Goal: Information Seeking & Learning: Check status

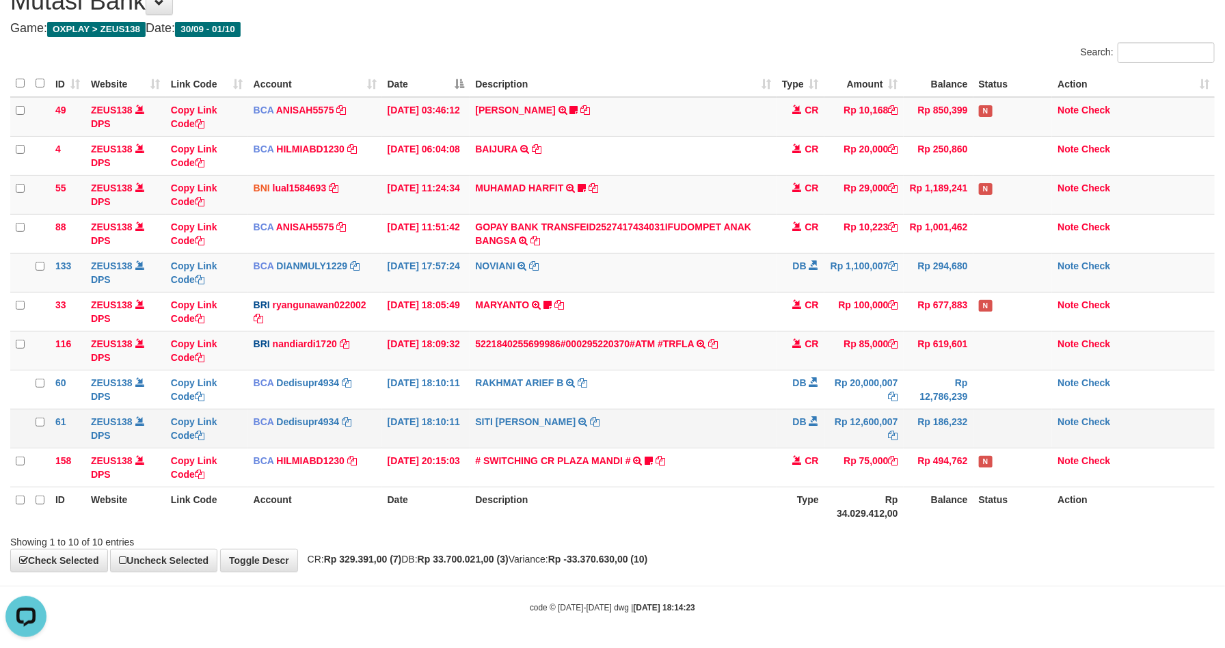
click at [942, 439] on td "Rp 186,232" at bounding box center [939, 428] width 70 height 39
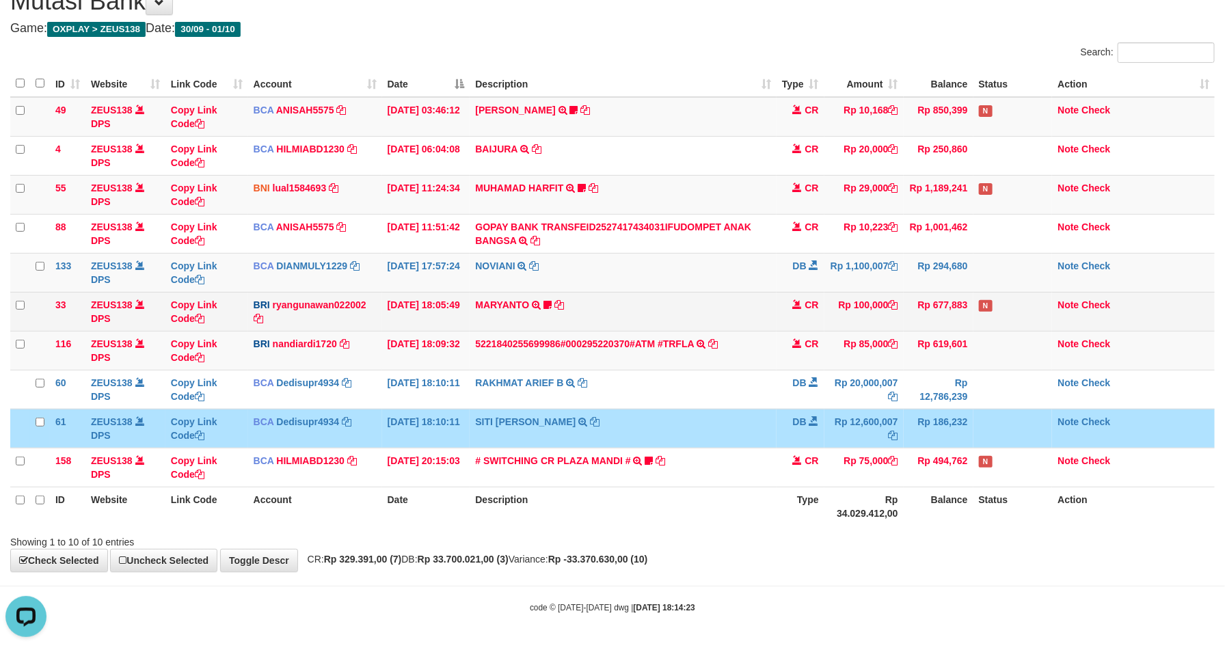
click at [896, 295] on tr "33 ZEUS138 DPS Copy Link Code BRI ryangunawan022002 DPS RYAN GUNAWAN mutasi_202…" at bounding box center [612, 311] width 1204 height 39
click at [896, 295] on td "Rp 100,000" at bounding box center [863, 311] width 79 height 39
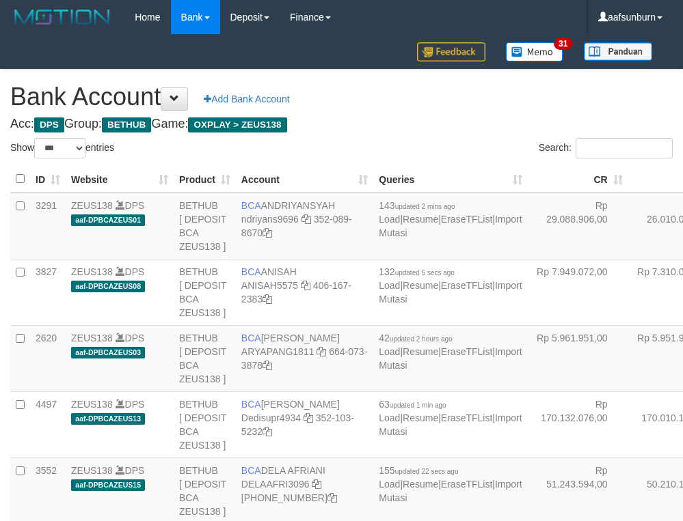
select select "***"
drag, startPoint x: 545, startPoint y: 211, endPoint x: 532, endPoint y: 213, distance: 13.8
click at [628, 211] on td "Rp 26.010.063,00" at bounding box center [678, 226] width 100 height 67
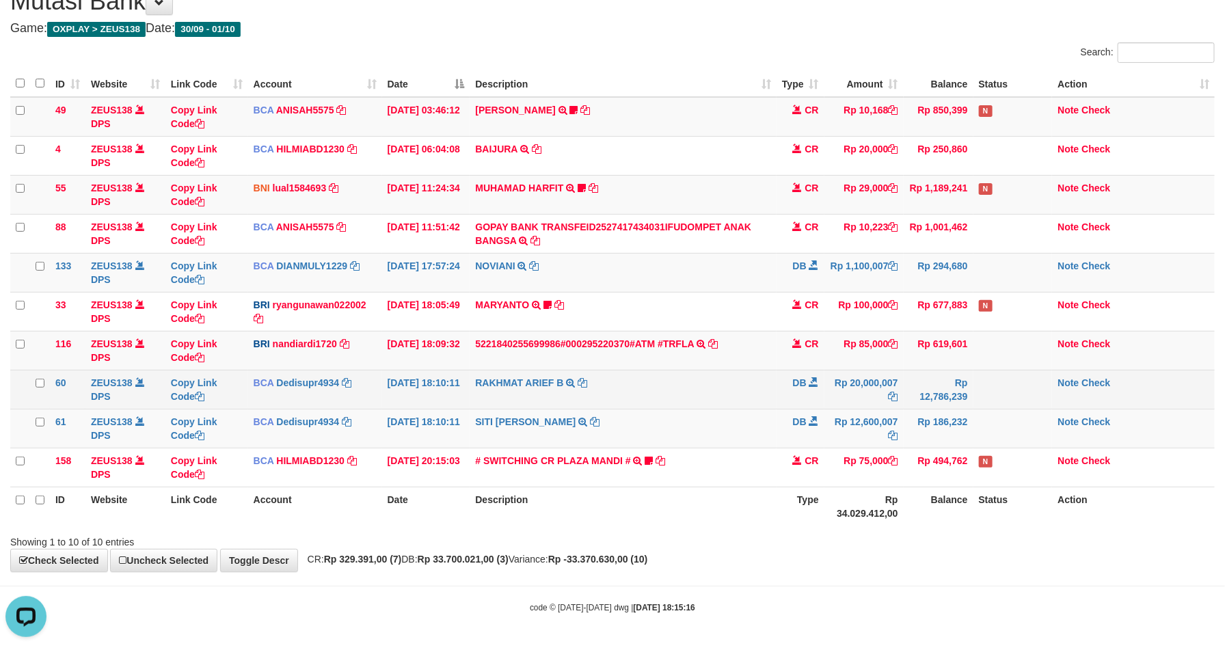
click at [839, 388] on td "Rp 20,000,007" at bounding box center [863, 389] width 79 height 39
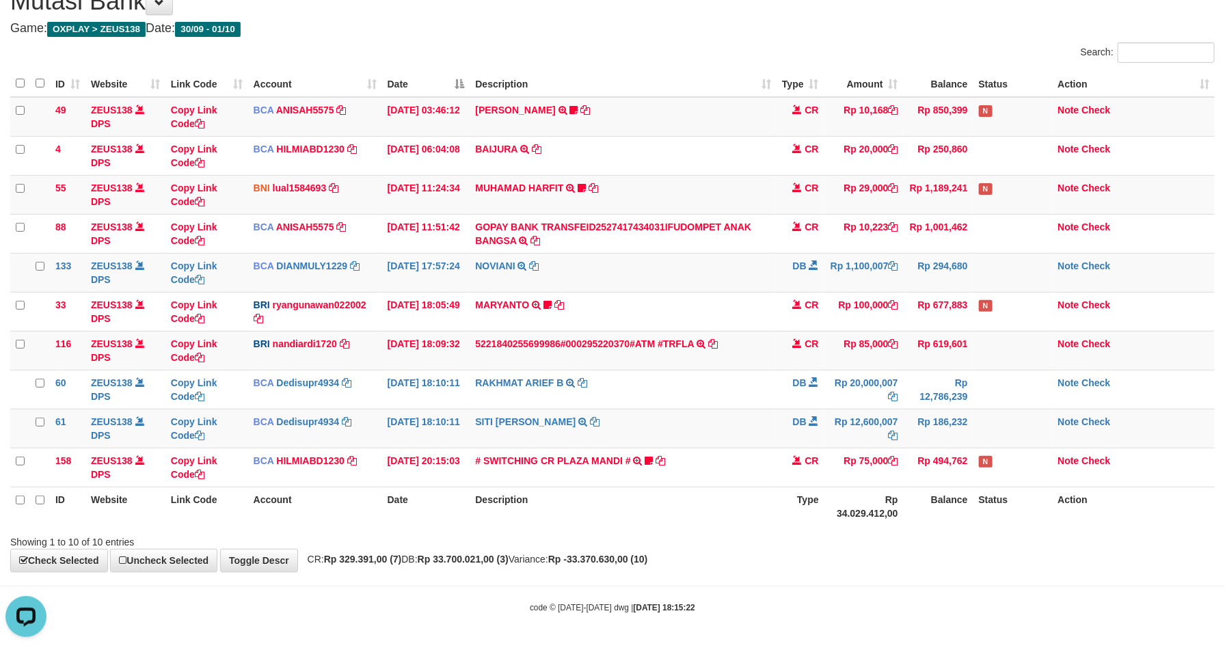
click at [868, 492] on th "Rp 34.029.412,00" at bounding box center [863, 506] width 79 height 39
drag, startPoint x: 868, startPoint y: 492, endPoint x: 929, endPoint y: 418, distance: 95.7
click at [868, 487] on th "Rp 34.029.412,00" at bounding box center [863, 506] width 79 height 39
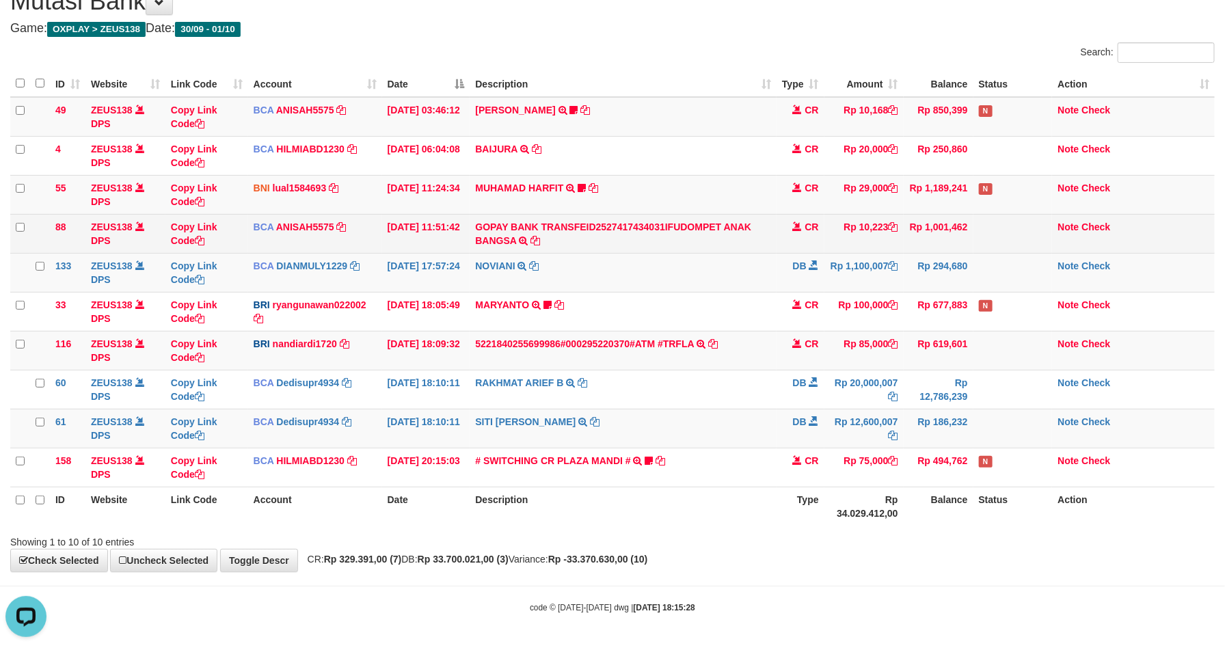
click at [884, 242] on td "Rp 10,223" at bounding box center [863, 233] width 79 height 39
click at [888, 239] on td "Rp 10,223" at bounding box center [863, 233] width 79 height 39
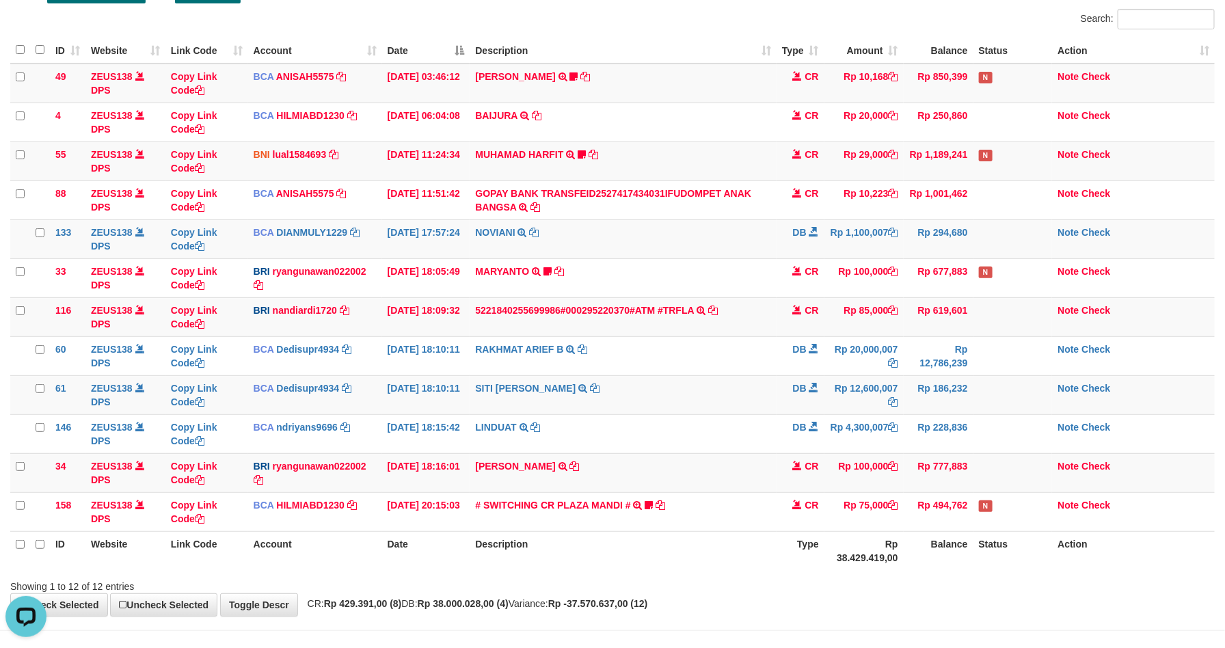
click at [960, 534] on th "Balance" at bounding box center [939, 550] width 70 height 39
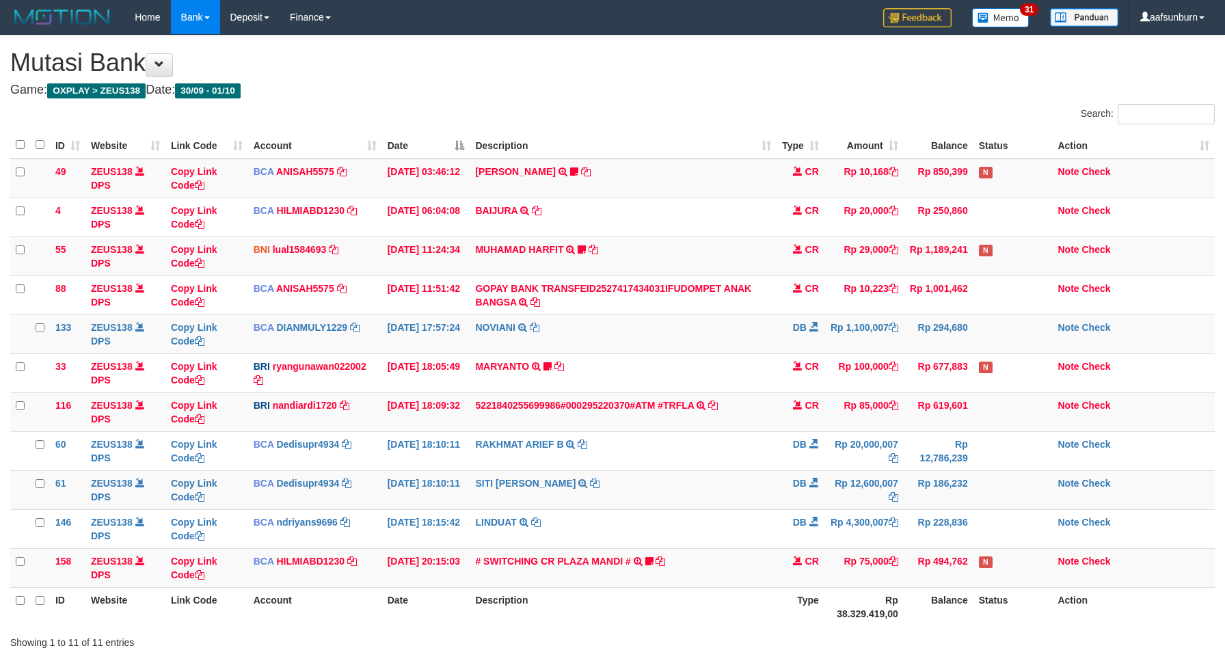
scroll to position [105, 0]
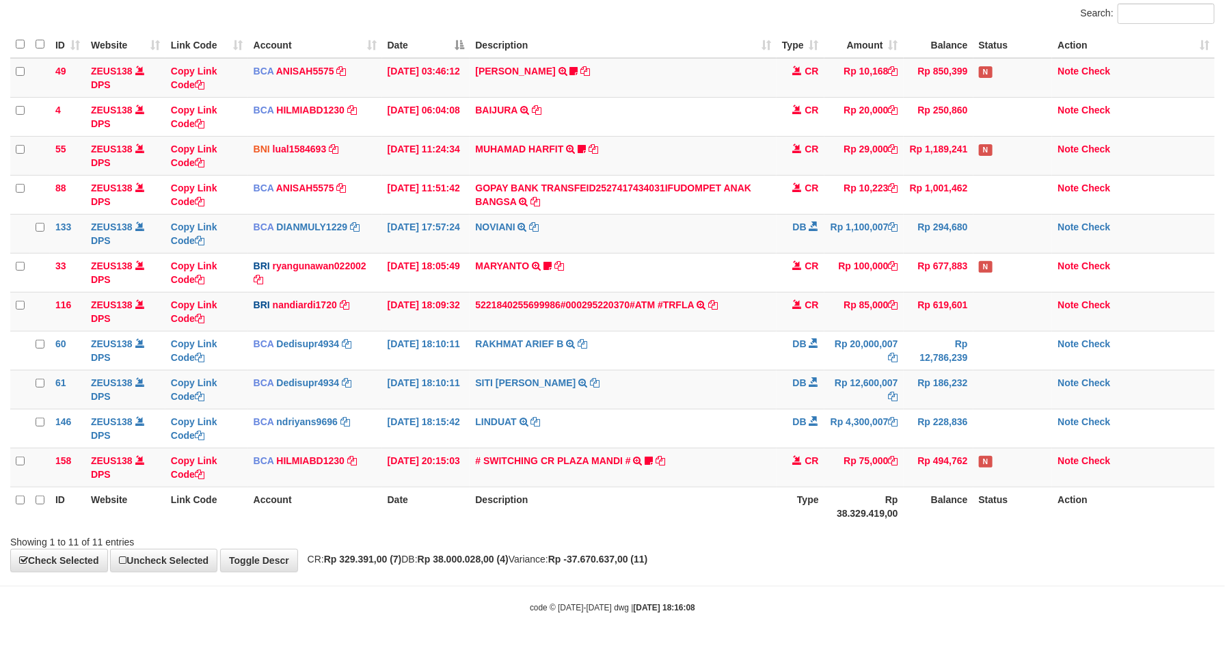
click at [958, 543] on div "Showing 1 to 11 of 11 entries" at bounding box center [612, 539] width 1225 height 19
click at [882, 371] on tbody "49 ZEUS138 DPS Copy Link Code BCA ANISAH5575 DPS ANISAH mutasi_20251001_3827 | …" at bounding box center [612, 272] width 1204 height 429
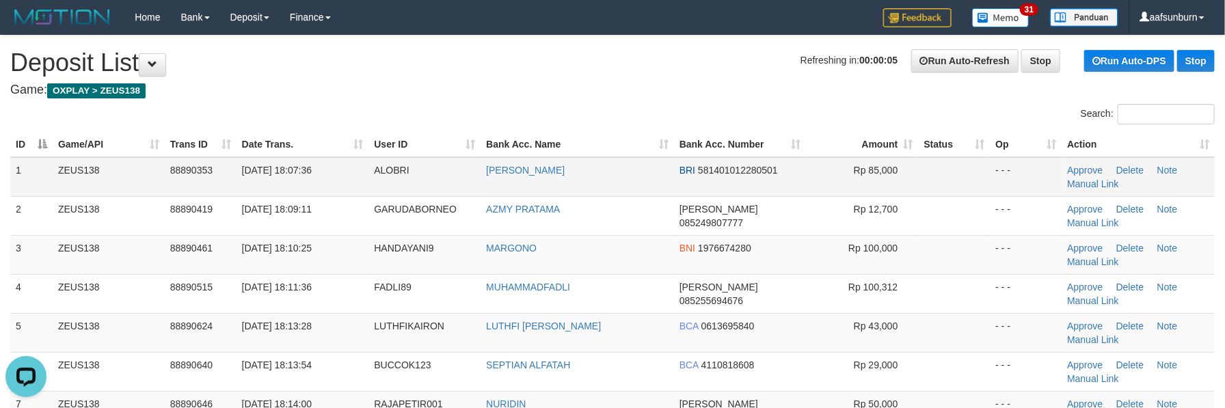
drag, startPoint x: 817, startPoint y: 175, endPoint x: 828, endPoint y: 171, distance: 12.3
click at [820, 174] on td "Rp 85,000" at bounding box center [863, 177] width 112 height 40
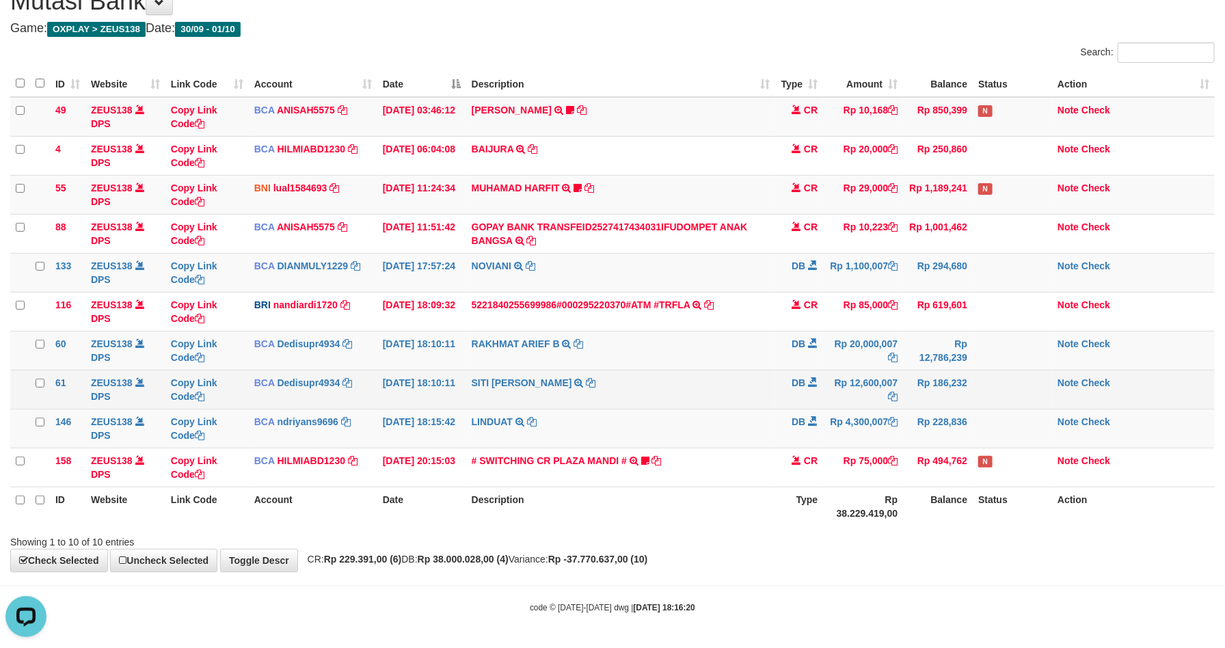
drag, startPoint x: 880, startPoint y: 379, endPoint x: 872, endPoint y: 377, distance: 8.5
click at [872, 377] on td "Rp 12,600,007" at bounding box center [863, 389] width 80 height 39
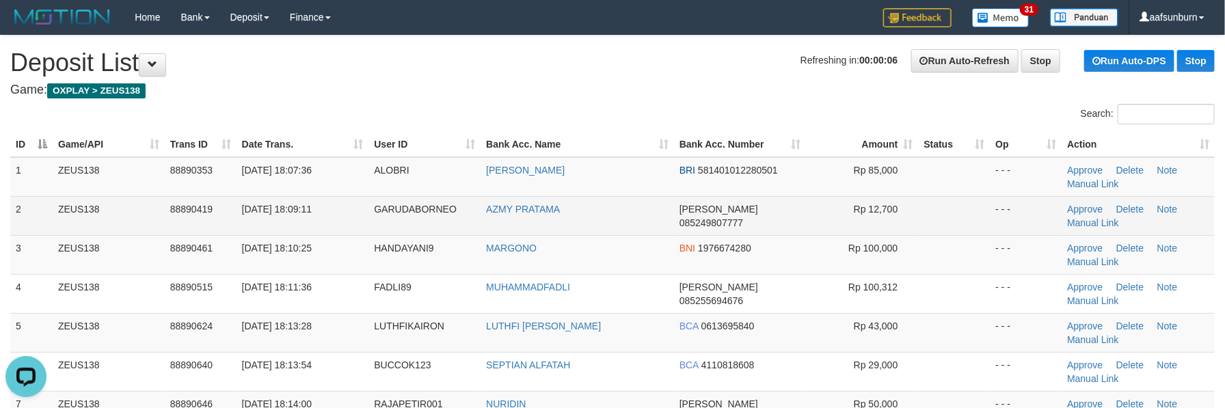
click at [790, 218] on td "DANA 085249807777" at bounding box center [740, 215] width 133 height 39
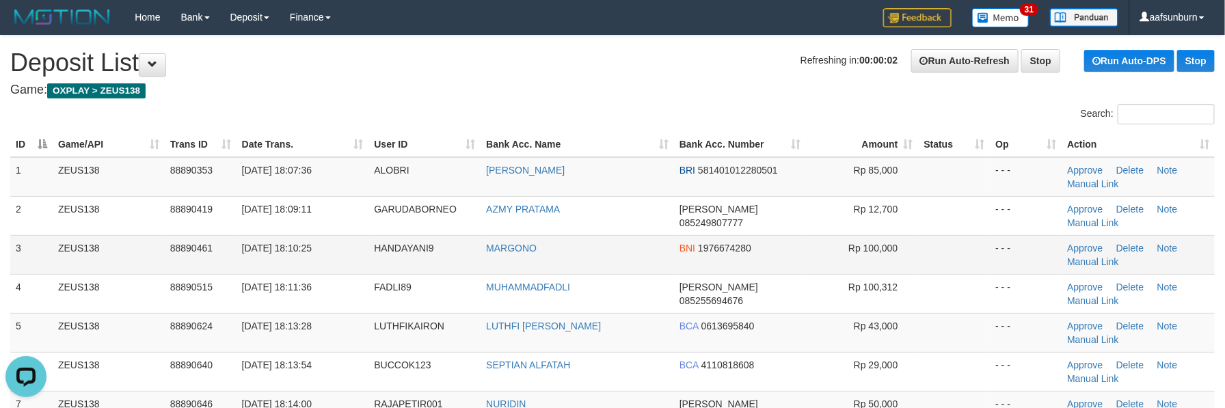
click at [751, 252] on td "BNI 1976674280" at bounding box center [740, 254] width 133 height 39
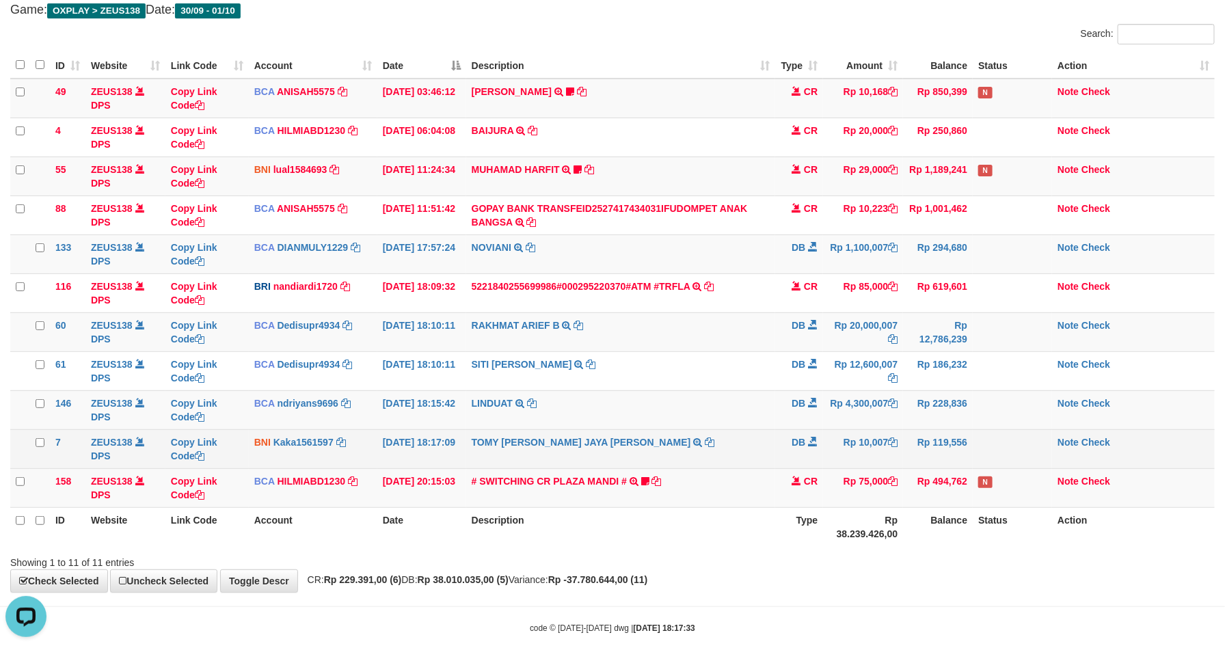
click at [765, 437] on td "TOMY [PERSON_NAME] JAYA [PERSON_NAME] TRANSFER KE BPK TOMY [PERSON_NAME] JAYA […" at bounding box center [621, 448] width 310 height 39
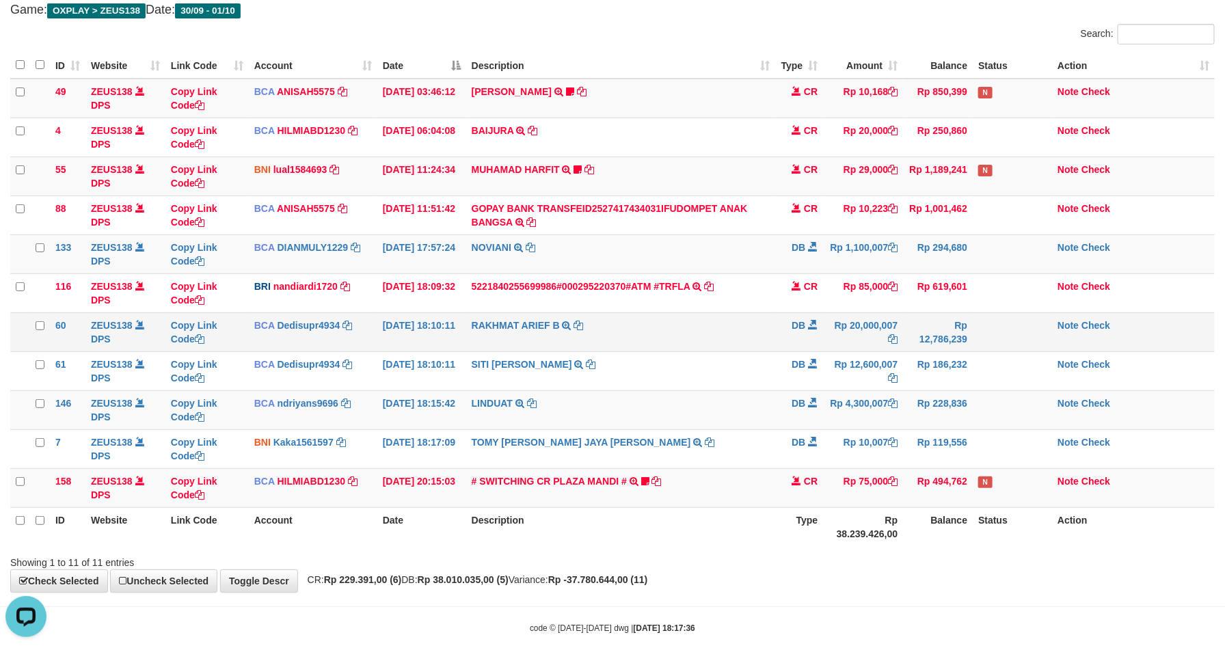
click at [812, 324] on span at bounding box center [813, 325] width 10 height 10
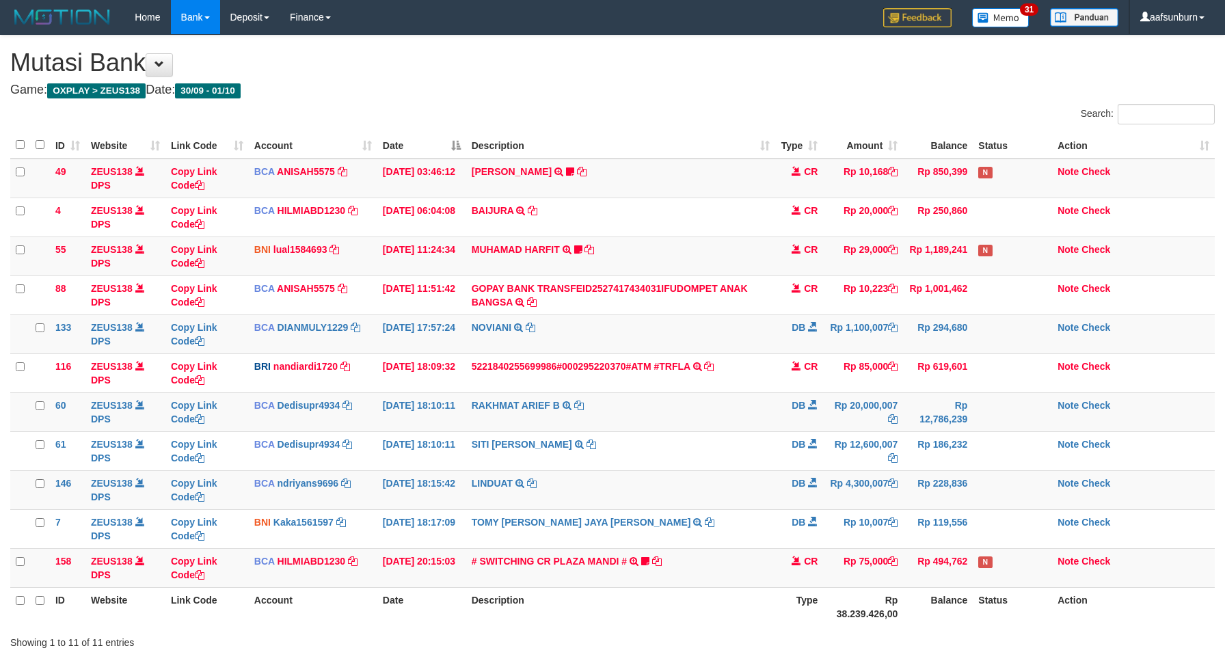
scroll to position [80, 0]
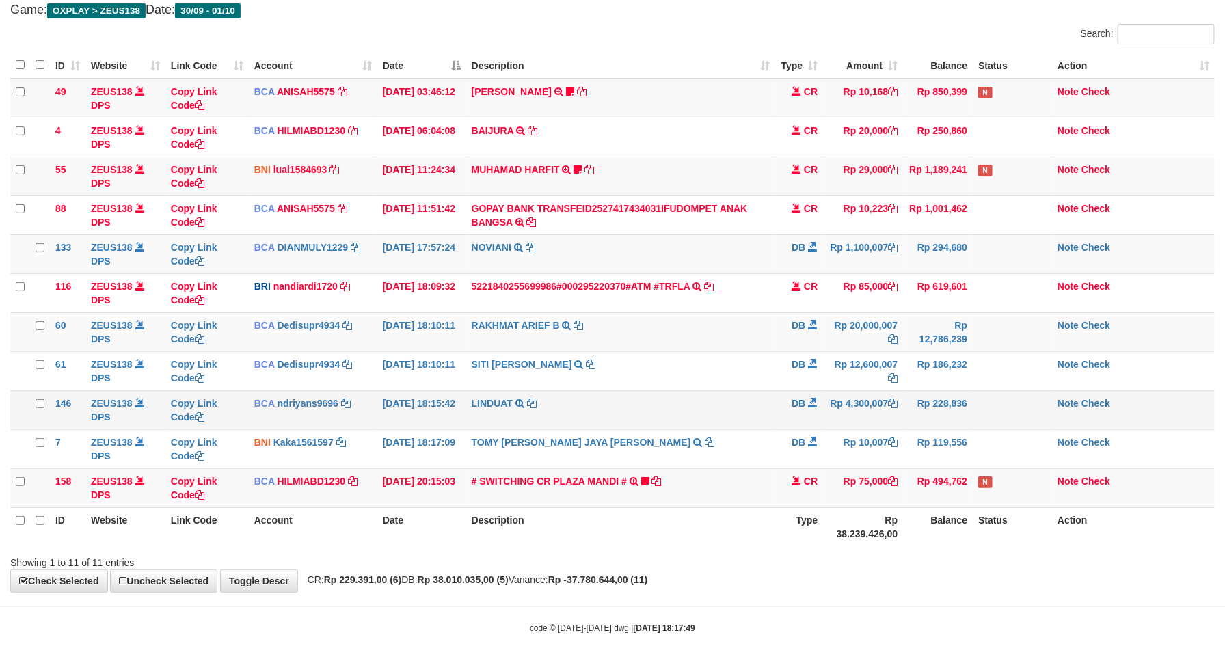
click at [708, 417] on td "LINDUAT TRSF E-BANKING DB 0110/FTSCY/WS95031 4300007.00LINDUAT" at bounding box center [621, 409] width 310 height 39
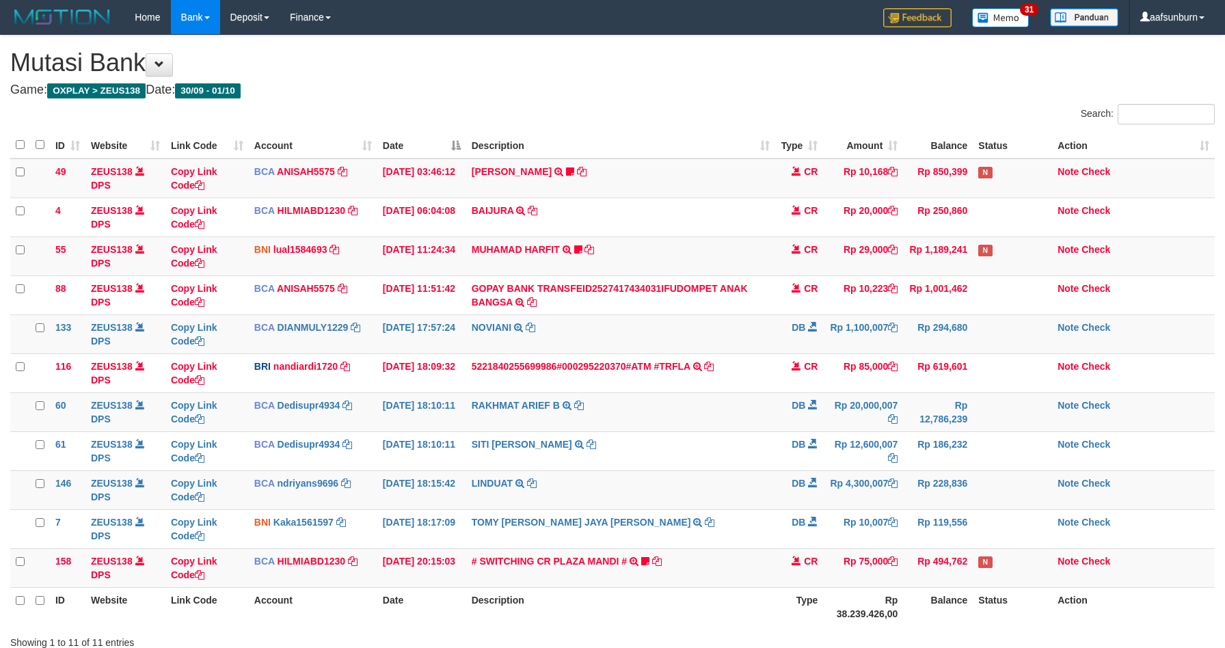
scroll to position [80, 0]
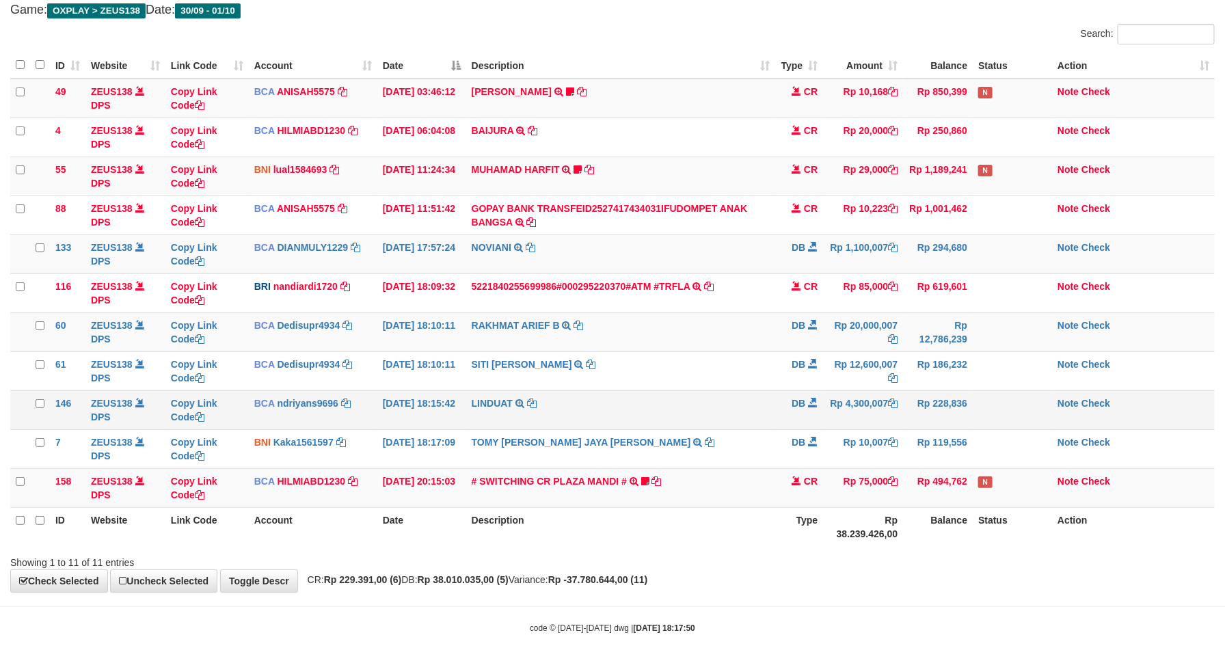
drag, startPoint x: 796, startPoint y: 406, endPoint x: 1011, endPoint y: 408, distance: 215.3
click at [845, 410] on tr "146 ZEUS138 DPS Copy Link Code BCA ndriyans9696 DPS ANDRIYANSYAH mutasi_2025100…" at bounding box center [612, 409] width 1204 height 39
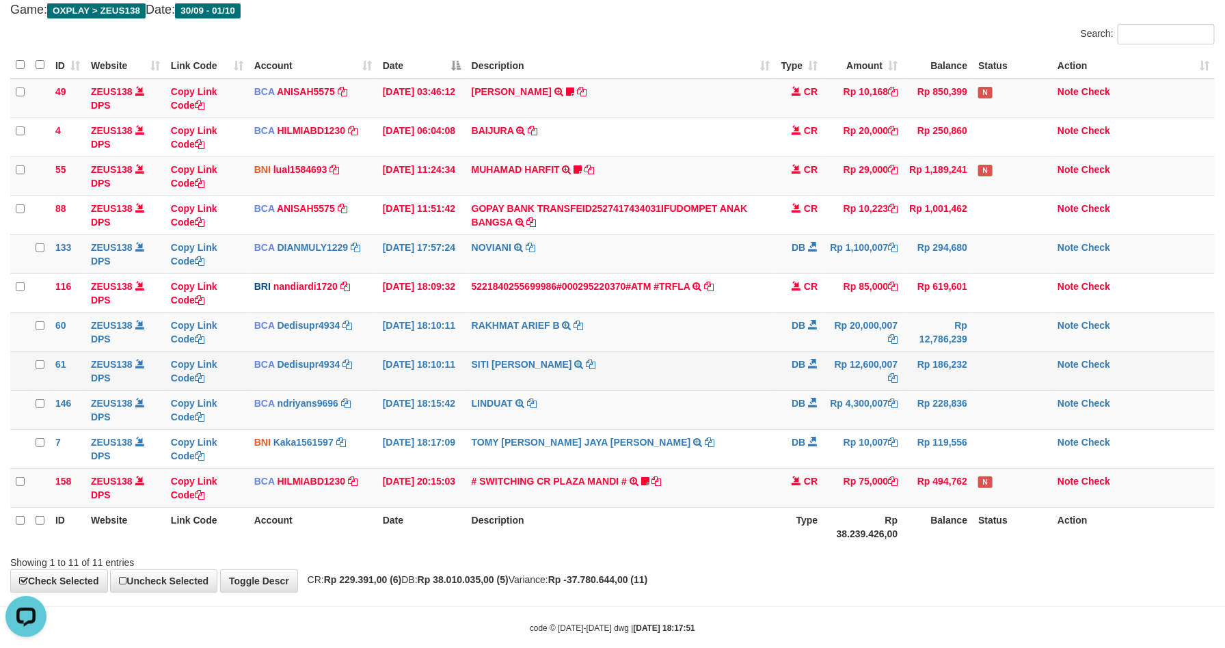
click at [685, 384] on td "SITI [PERSON_NAME] TRSF E-BANKING DB 0110/FTSCY/WS95271 12600007.00[PERSON_NAME]" at bounding box center [621, 370] width 310 height 39
click at [683, 384] on td "SITI NURLITA SAPIT TRSF E-BANKING DB 0110/FTSCY/WS95271 12600007.00SITI NURLITA…" at bounding box center [621, 370] width 310 height 39
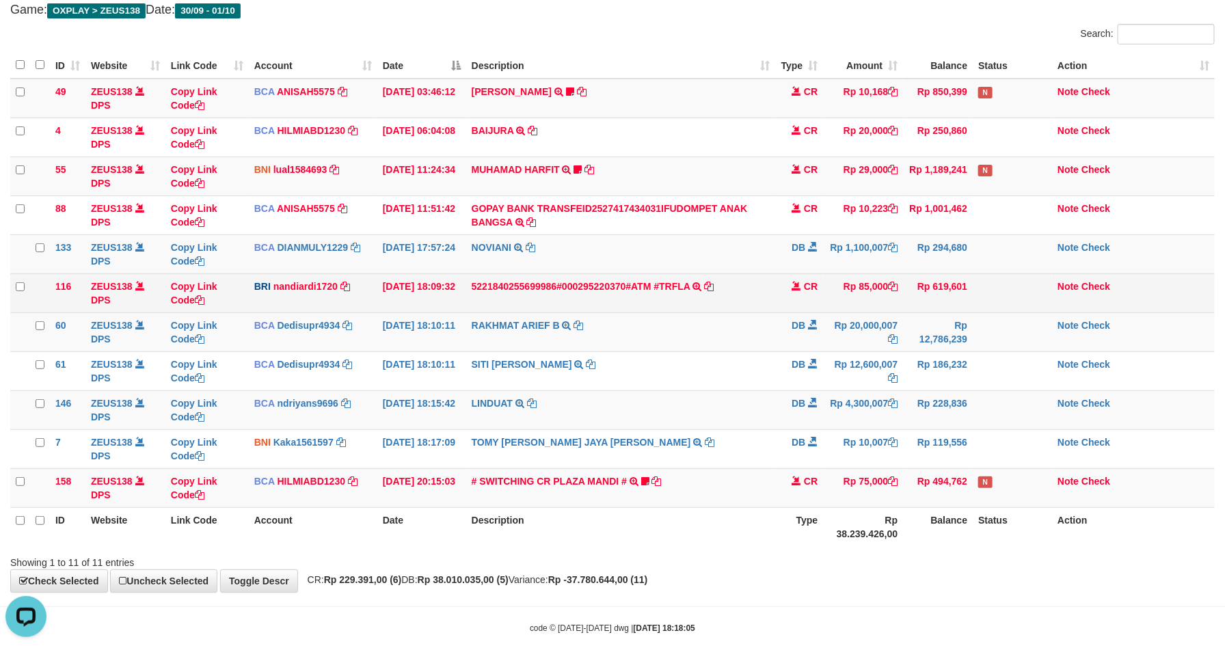
click at [662, 297] on td "5221840255699986#000295220370#ATM #TRFLA TRANSAKSI KREDIT DARI BANK LAIN 522184…" at bounding box center [621, 292] width 310 height 39
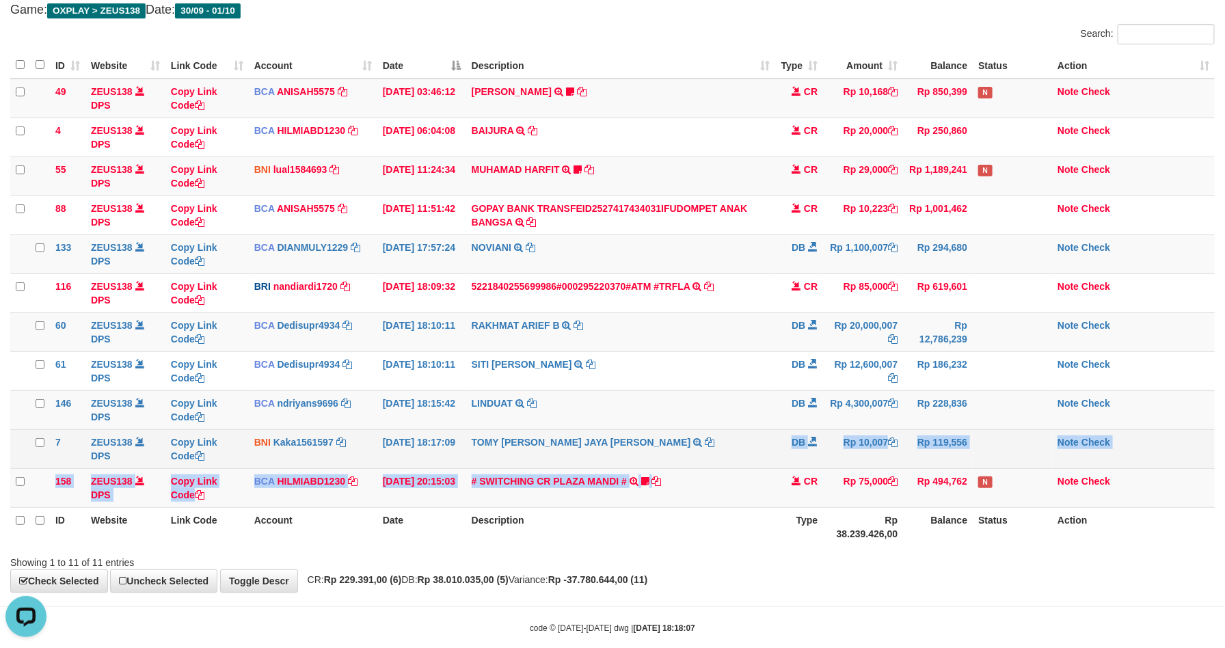
click at [692, 470] on tbody "49 ZEUS138 DPS Copy Link Code BCA ANISAH5575 DPS ANISAH mutasi_20251001_3827 | …" at bounding box center [612, 293] width 1204 height 429
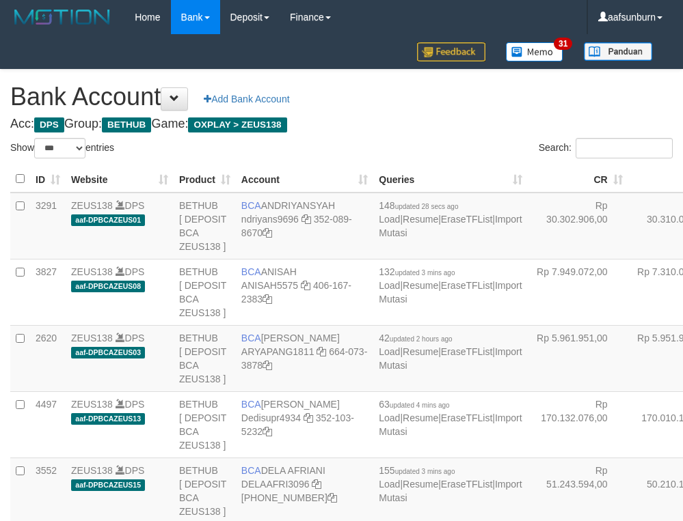
select select "***"
click at [628, 236] on td "Rp 30.310.070,00" at bounding box center [678, 226] width 100 height 67
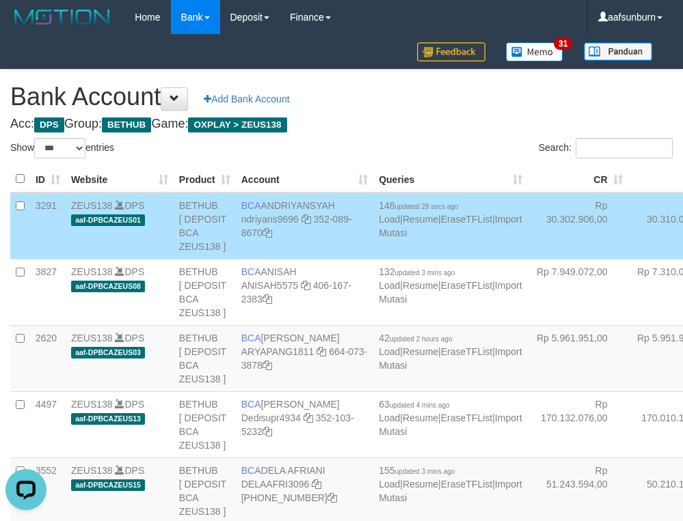
click at [628, 236] on td "Rp 30.310.070,00" at bounding box center [678, 226] width 100 height 67
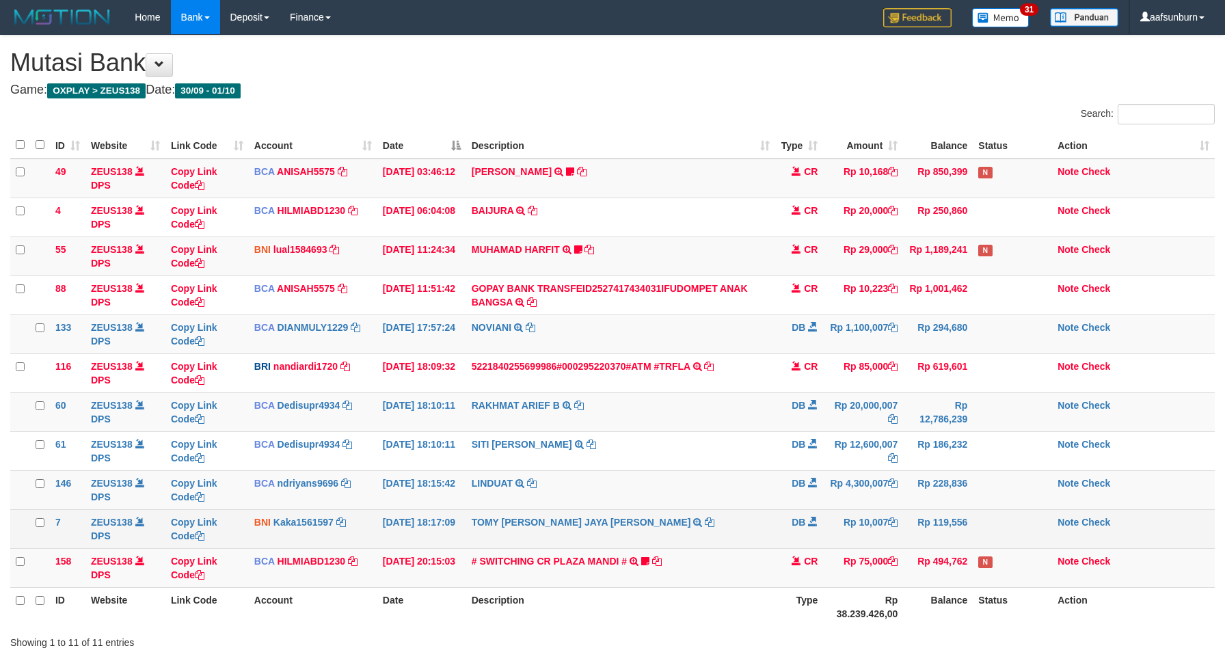
scroll to position [80, 0]
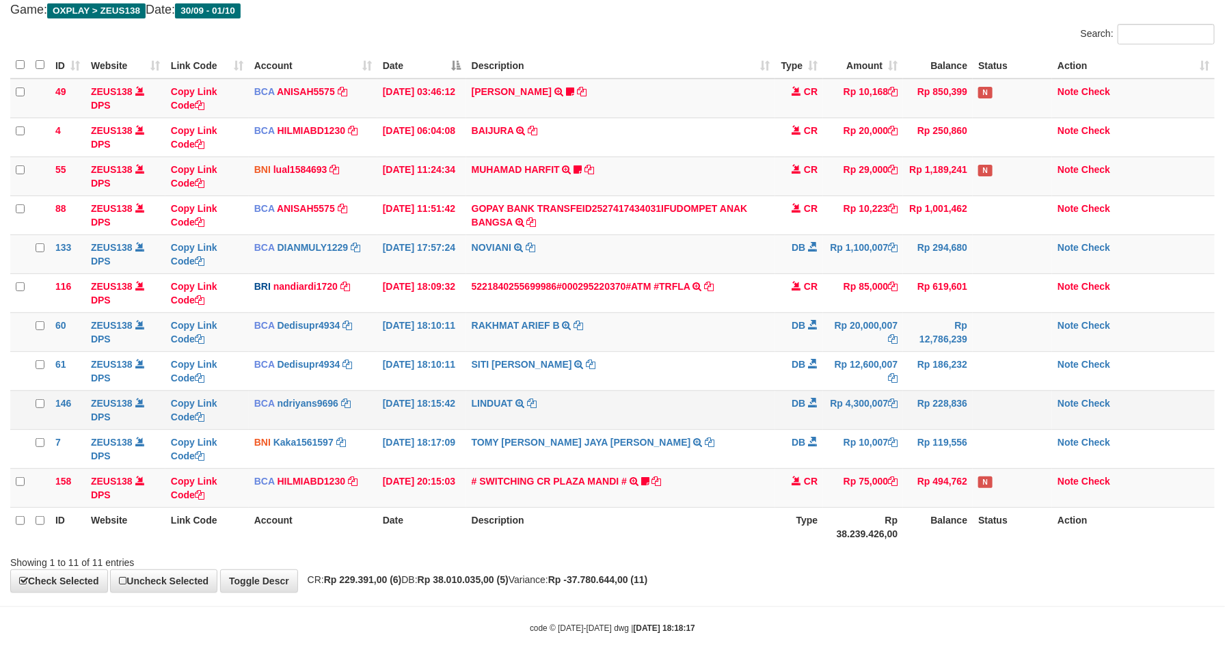
click at [791, 429] on td "DB" at bounding box center [799, 409] width 48 height 39
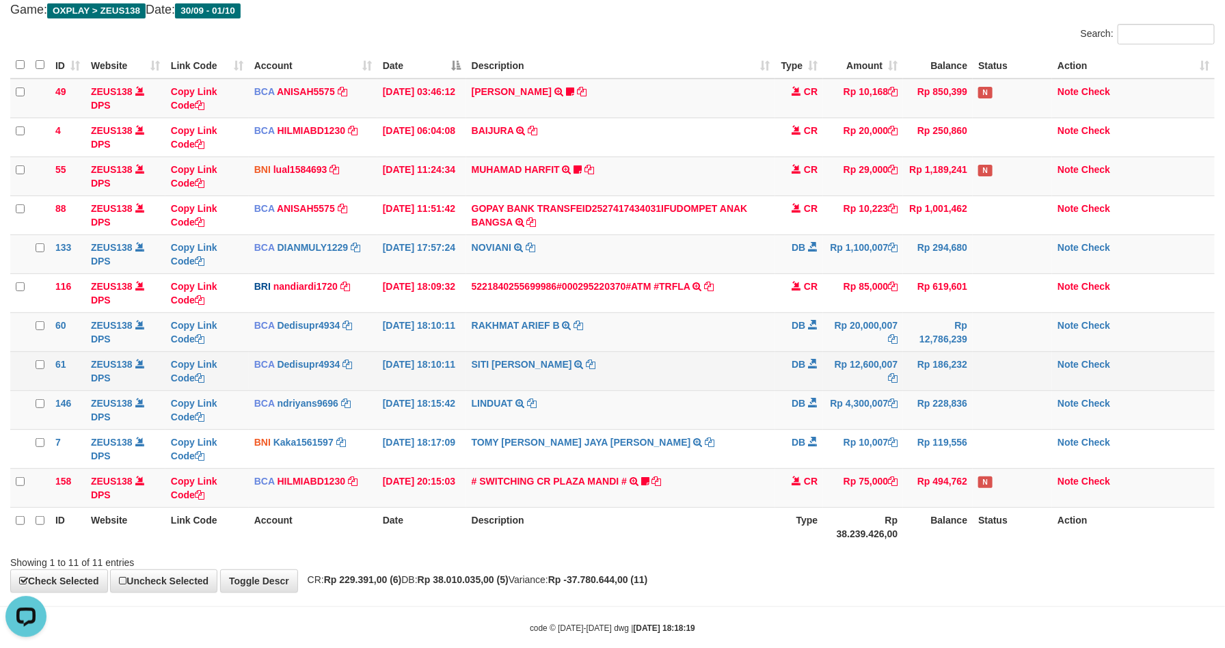
click at [697, 362] on td "SITI NURLITA SAPIT TRSF E-BANKING DB 0110/FTSCY/WS95271 12600007.00SITI NURLITA…" at bounding box center [621, 370] width 310 height 39
click at [710, 357] on td "SITI NURLITA SAPIT TRSF E-BANKING DB 0110/FTSCY/WS95271 12600007.00SITI NURLITA…" at bounding box center [621, 370] width 310 height 39
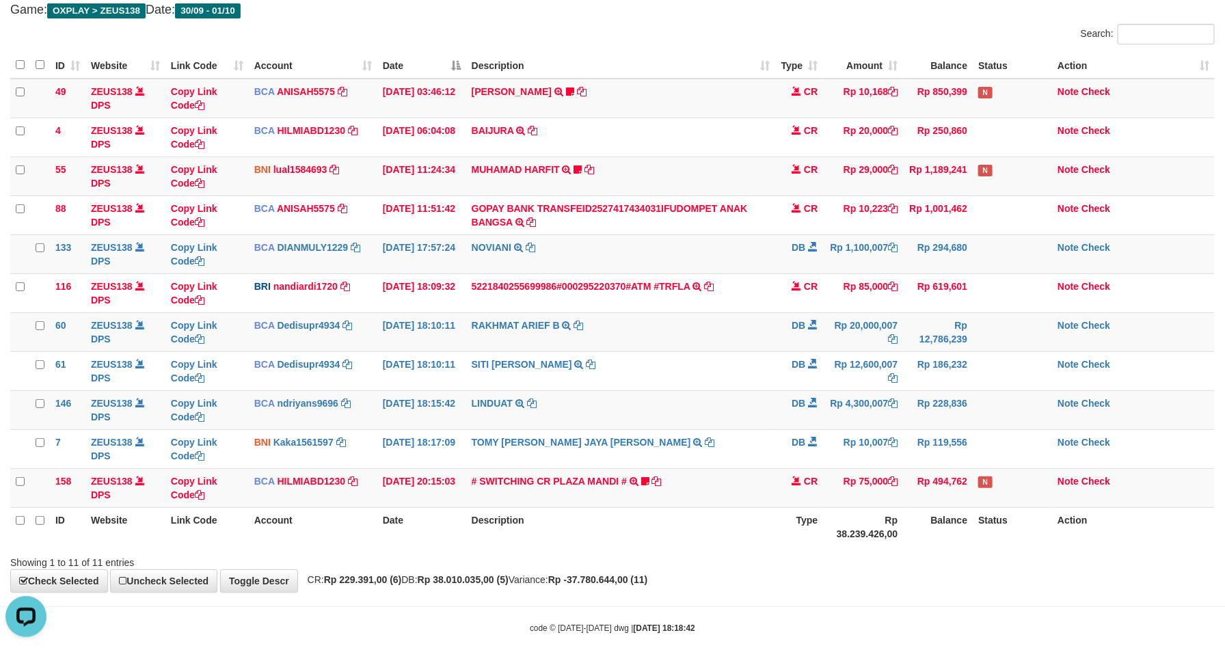
click at [734, 515] on th "Description" at bounding box center [621, 526] width 310 height 39
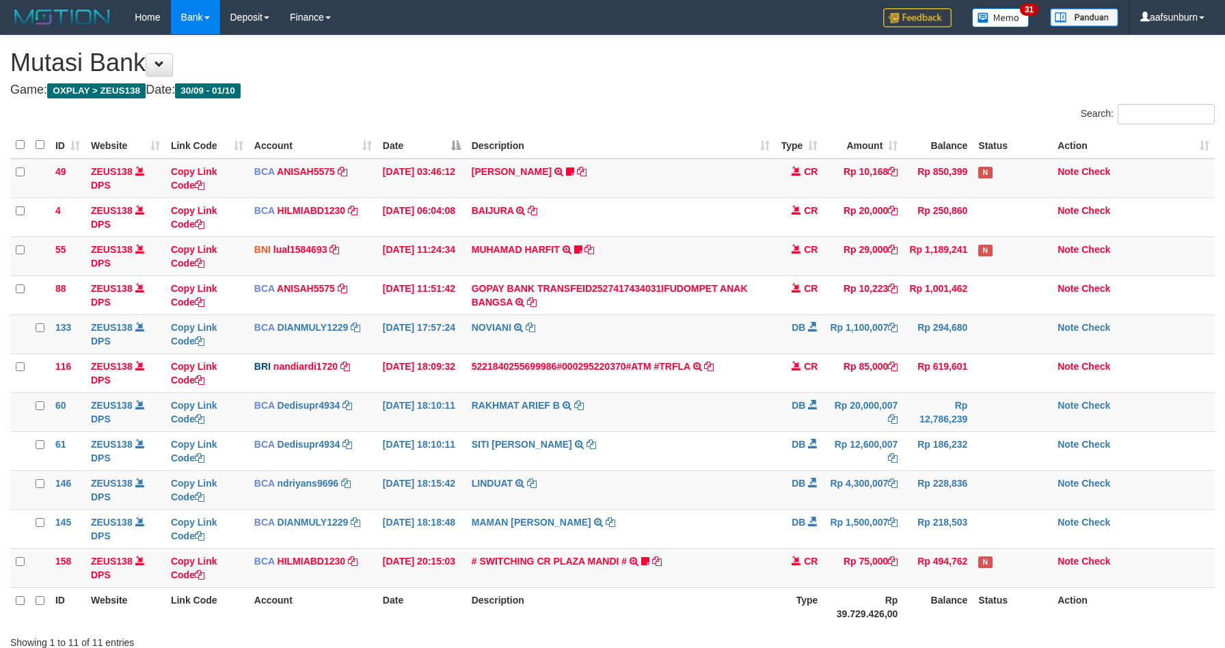
scroll to position [80, 0]
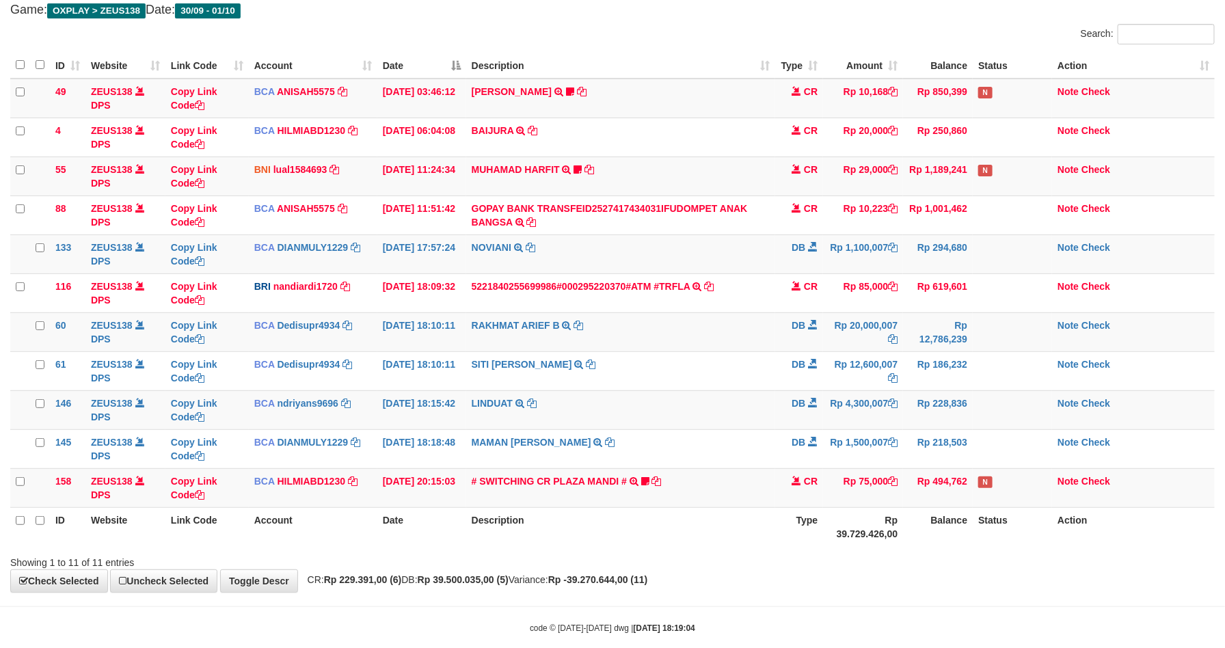
click at [727, 550] on div "ID Website Link Code Account Date Description Type Amount Balance Status Action…" at bounding box center [612, 299] width 1225 height 502
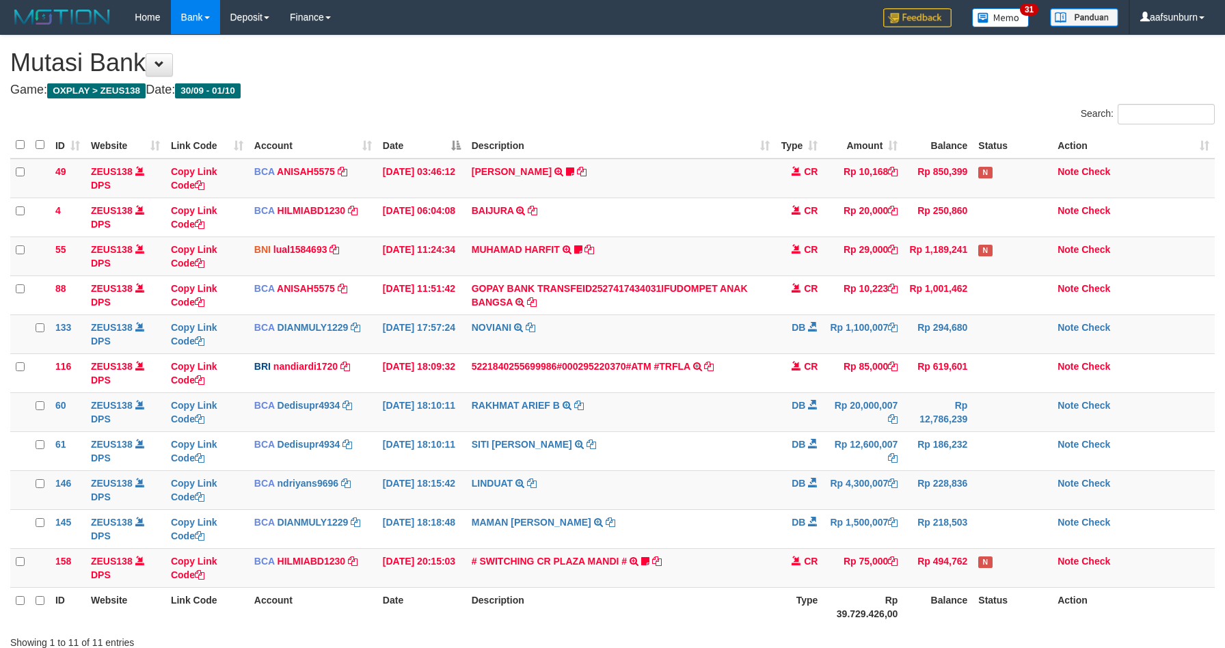
scroll to position [80, 0]
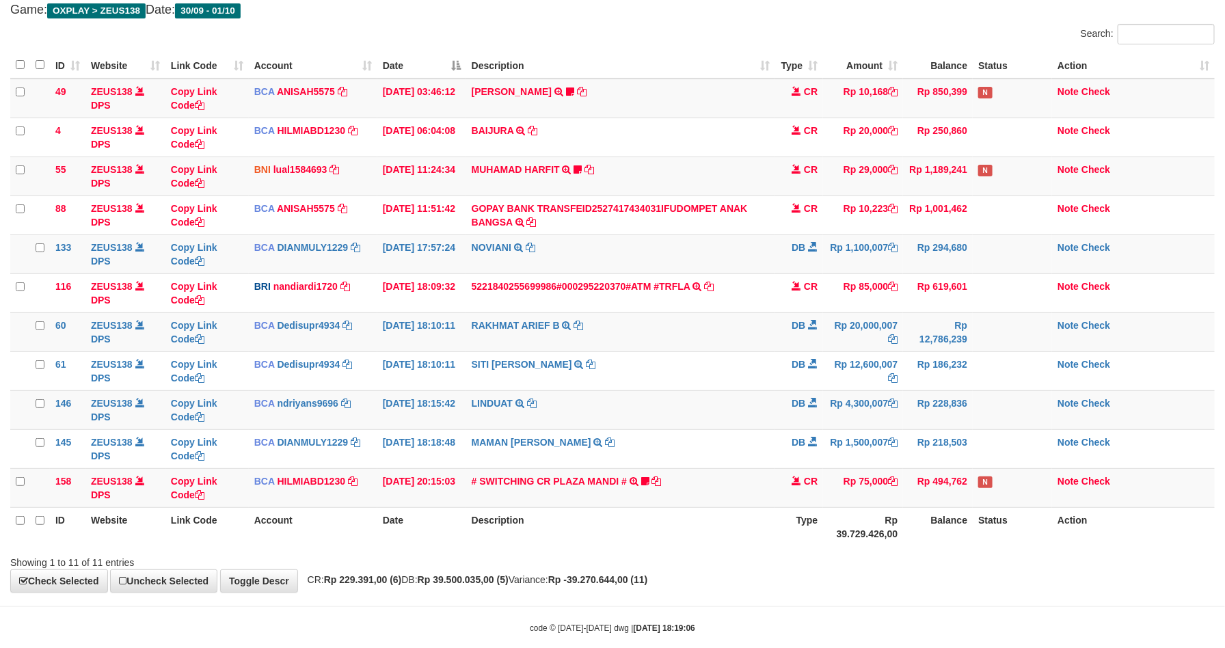
click at [727, 550] on div "ID Website Link Code Account Date Description Type Amount Balance Status Action…" at bounding box center [612, 299] width 1225 height 502
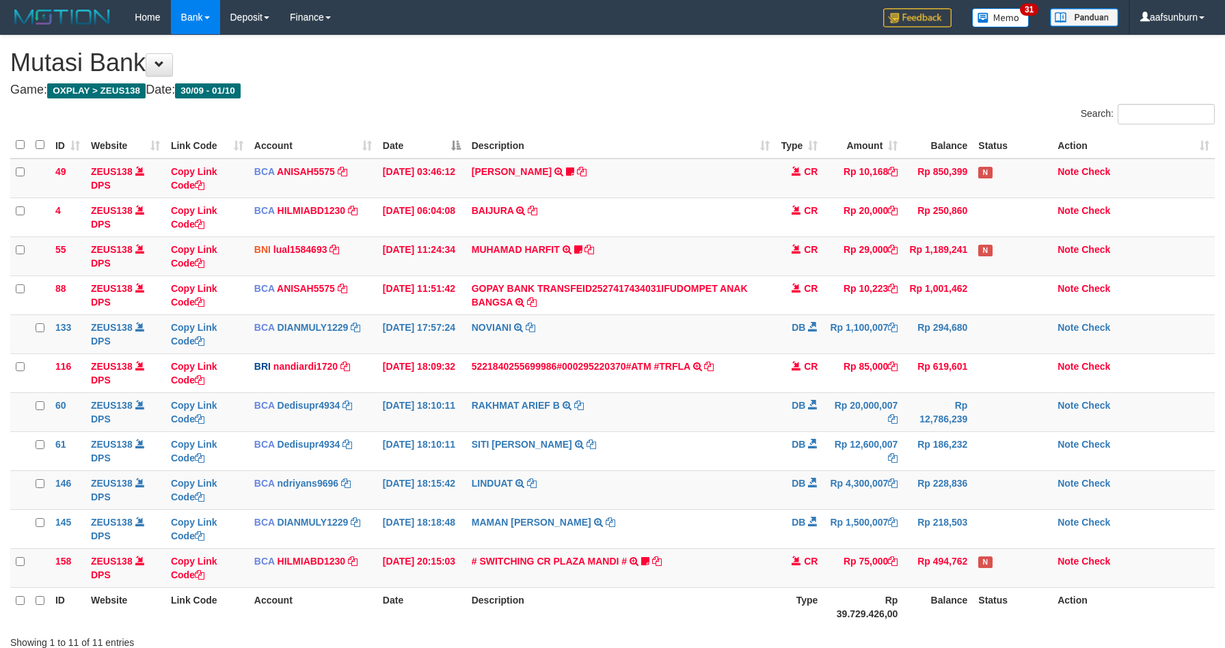
scroll to position [80, 0]
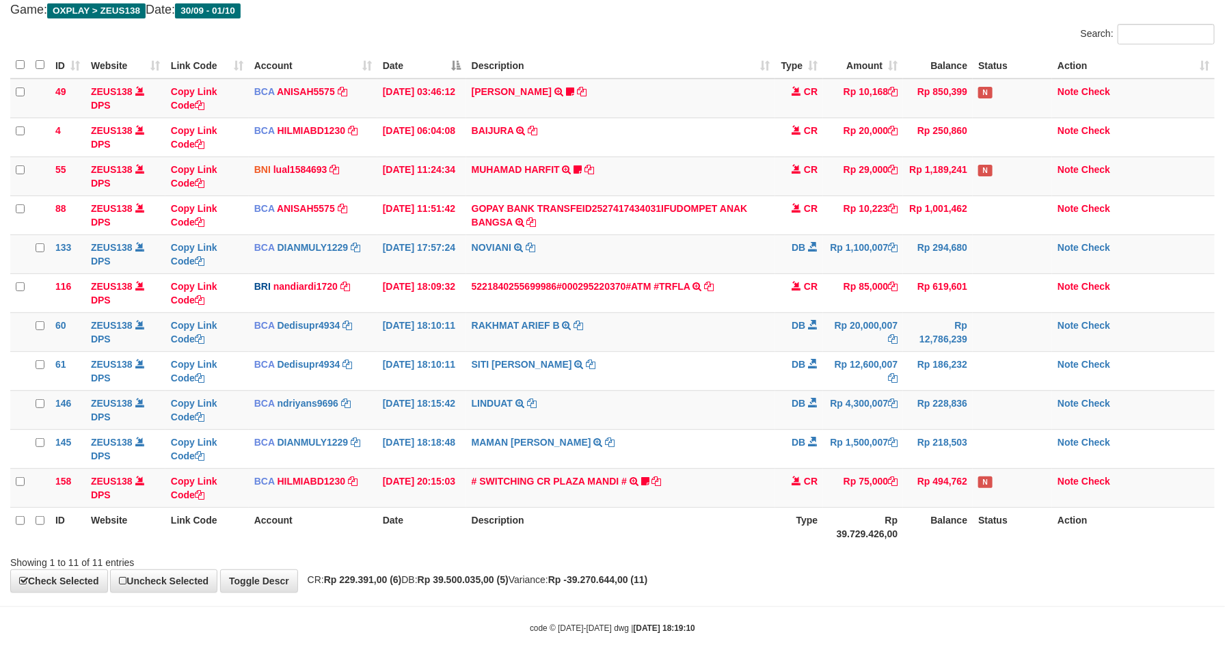
click at [711, 541] on th "Description" at bounding box center [621, 526] width 310 height 39
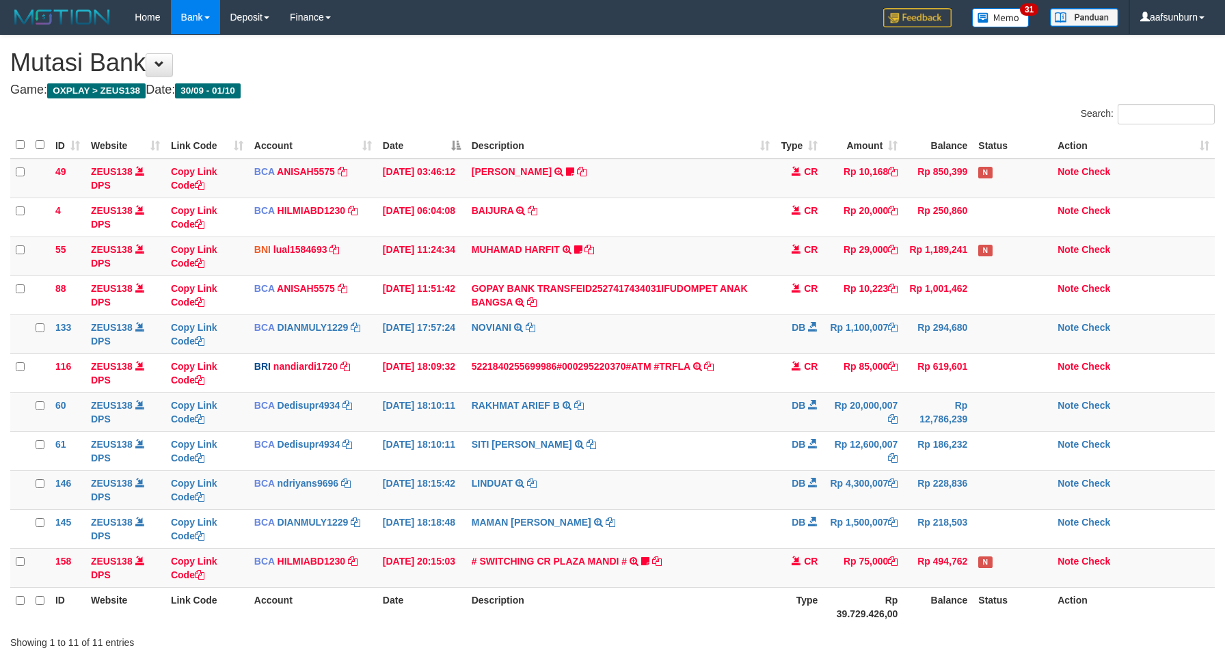
scroll to position [80, 0]
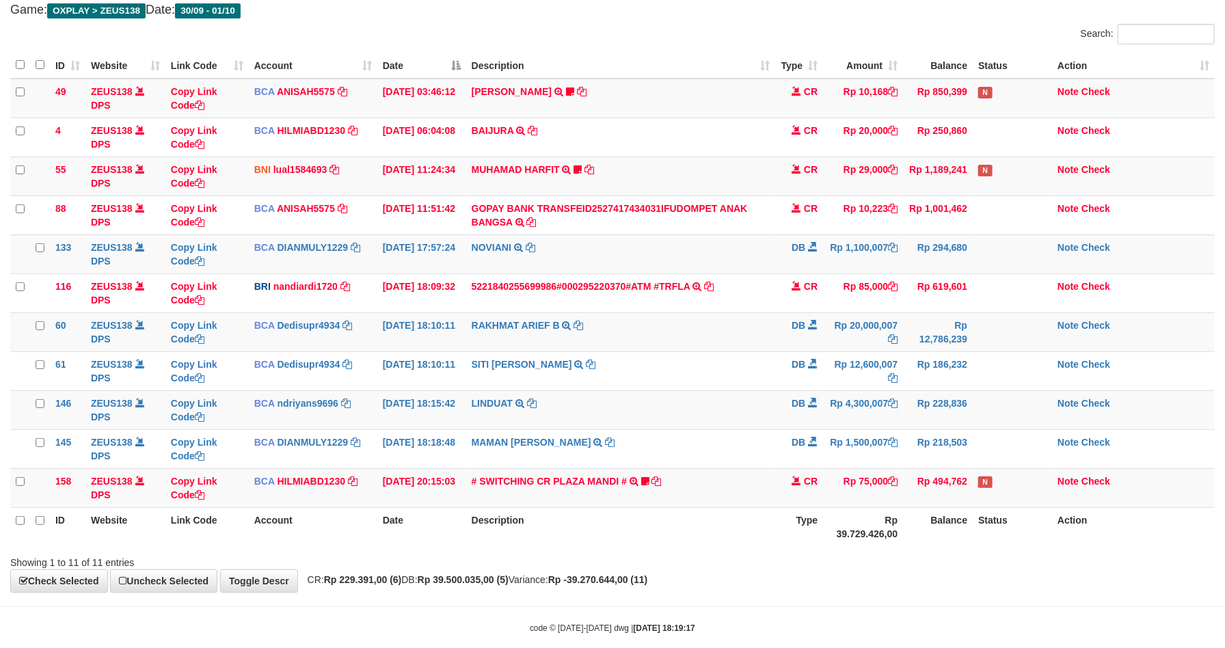
click at [688, 530] on th "Description" at bounding box center [621, 526] width 310 height 39
click at [679, 529] on th "Description" at bounding box center [621, 526] width 310 height 39
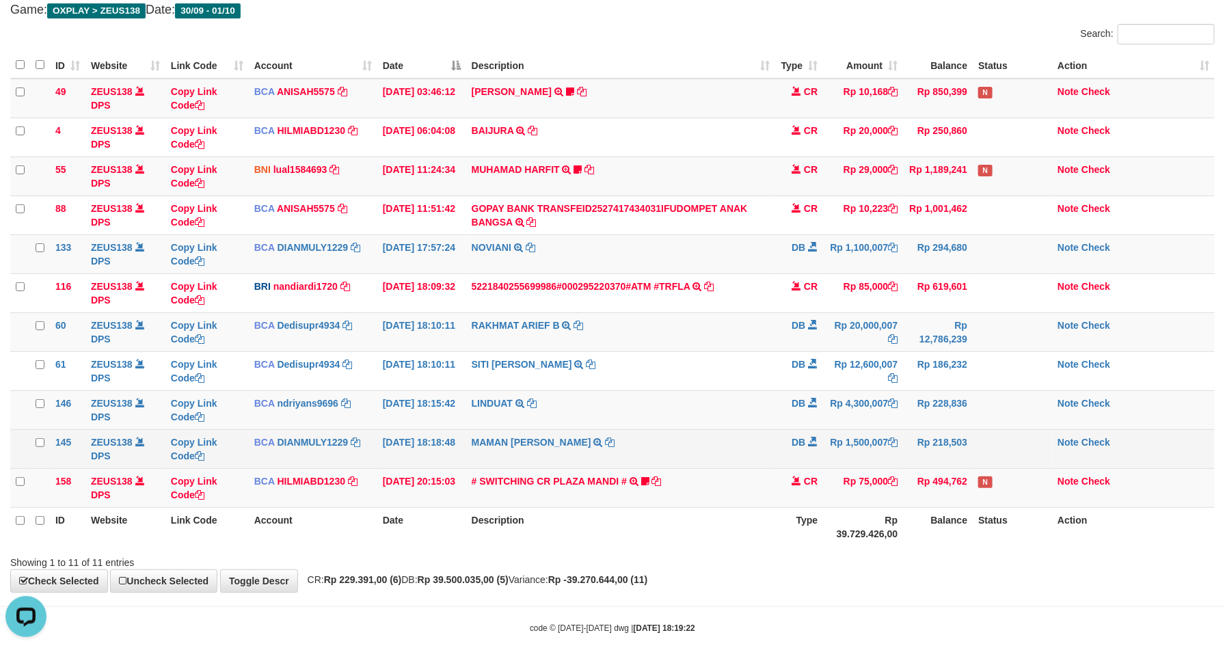
click at [1014, 452] on td at bounding box center [1012, 448] width 79 height 39
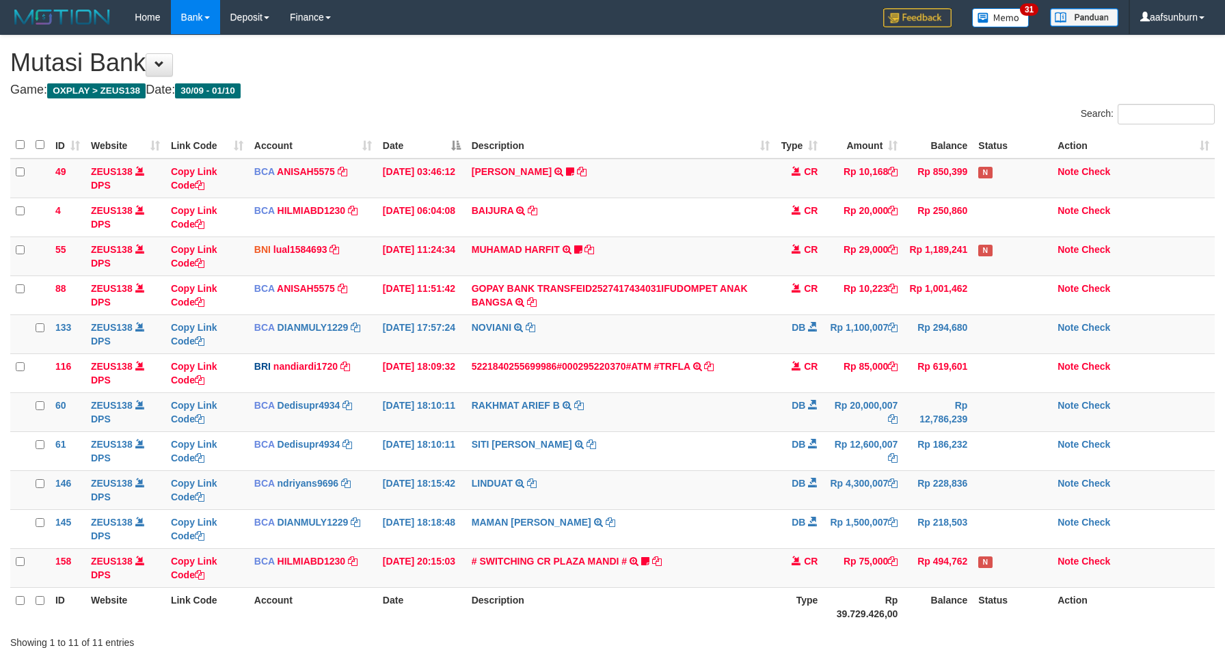
scroll to position [80, 0]
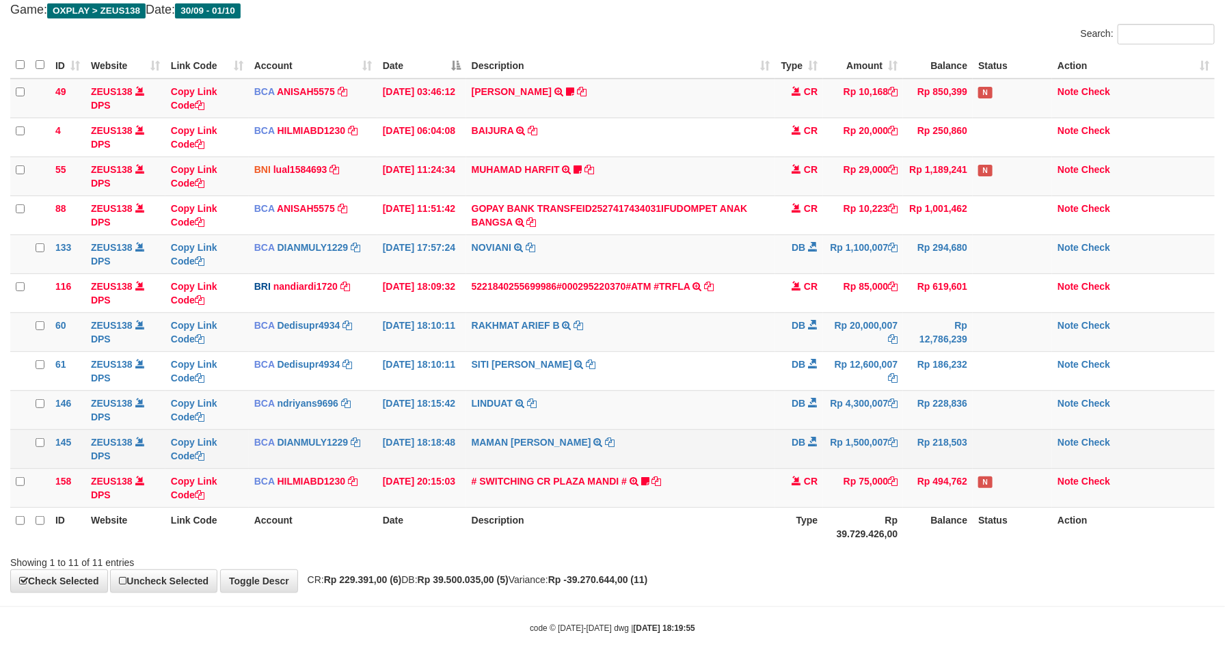
click at [968, 442] on td "Rp 218,503" at bounding box center [938, 448] width 70 height 39
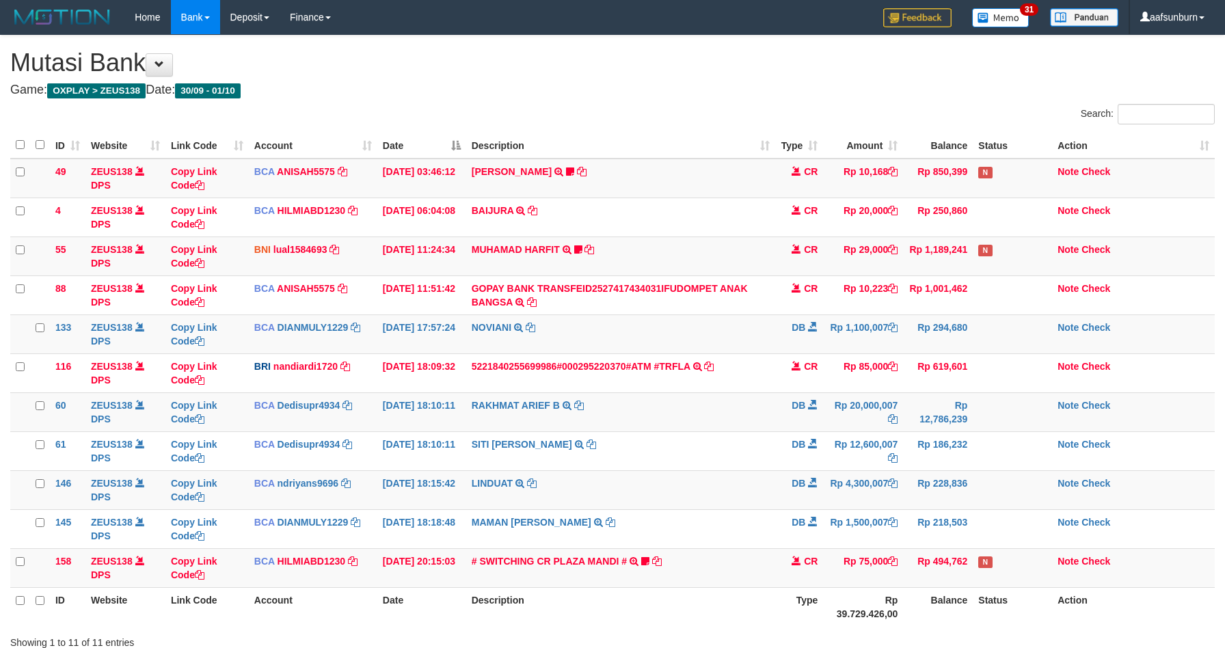
scroll to position [80, 0]
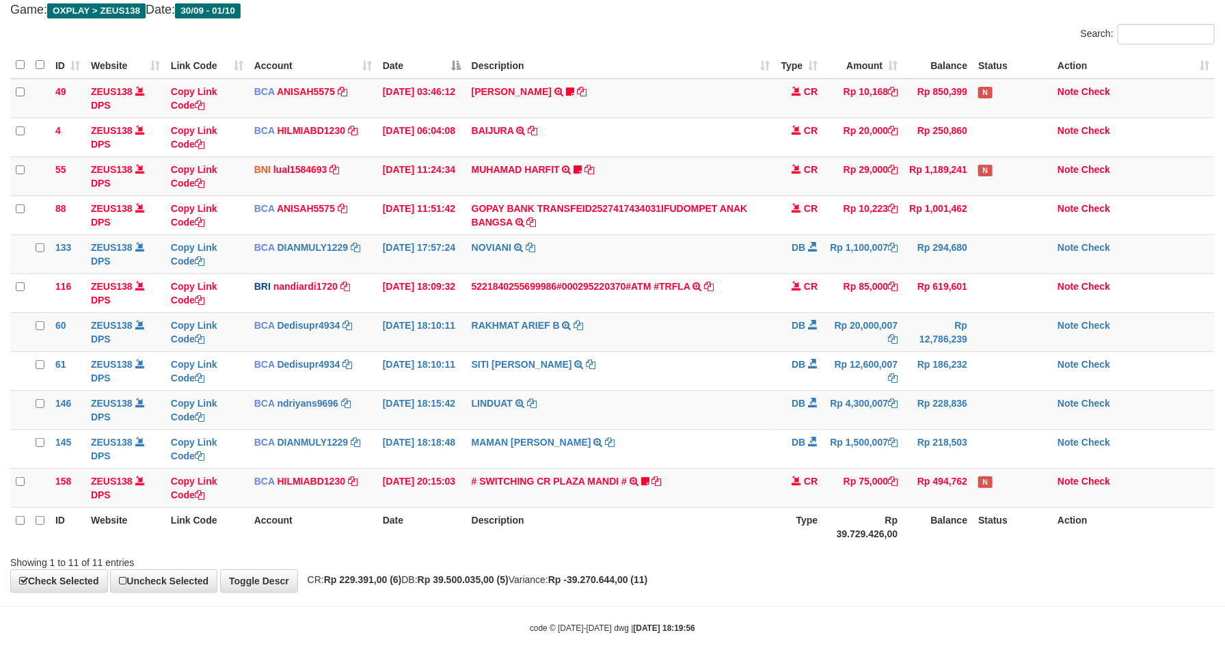
click at [954, 439] on td "Rp 218,503" at bounding box center [938, 448] width 70 height 39
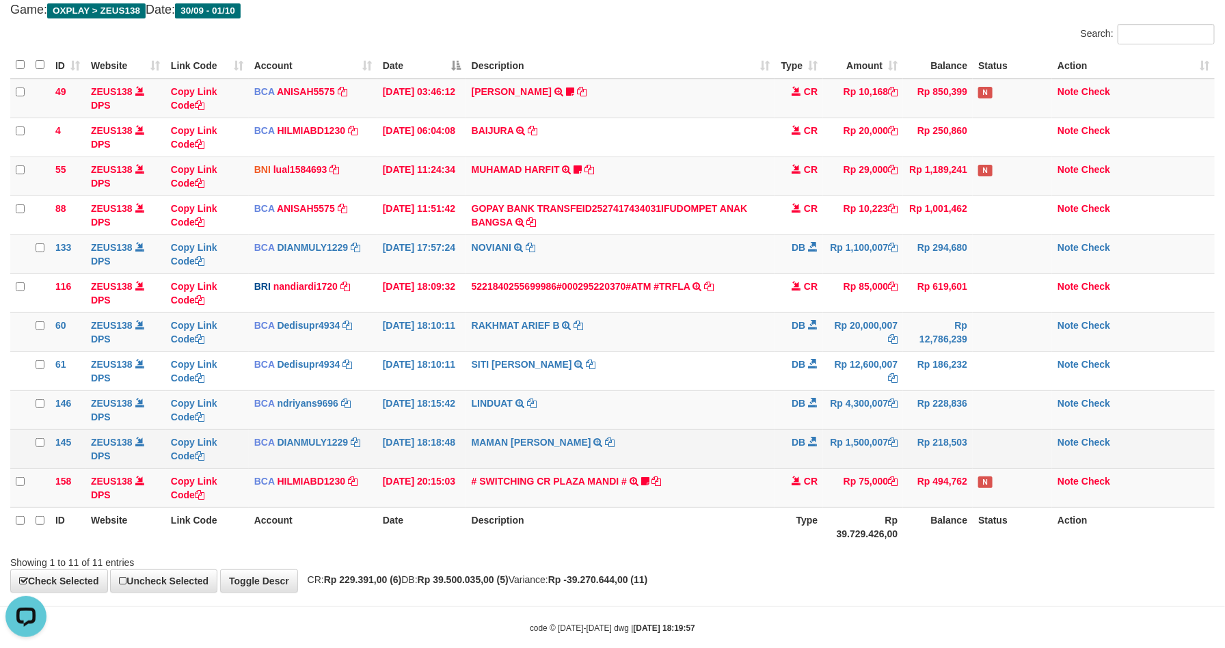
click at [976, 433] on td at bounding box center [1012, 448] width 79 height 39
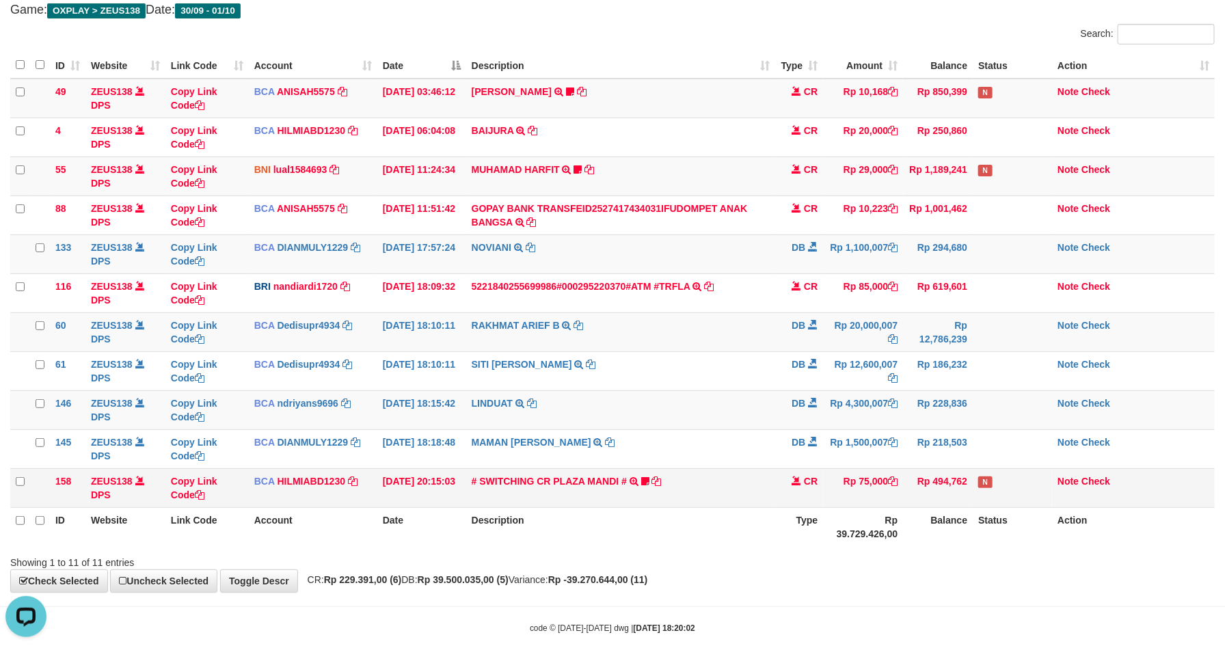
click at [975, 492] on td "N" at bounding box center [1012, 487] width 79 height 39
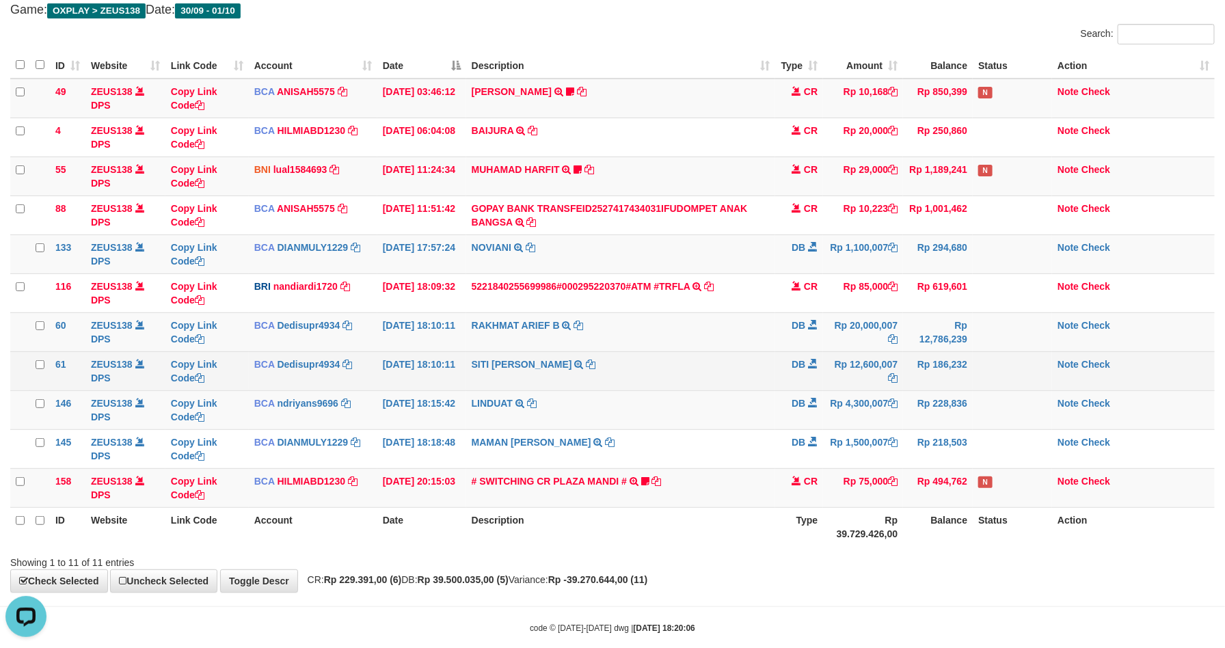
click at [824, 359] on td "Rp 12,600,007" at bounding box center [863, 370] width 80 height 39
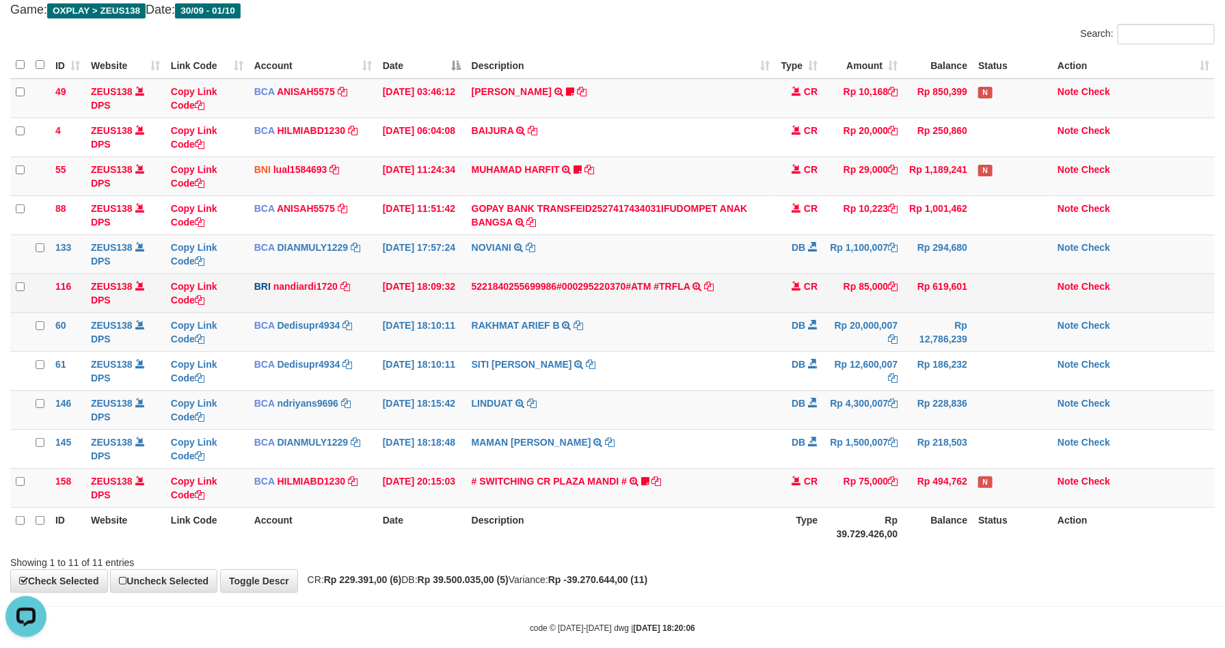
drag, startPoint x: 817, startPoint y: 349, endPoint x: 772, endPoint y: 277, distance: 84.8
click at [809, 340] on td "DB" at bounding box center [799, 331] width 48 height 39
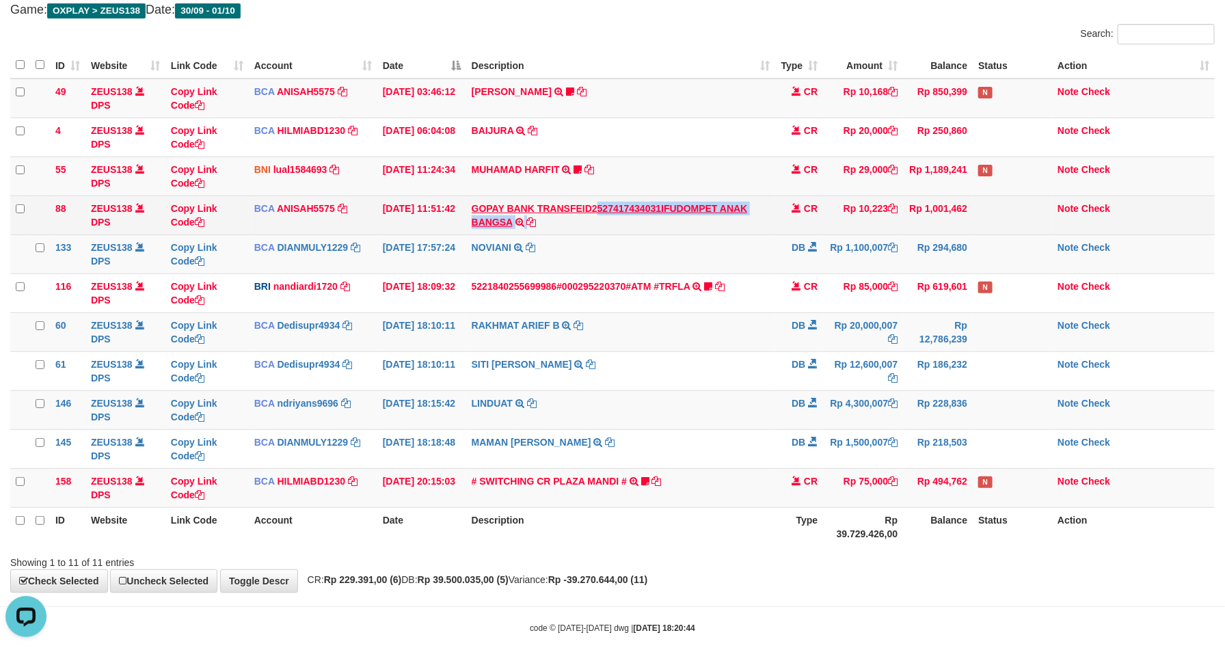
click at [616, 216] on td "GOPAY BANK TRANSFEID2527417434031IFUDOMPET ANAK BANGSA TRSF E-BANKING CR 0110/F…" at bounding box center [621, 214] width 310 height 39
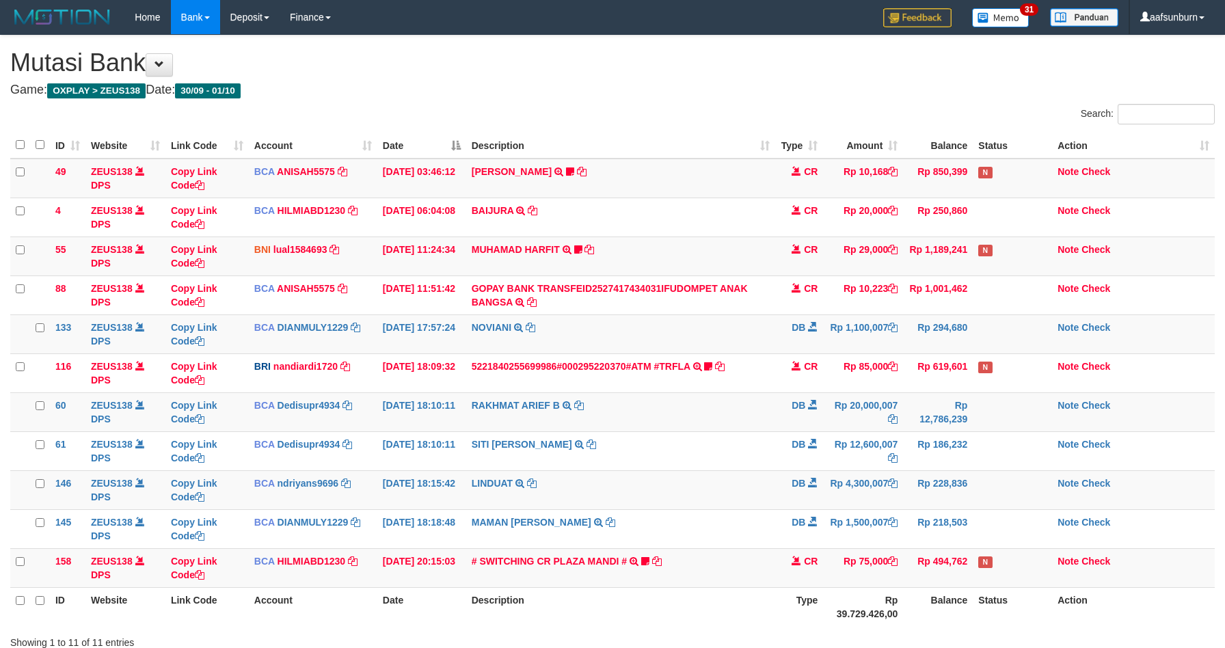
scroll to position [80, 0]
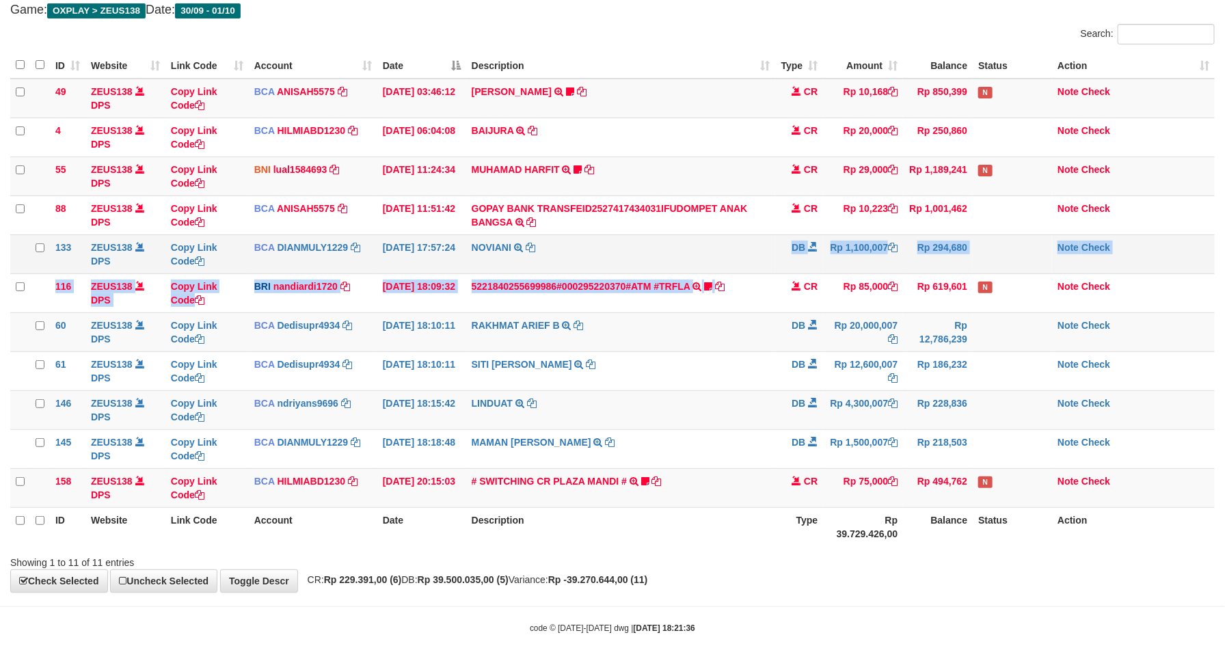
click at [785, 273] on tbody "49 ZEUS138 DPS Copy Link Code BCA ANISAH5575 DPS ANISAH mutasi_20251001_3827 | …" at bounding box center [612, 293] width 1204 height 429
click at [785, 273] on td "DB" at bounding box center [799, 253] width 48 height 39
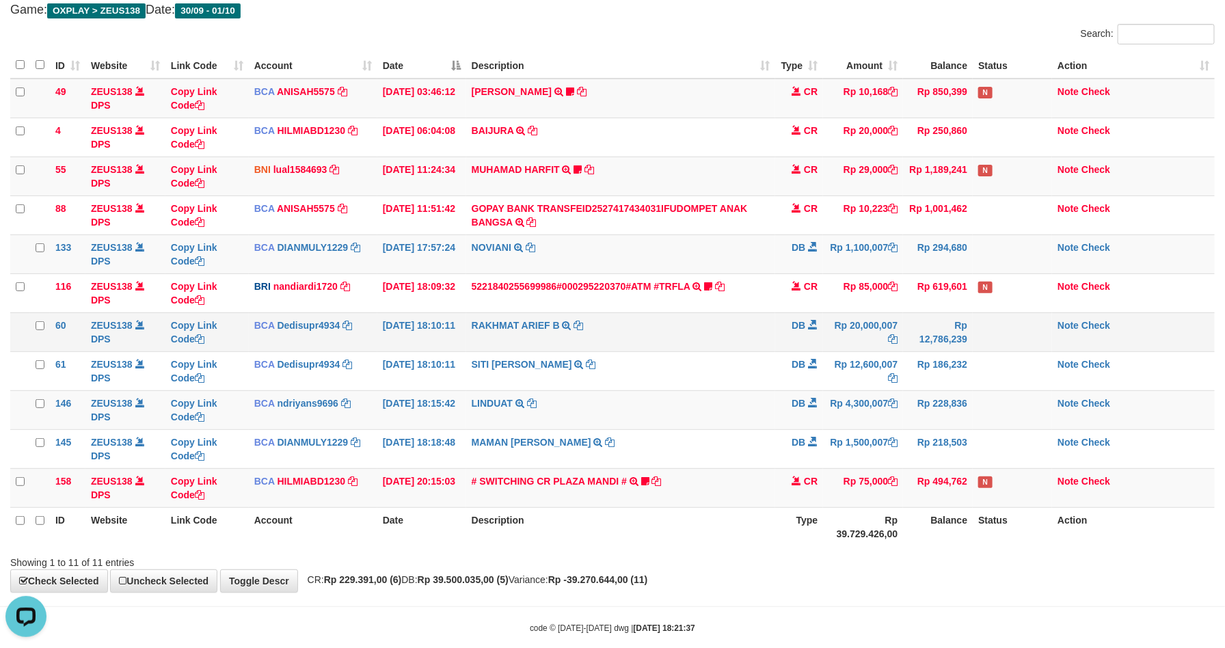
click at [984, 316] on td at bounding box center [1012, 331] width 79 height 39
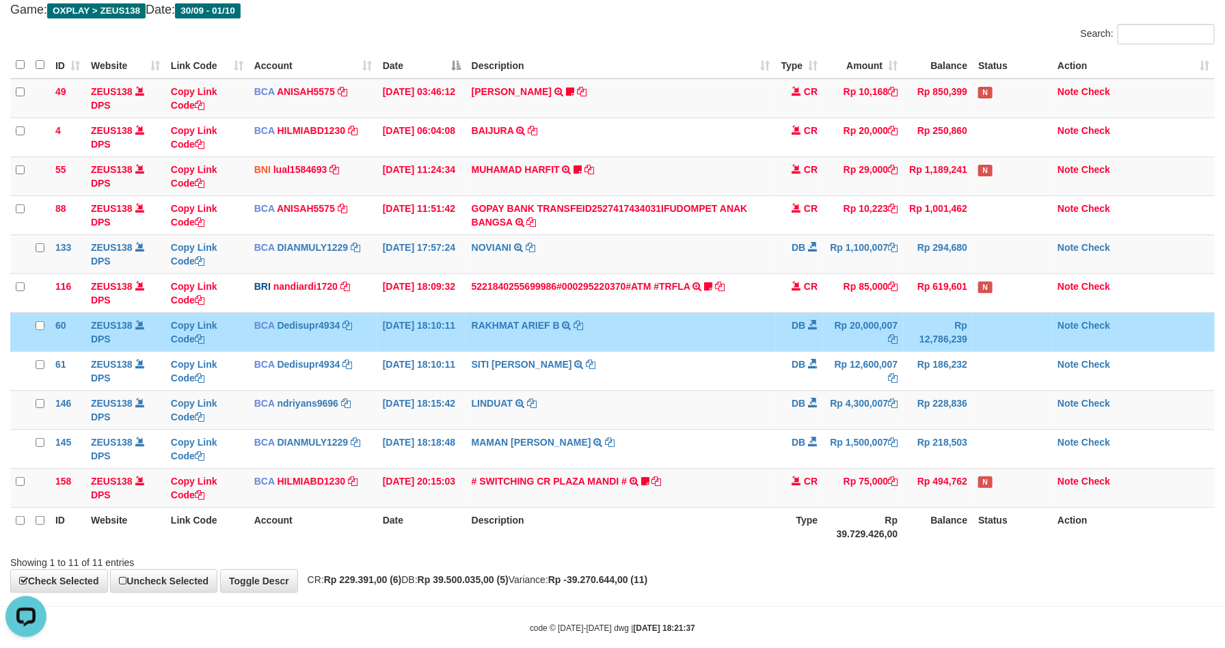
click at [984, 316] on td at bounding box center [1012, 331] width 79 height 39
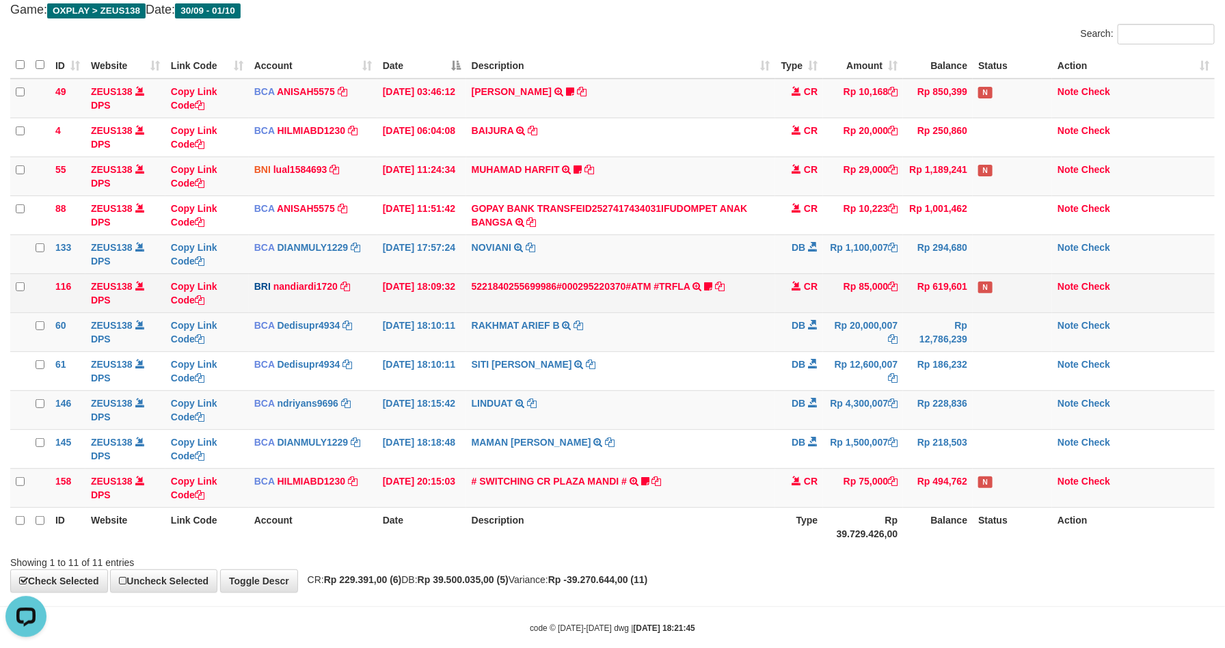
click at [827, 290] on td "Rp 85,000" at bounding box center [863, 292] width 80 height 39
drag, startPoint x: 827, startPoint y: 290, endPoint x: 858, endPoint y: 294, distance: 31.0
click at [829, 290] on td "Rp 85,000" at bounding box center [863, 292] width 80 height 39
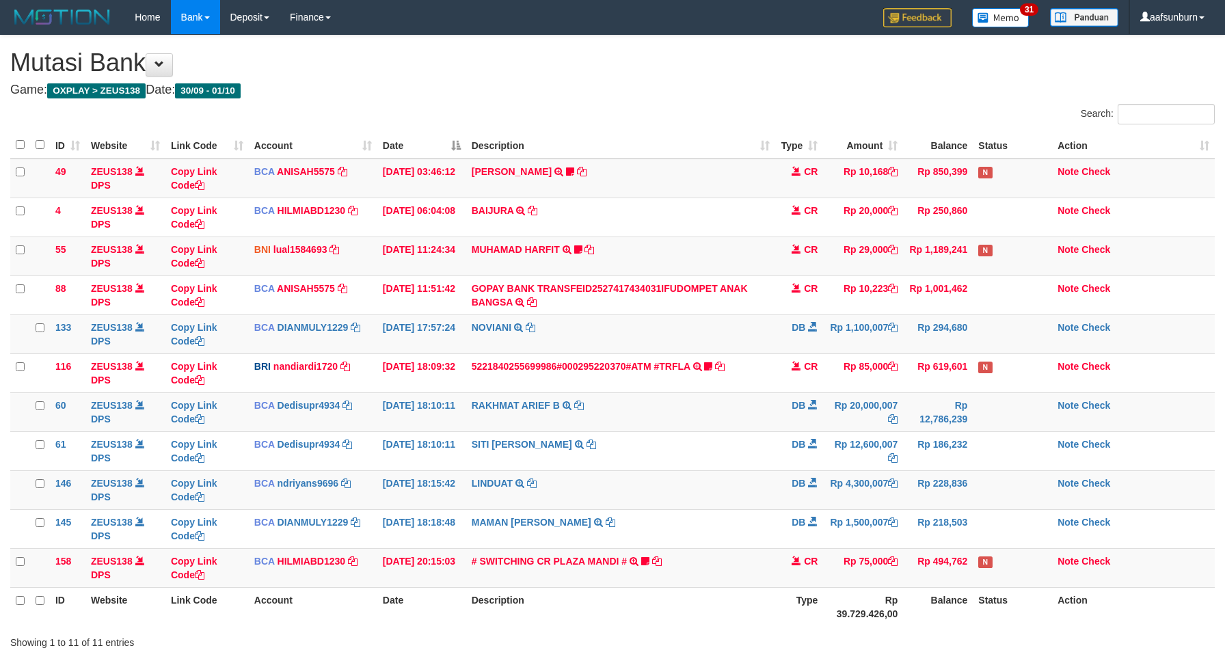
scroll to position [80, 0]
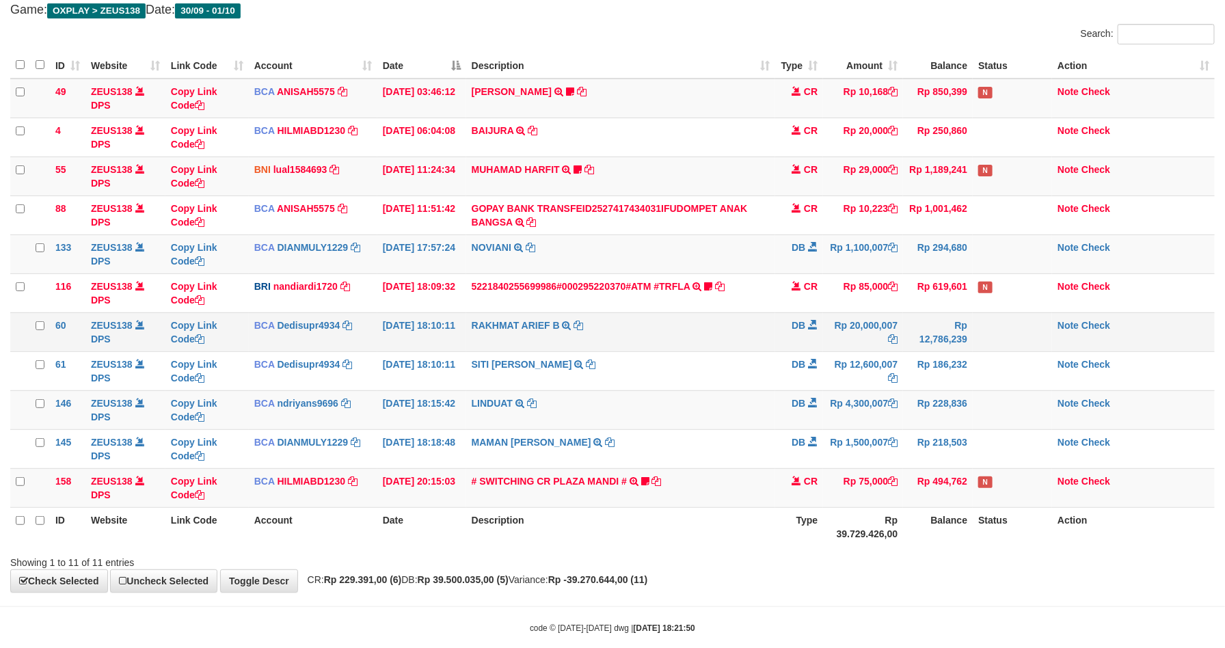
click at [921, 347] on td "Rp 12,786,239" at bounding box center [938, 331] width 70 height 39
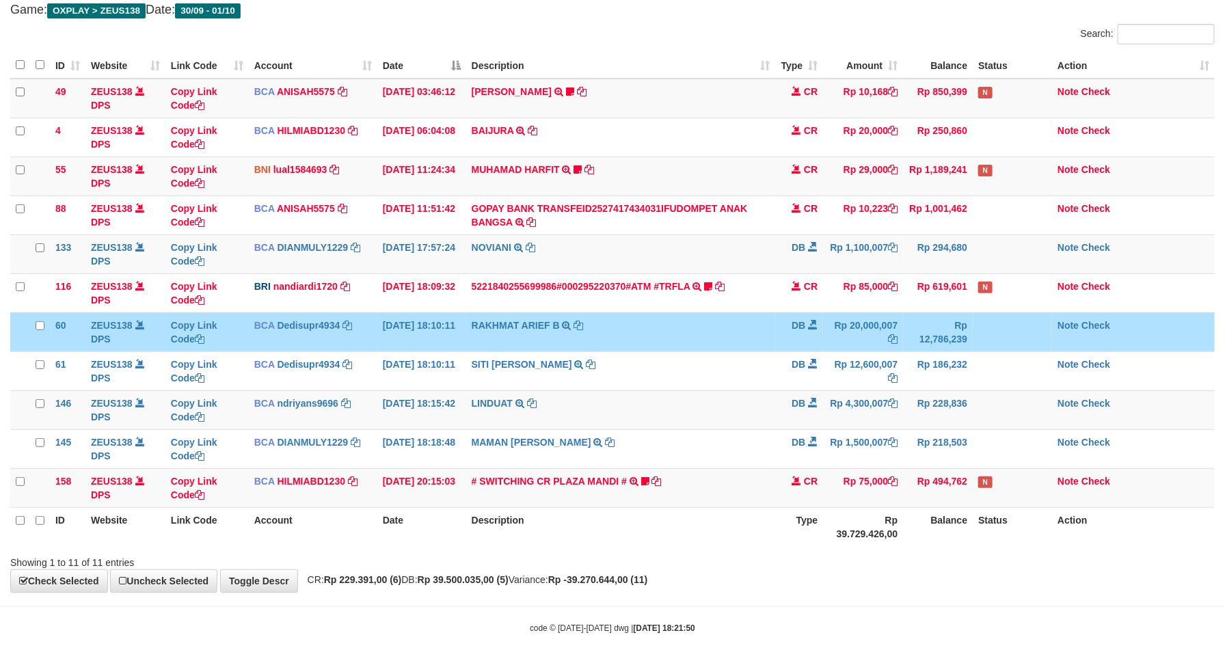
click at [921, 345] on td "Rp 12,786,239" at bounding box center [938, 331] width 70 height 39
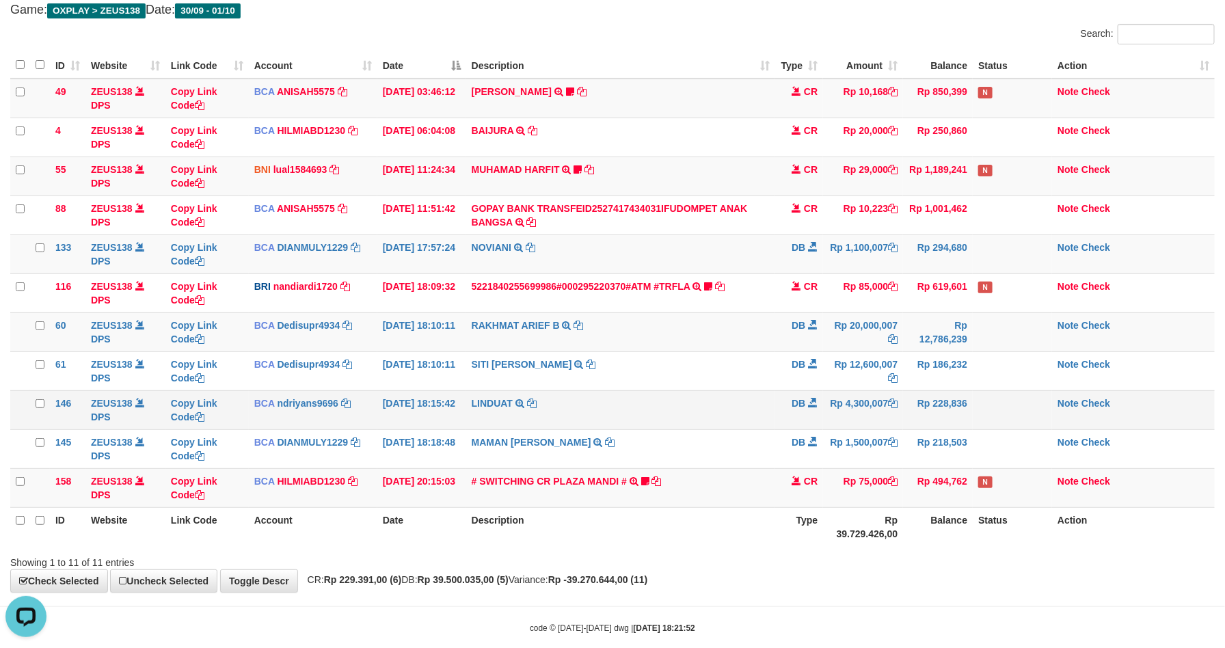
click at [591, 394] on td "LINDUAT TRSF E-BANKING DB 0110/FTSCY/WS95031 4300007.00LINDUAT" at bounding box center [621, 409] width 310 height 39
click at [949, 496] on td "Rp 494,762" at bounding box center [938, 487] width 70 height 39
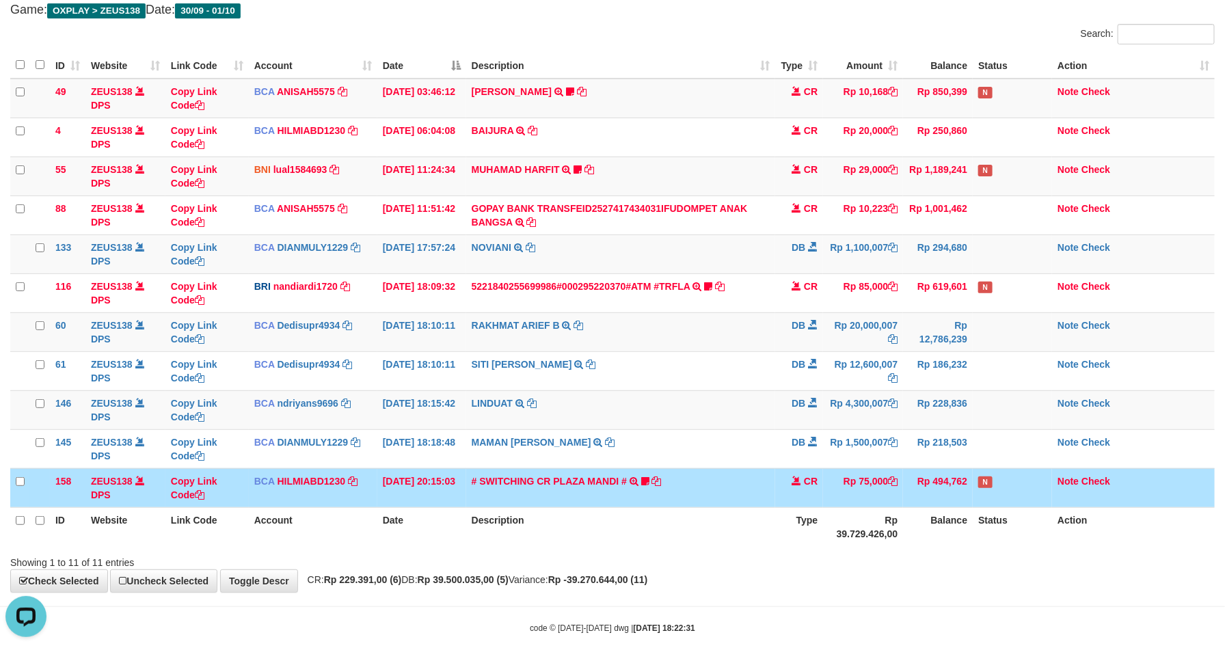
click at [942, 489] on td "Rp 494,762" at bounding box center [938, 487] width 70 height 39
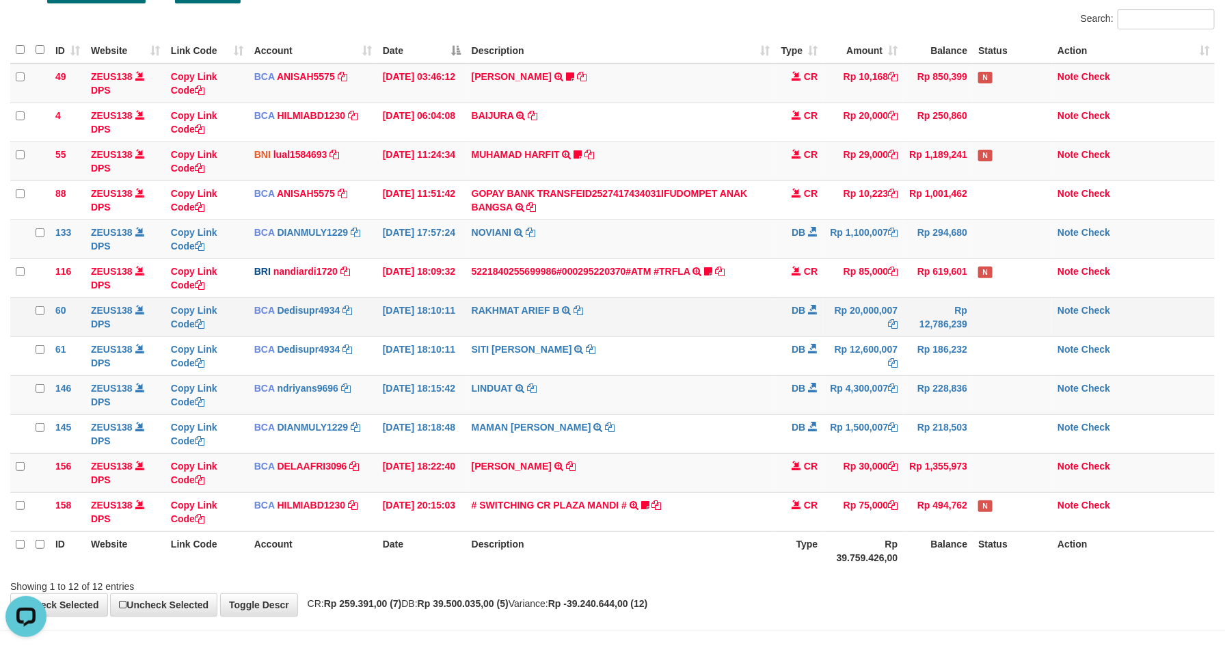
click at [452, 325] on td "[DATE] 18:10:11" at bounding box center [421, 316] width 89 height 39
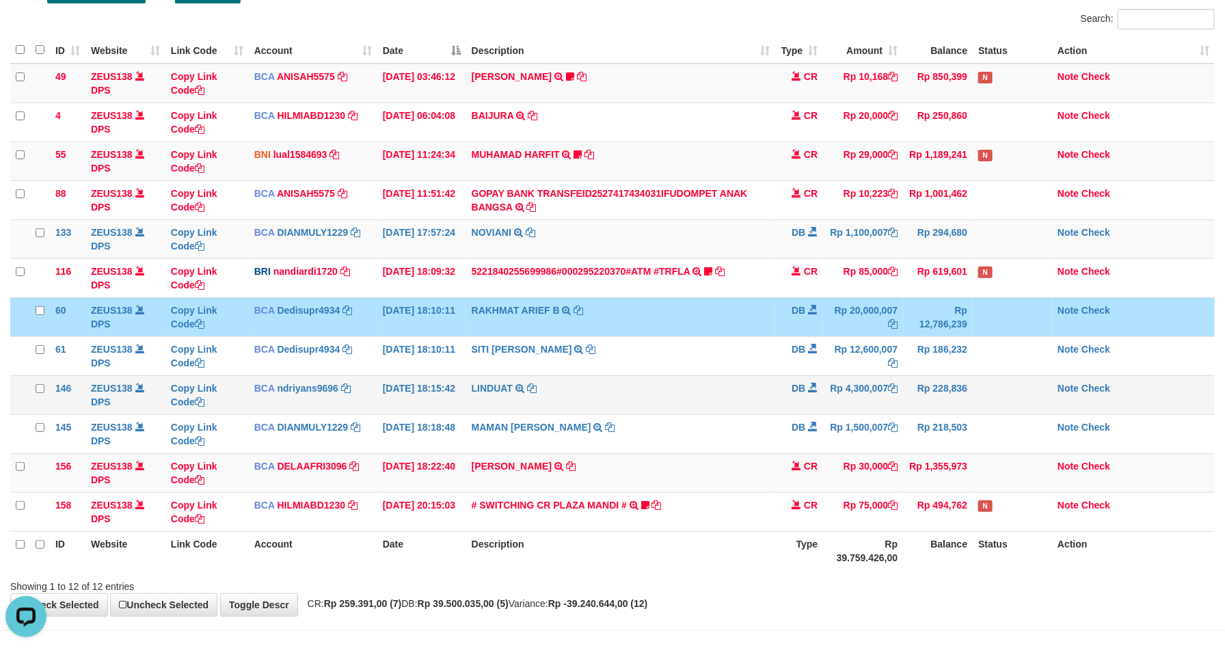
drag, startPoint x: 454, startPoint y: 320, endPoint x: 1103, endPoint y: 410, distance: 655.5
click at [491, 323] on tr "60 ZEUS138 DPS Copy Link Code BCA Dedisupr4934 DPS DEDI SUPRATMAN mutasi_202510…" at bounding box center [612, 316] width 1204 height 39
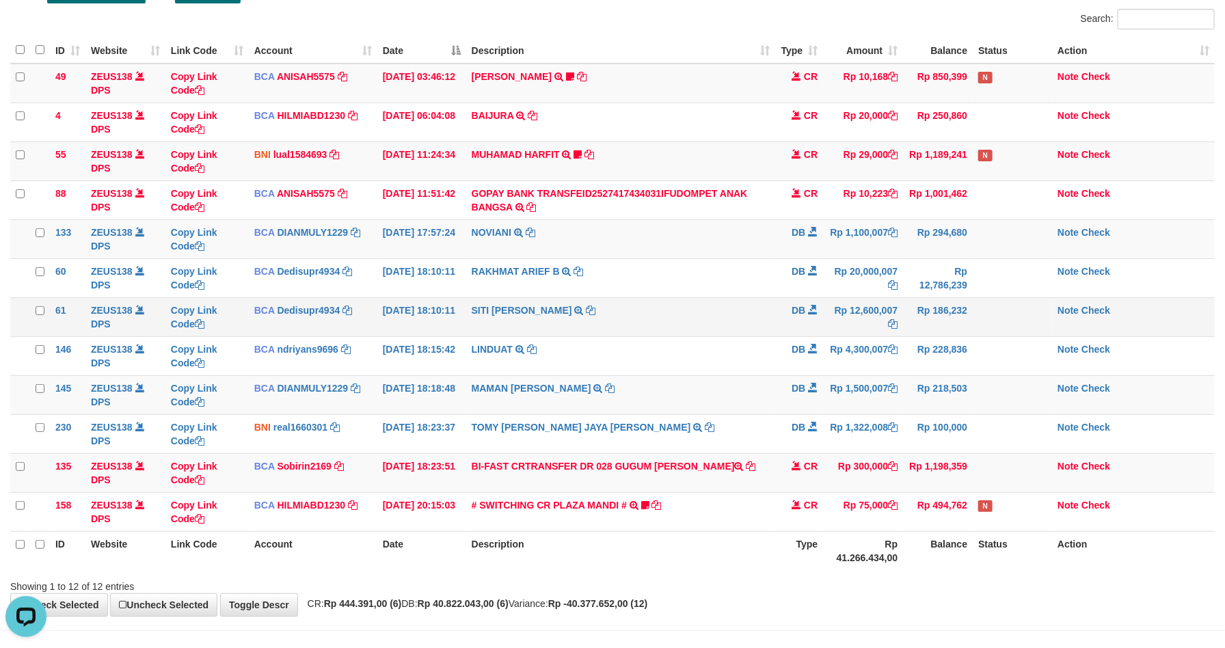
click at [698, 333] on td "SITI [PERSON_NAME] TRSF E-BANKING DB 0110/FTSCY/WS95271 12600007.00[PERSON_NAME]" at bounding box center [621, 316] width 310 height 39
click at [699, 333] on td "SITI NURLITA SAPIT TRSF E-BANKING DB 0110/FTSCY/WS95271 12600007.00SITI NURLITA…" at bounding box center [621, 316] width 310 height 39
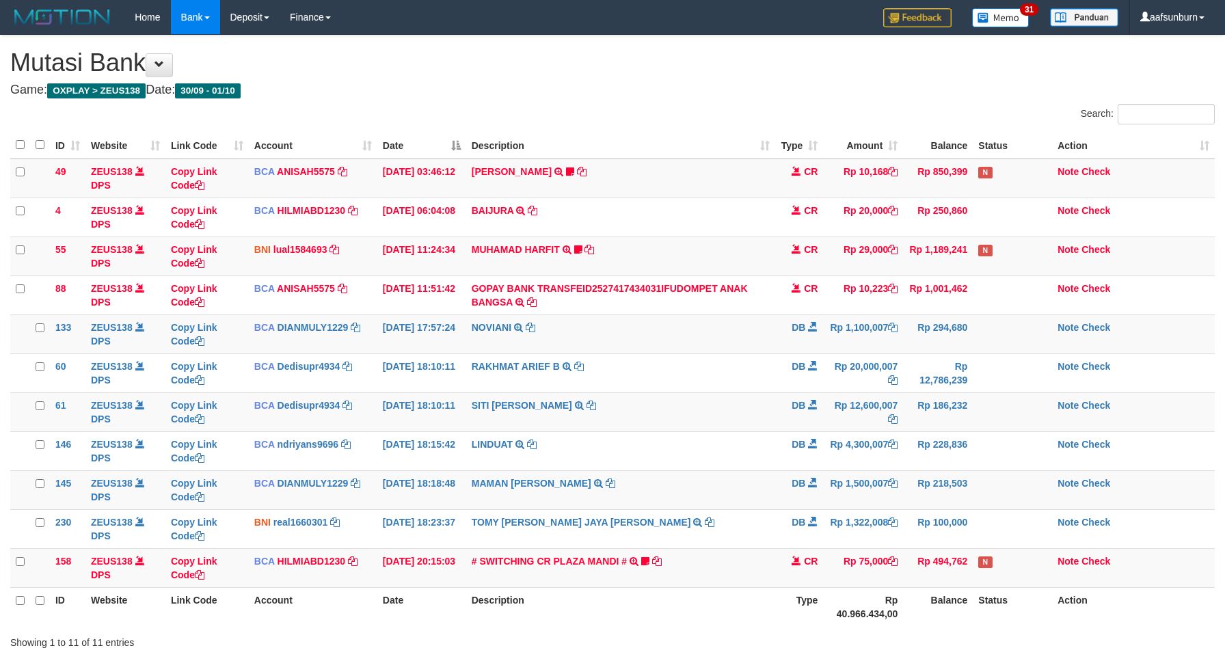
scroll to position [105, 0]
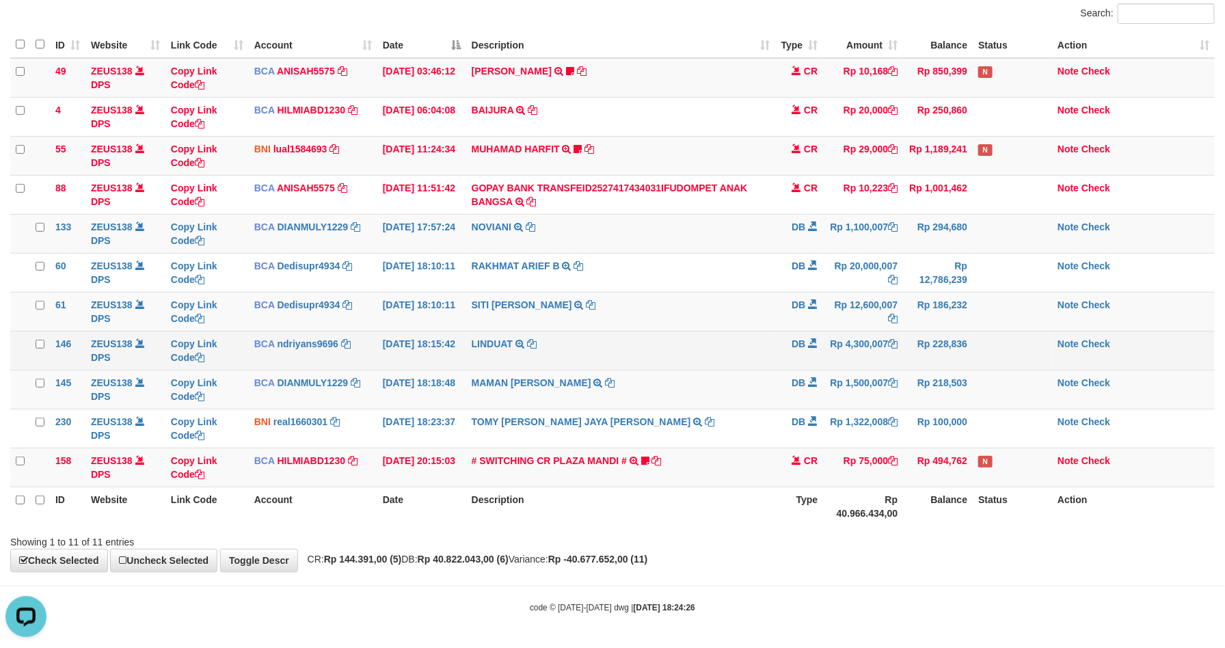
click at [673, 360] on td "LINDUAT TRSF E-BANKING DB 0110/FTSCY/WS95031 4300007.00LINDUAT" at bounding box center [621, 350] width 310 height 39
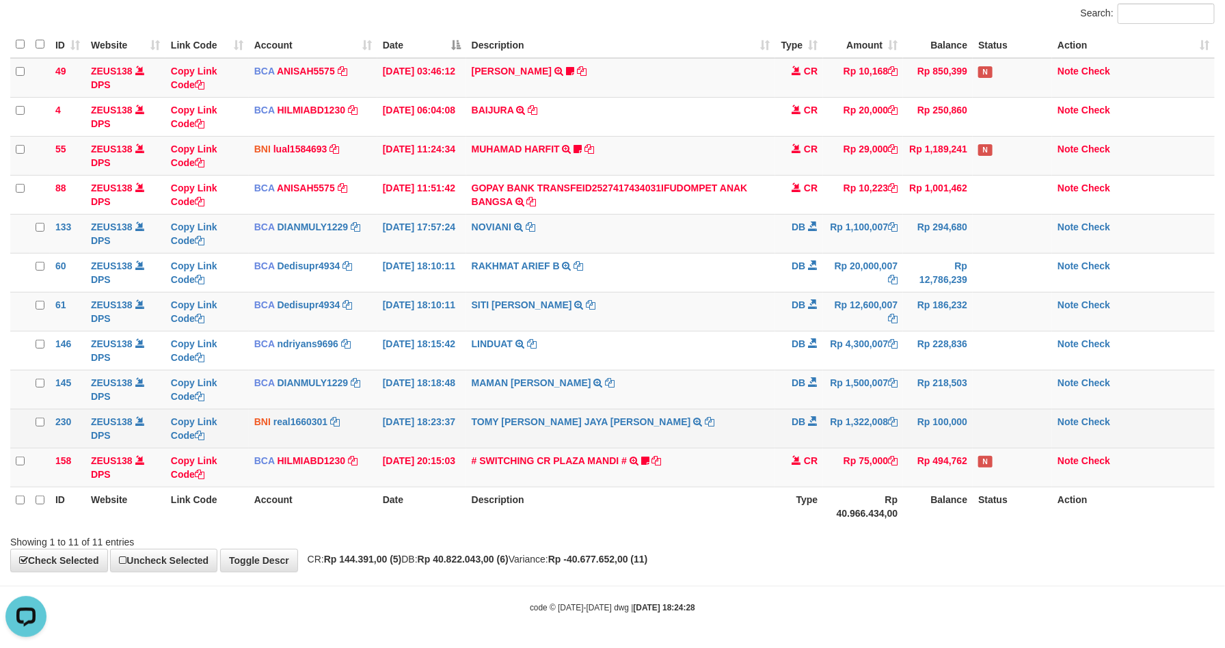
drag, startPoint x: 650, startPoint y: 426, endPoint x: 718, endPoint y: 418, distance: 68.8
click at [651, 417] on td "TOMY [PERSON_NAME] JAYA [PERSON_NAME] TRANSFER KE BPK TOMY [PERSON_NAME] JAYA […" at bounding box center [621, 428] width 310 height 39
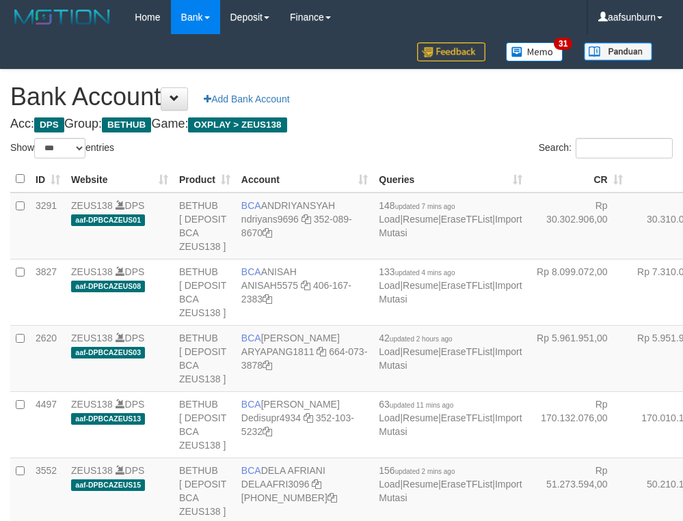
select select "***"
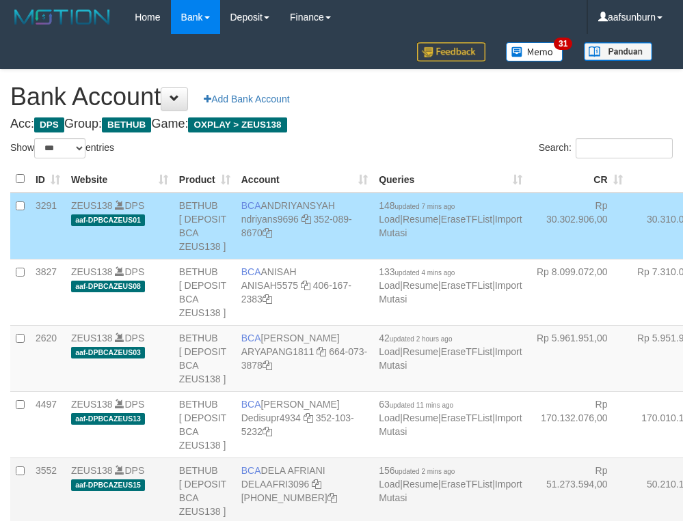
scroll to position [482, 0]
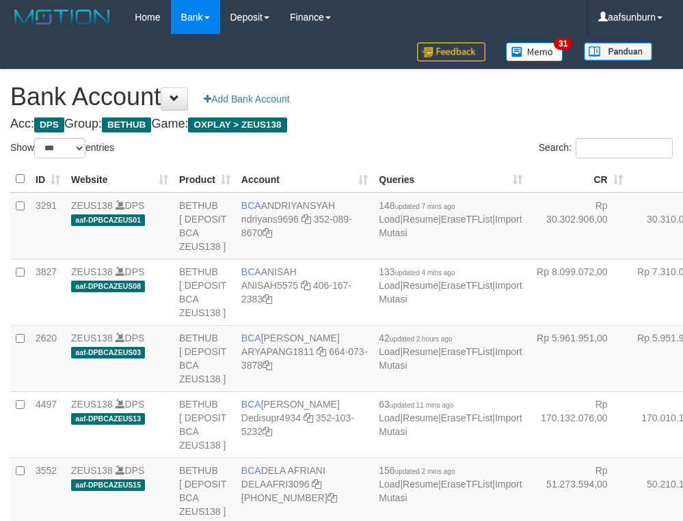
select select "***"
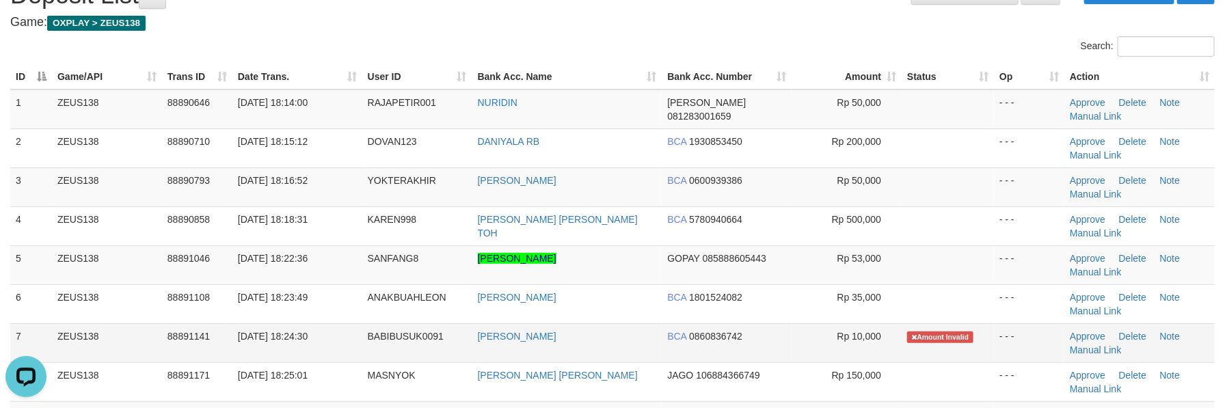
scroll to position [103, 0]
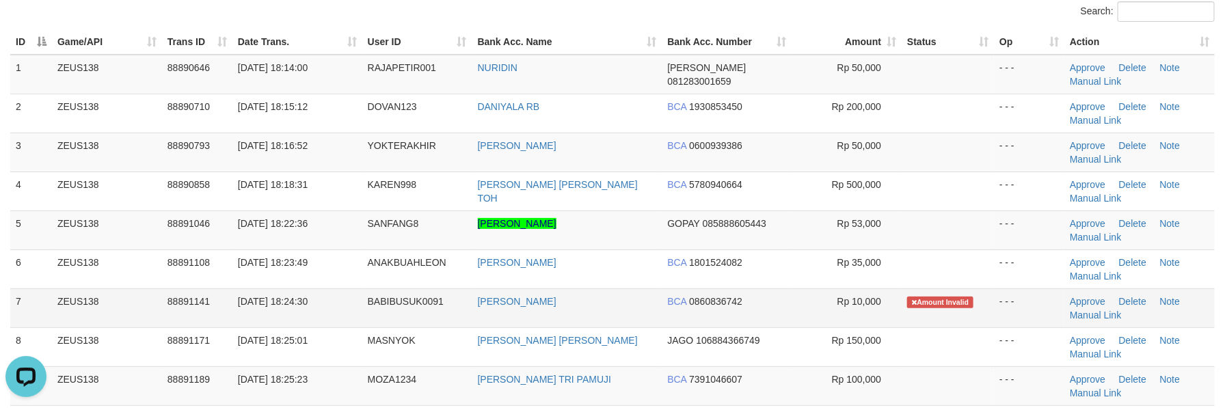
click at [650, 320] on td "[PERSON_NAME]" at bounding box center [567, 307] width 190 height 39
click at [611, 320] on td "[PERSON_NAME]" at bounding box center [567, 307] width 190 height 39
copy tr "[PERSON_NAME]"
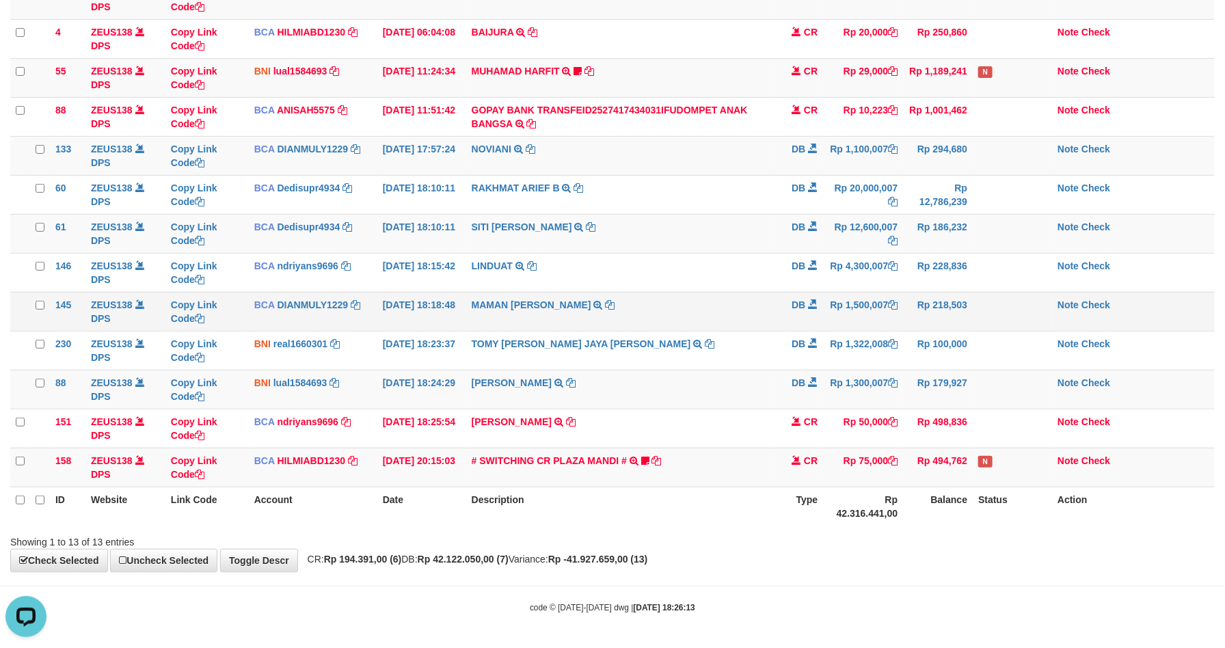
click at [770, 300] on td "MAMAN AGUSTIAN TRSF E-BANKING DB 0110/FTSCY/WS95031 1500007.00MAMAN AGUSTIAN" at bounding box center [621, 311] width 310 height 39
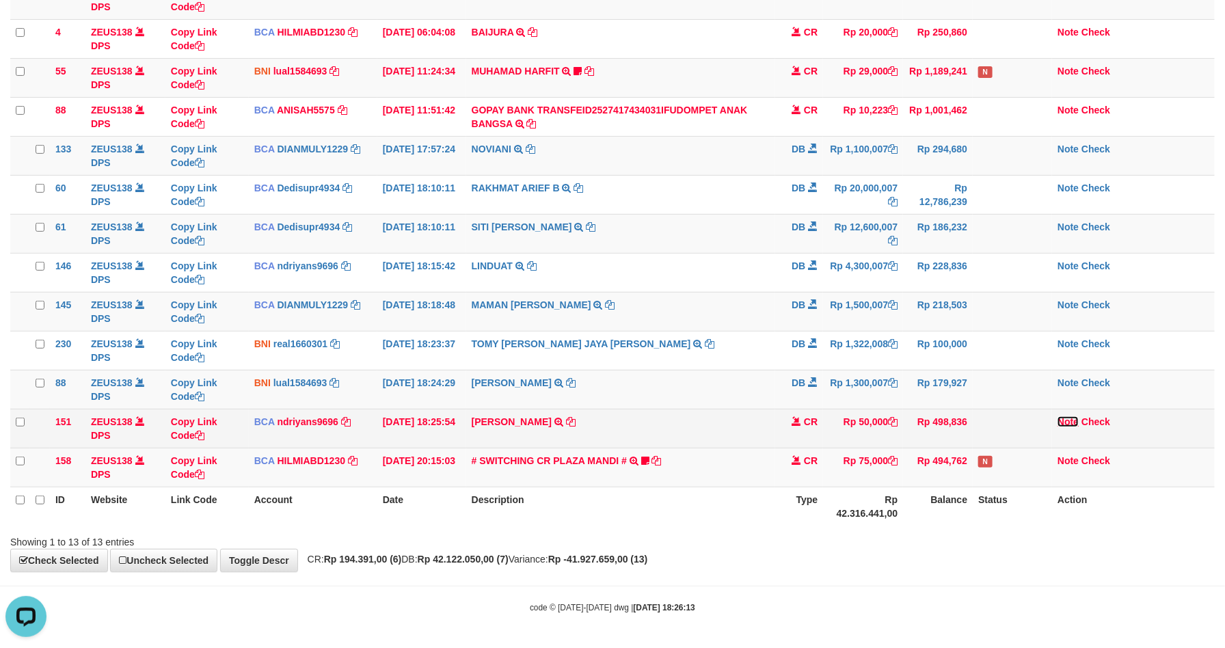
click at [1065, 421] on link "Note" at bounding box center [1067, 421] width 21 height 11
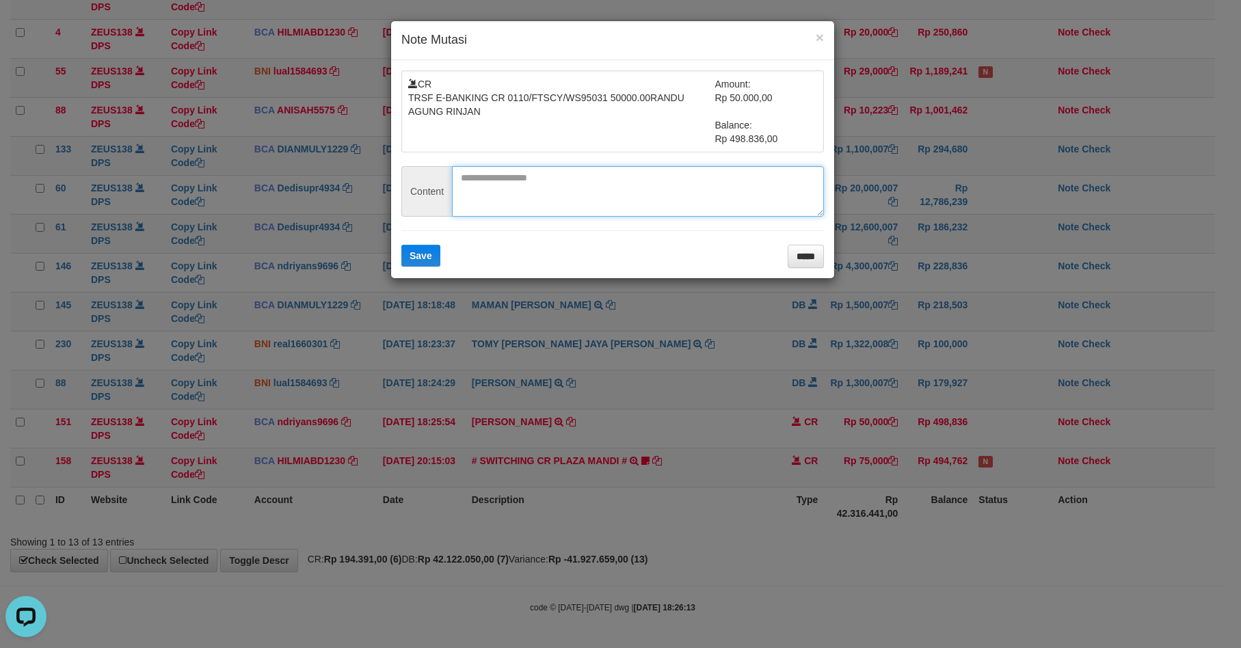
drag, startPoint x: 524, startPoint y: 187, endPoint x: 504, endPoint y: 215, distance: 33.9
click at [523, 187] on textarea at bounding box center [638, 191] width 372 height 51
paste textarea "**********"
type textarea "**********"
click at [444, 252] on form "**********" at bounding box center [612, 169] width 422 height 198
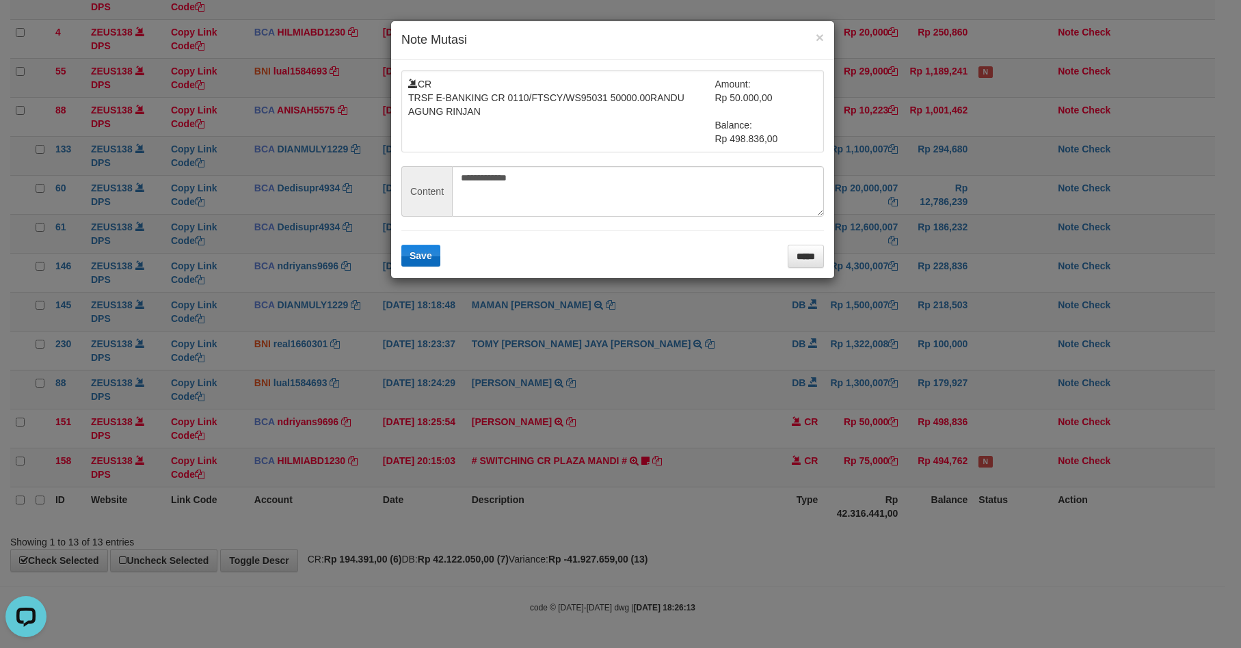
drag, startPoint x: 442, startPoint y: 253, endPoint x: 431, endPoint y: 265, distance: 15.5
click at [441, 255] on form "**********" at bounding box center [612, 169] width 422 height 198
click at [431, 265] on button "Save" at bounding box center [420, 256] width 39 height 22
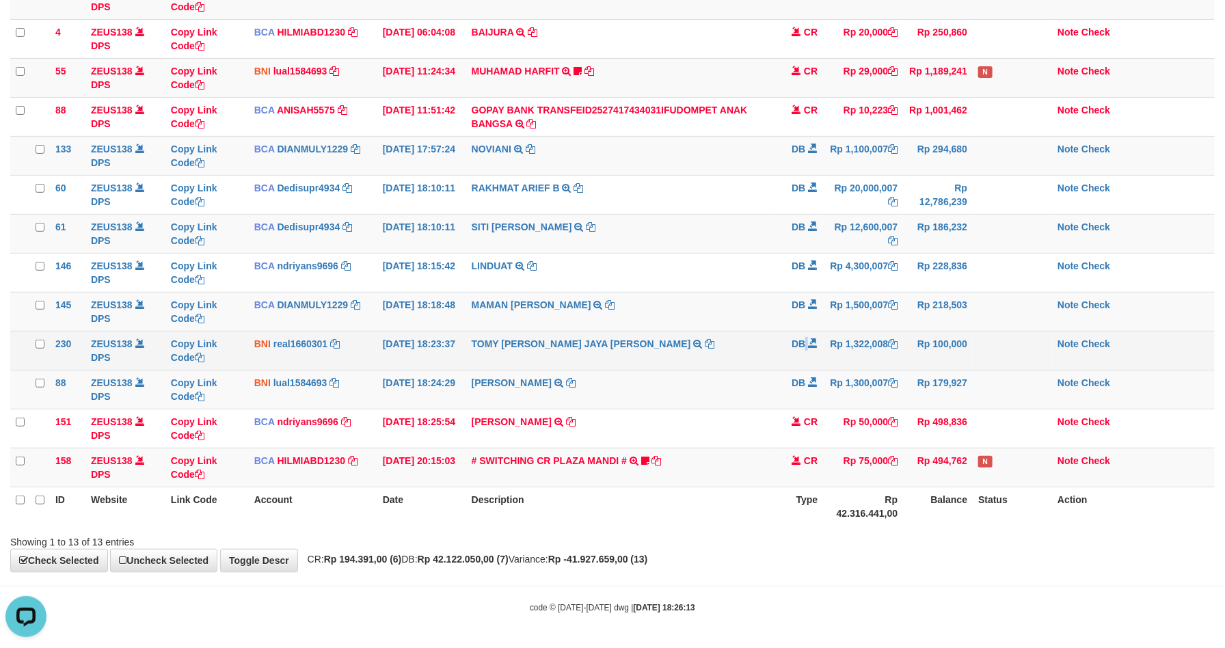
click at [810, 339] on td "DB" at bounding box center [799, 350] width 48 height 39
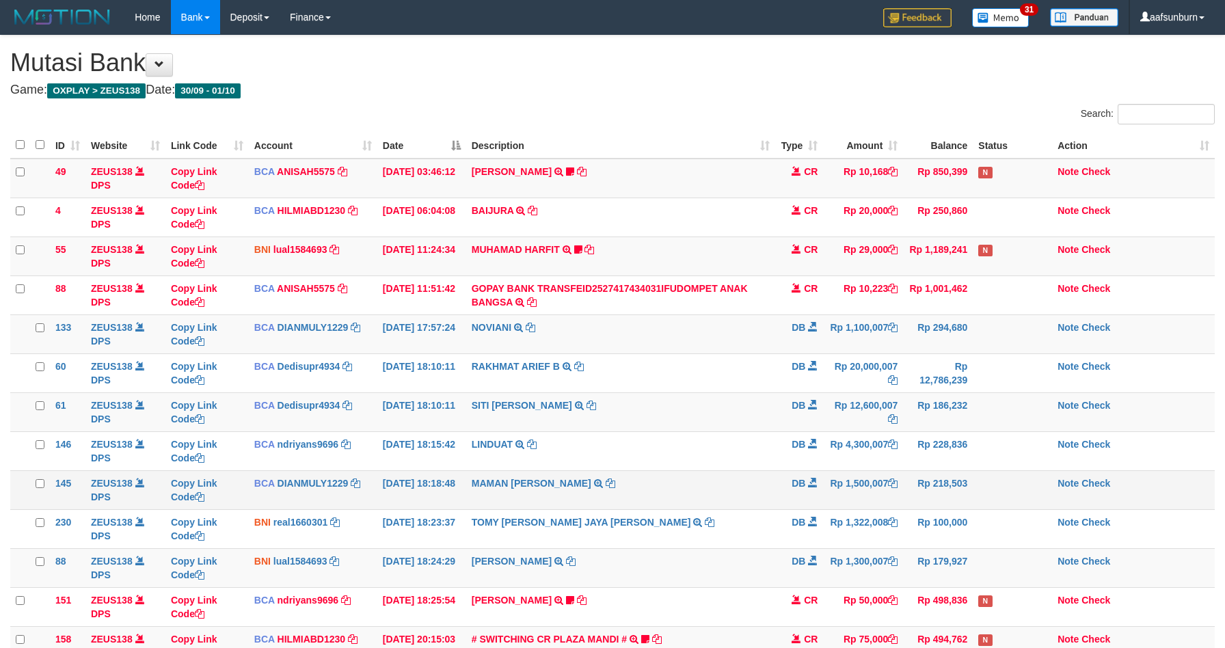
scroll to position [183, 0]
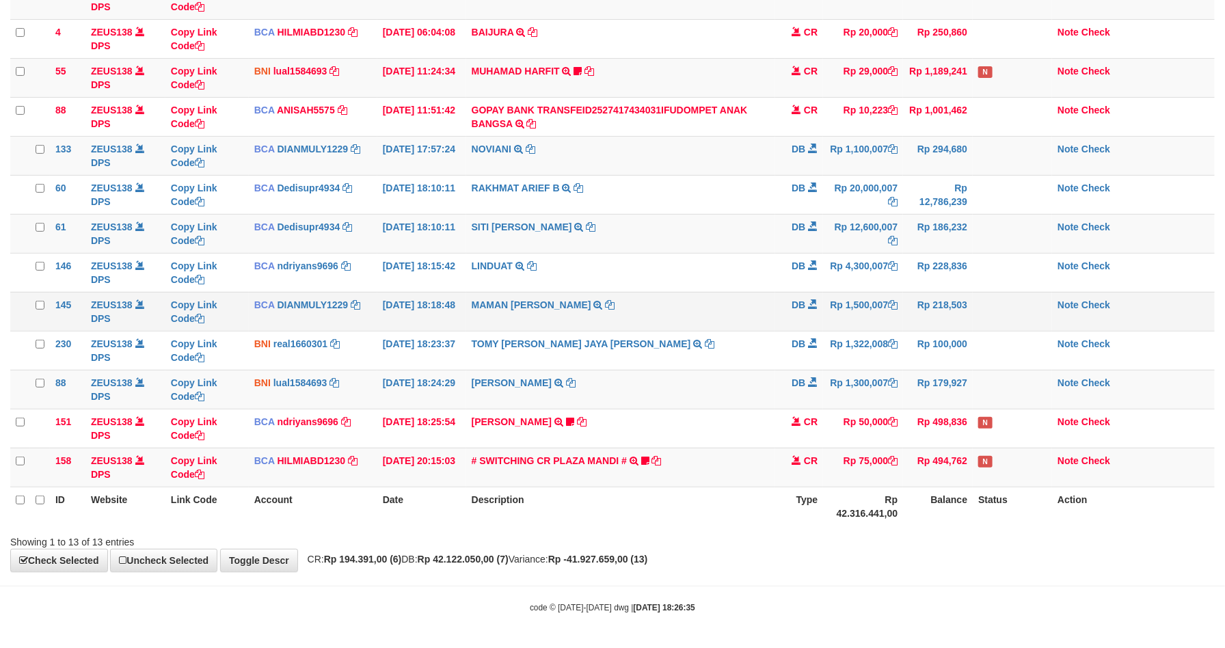
click at [851, 321] on td "Rp 1,500,007" at bounding box center [863, 311] width 80 height 39
click at [828, 300] on td "Rp 1,500,007" at bounding box center [863, 311] width 80 height 39
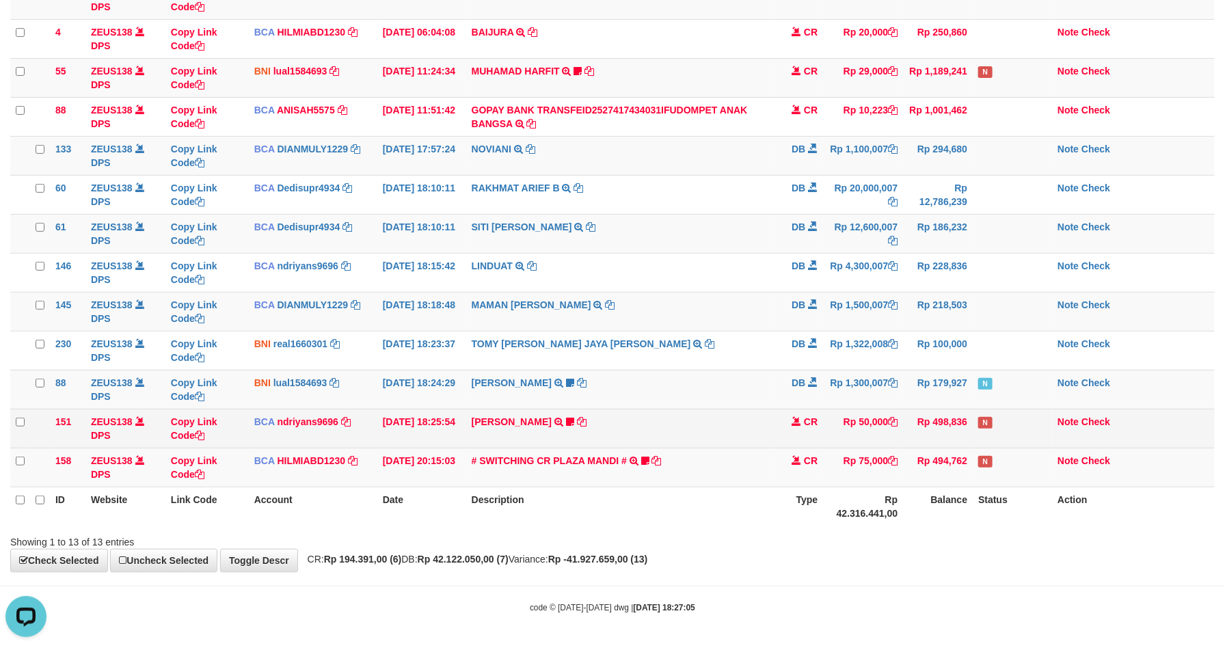
drag, startPoint x: 946, startPoint y: 449, endPoint x: 919, endPoint y: 445, distance: 27.0
click at [919, 445] on tbody "49 ZEUS138 DPS Copy Link Code BCA ANISAH5575 DPS ANISAH mutasi_20251001_3827 | …" at bounding box center [612, 233] width 1204 height 507
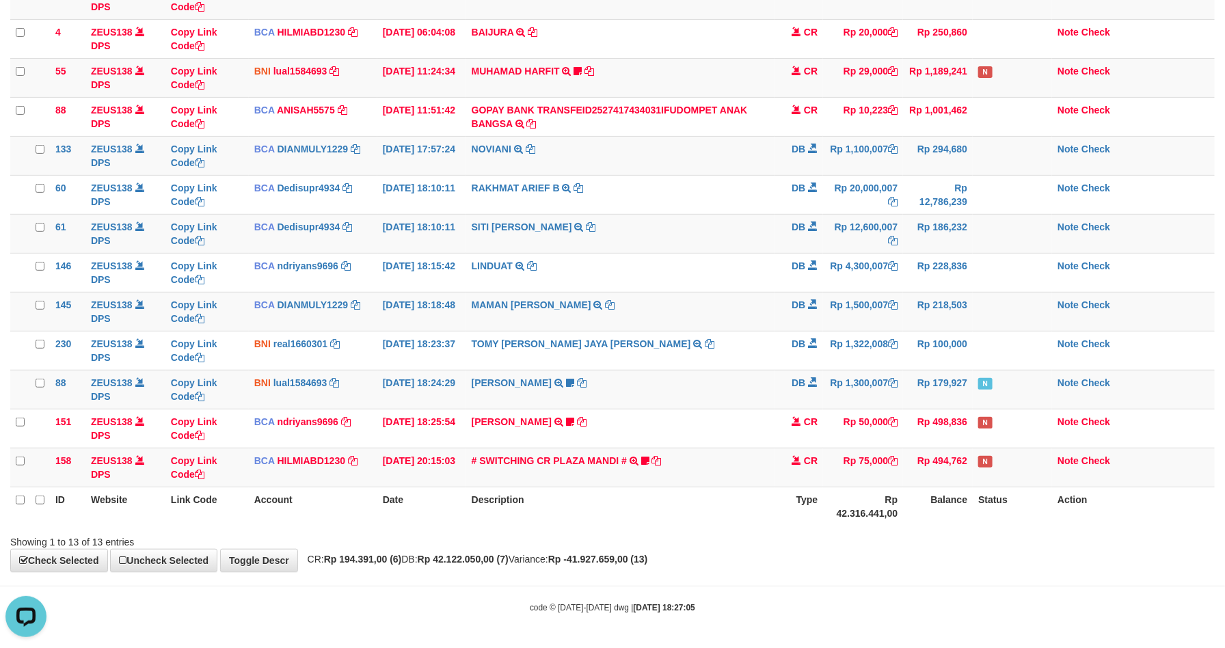
drag, startPoint x: 810, startPoint y: 429, endPoint x: 1232, endPoint y: 515, distance: 431.2
click at [825, 429] on tr "151 ZEUS138 DPS Copy Link Code BCA ndriyans9696 DPS ANDRIYANSYAH mutasi_2025100…" at bounding box center [612, 428] width 1204 height 39
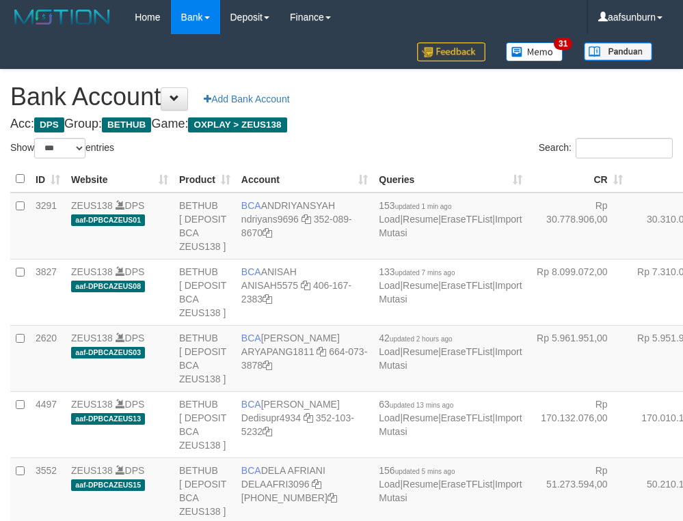
select select "***"
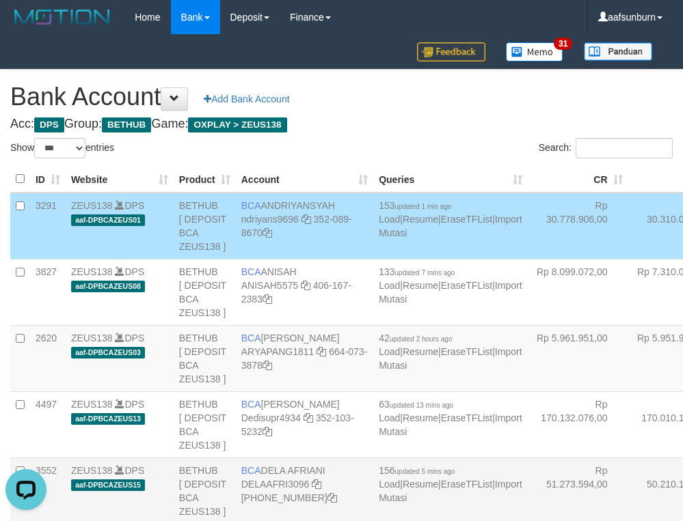
scroll to position [375, 0]
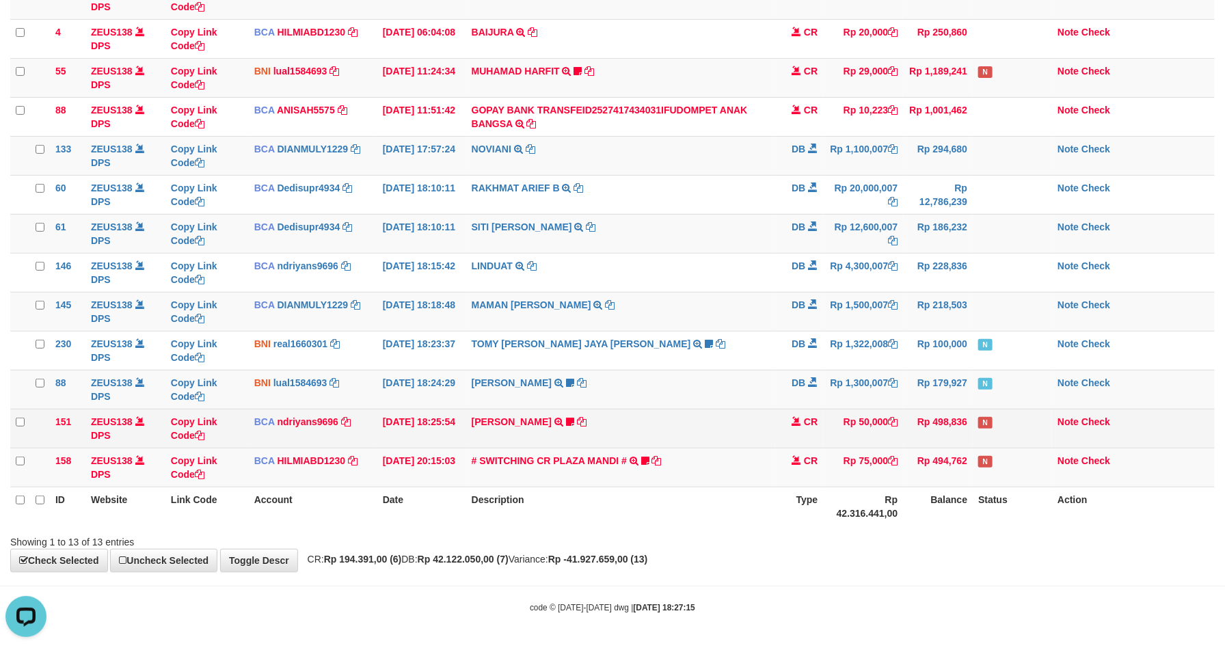
click at [645, 411] on td "RANDU AGUNG RINJAN TRSF E-BANKING CR 0110/FTSCY/WS95031 50000.00RANDU AGUNG RIN…" at bounding box center [621, 428] width 310 height 39
drag, startPoint x: 645, startPoint y: 411, endPoint x: 656, endPoint y: 411, distance: 11.6
click at [646, 411] on td "RANDU AGUNG RINJAN TRSF E-BANKING CR 0110/FTSCY/WS95031 50000.00RANDU AGUNG RIN…" at bounding box center [621, 428] width 310 height 39
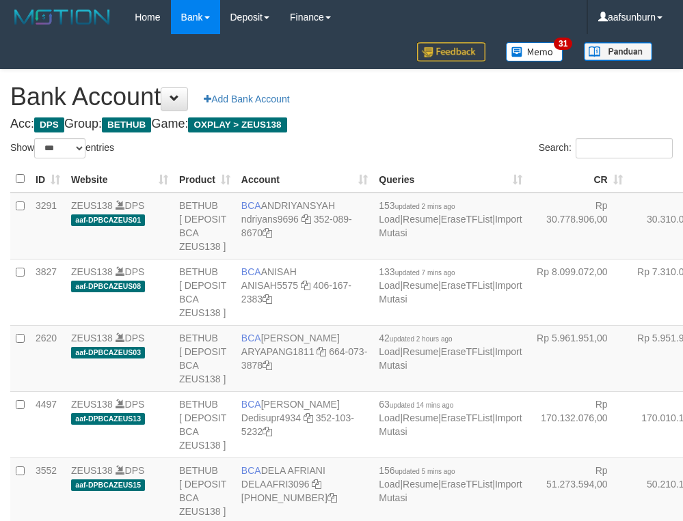
select select "***"
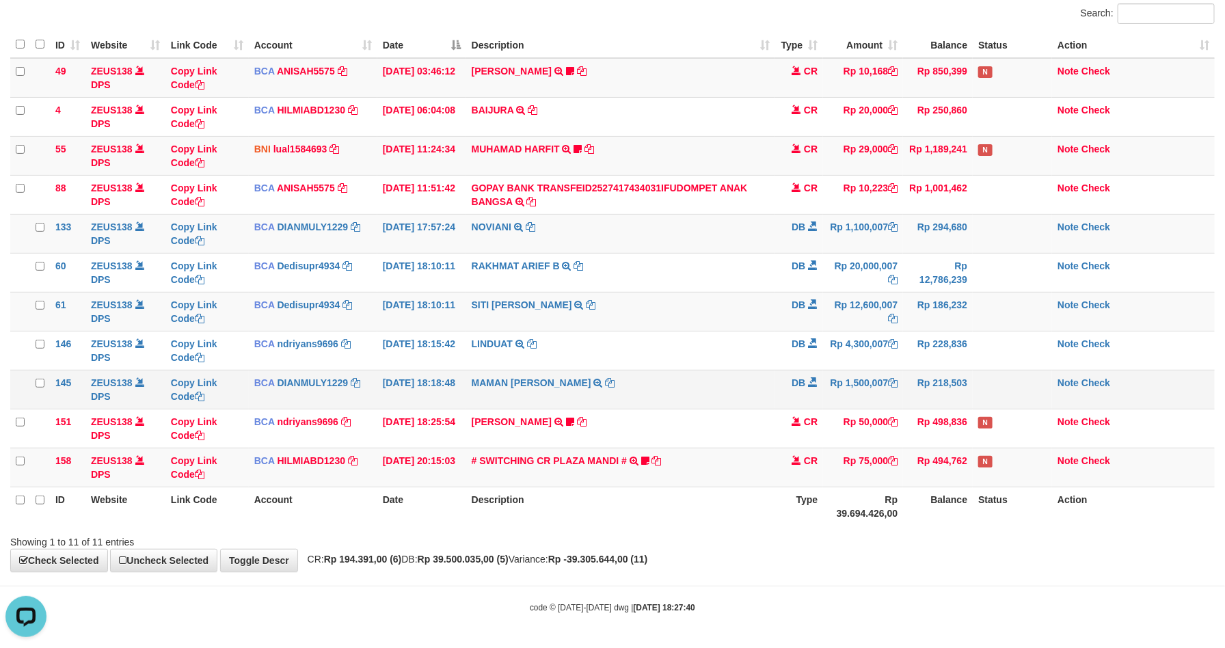
click at [736, 392] on td "MAMAN AGUSTIAN TRSF E-BANKING DB 0110/FTSCY/WS95031 1500007.00MAMAN AGUSTIAN" at bounding box center [621, 389] width 310 height 39
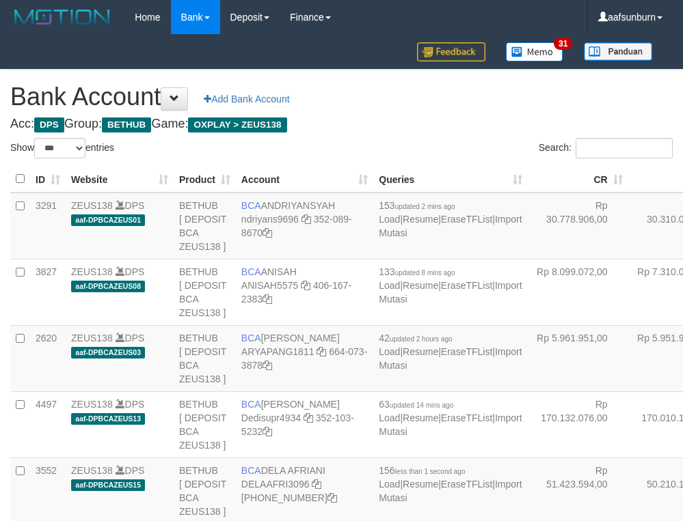
select select "***"
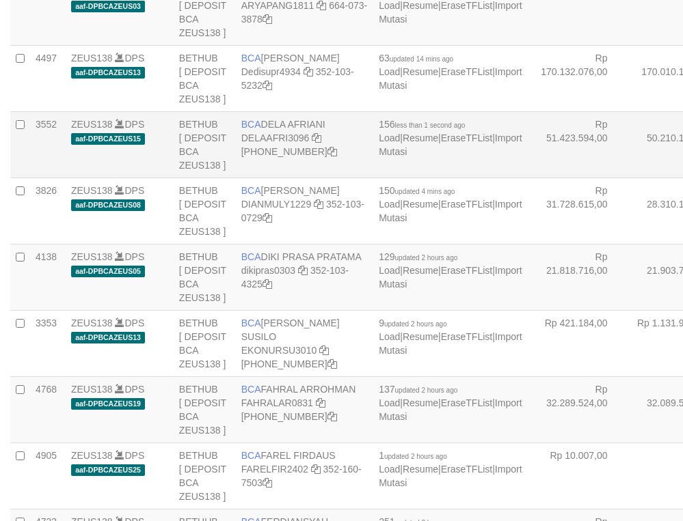
scroll to position [375, 0]
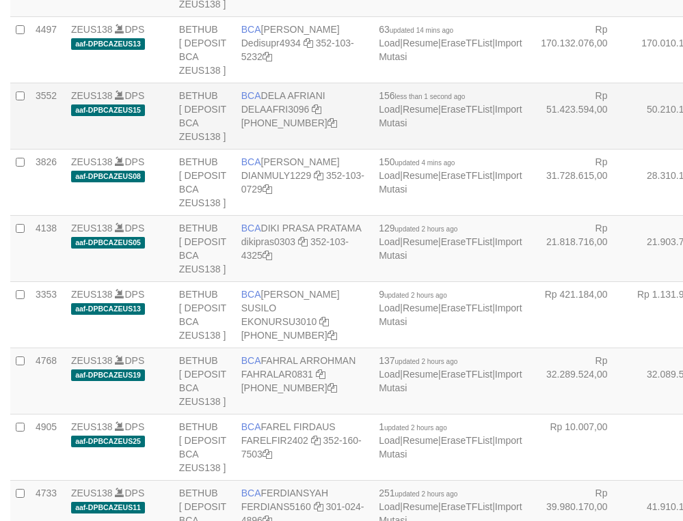
click at [494, 149] on tr "3552 ZEUS138 DPS aaf-DPBCAZEUS15 BETHUB [ DEPOSIT BCA ZEUS138 ] BCA DELA AFRIAN…" at bounding box center [453, 116] width 886 height 66
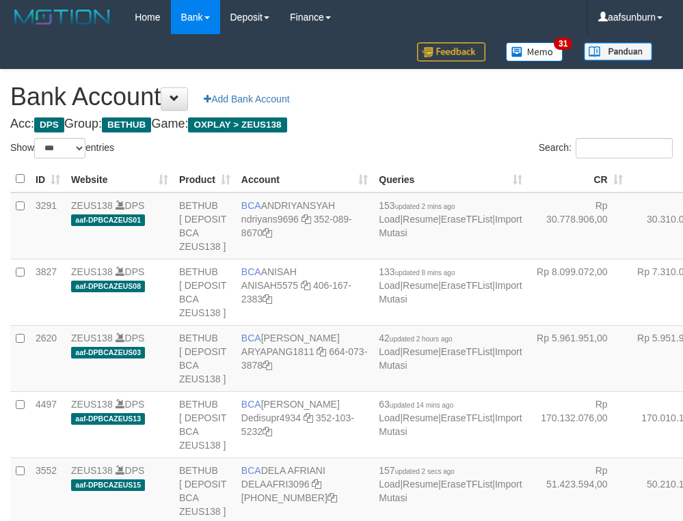
select select "***"
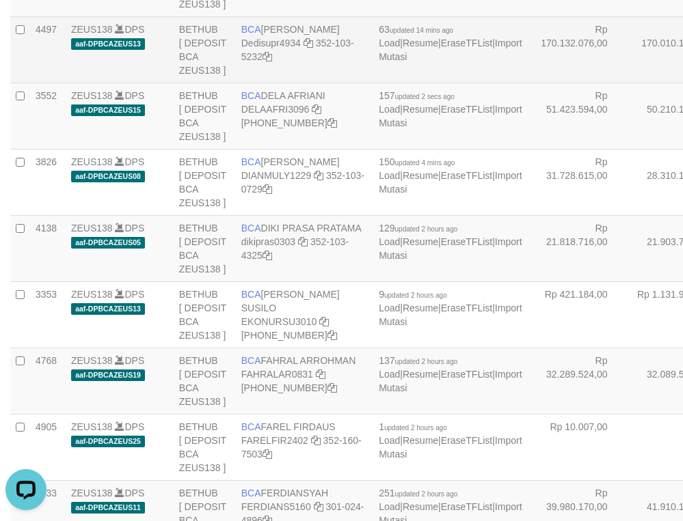
click at [528, 83] on td "Rp 170.132.076,00" at bounding box center [578, 49] width 100 height 66
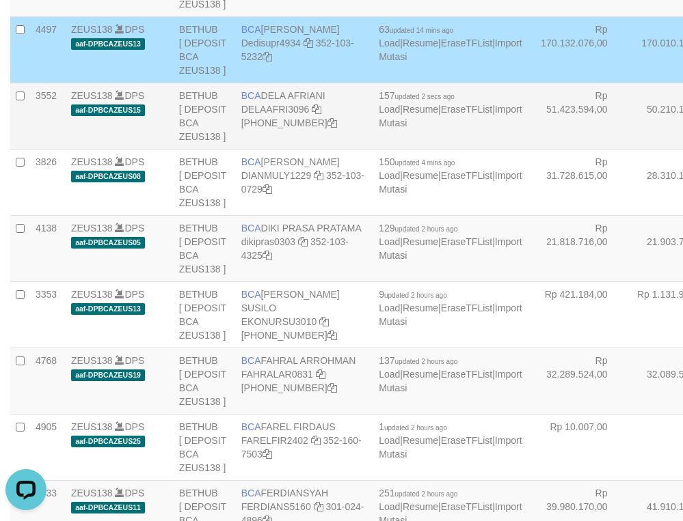
click at [528, 149] on td "Rp 51.423.594,00" at bounding box center [578, 116] width 100 height 66
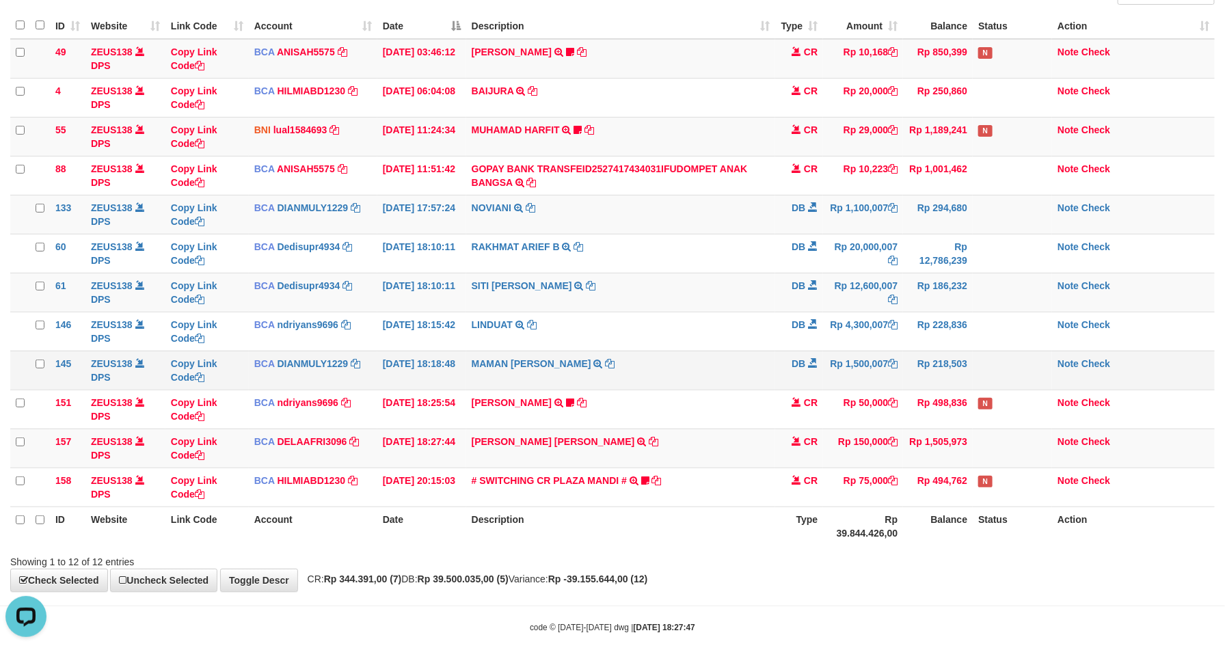
click at [798, 390] on td "DB" at bounding box center [799, 370] width 48 height 39
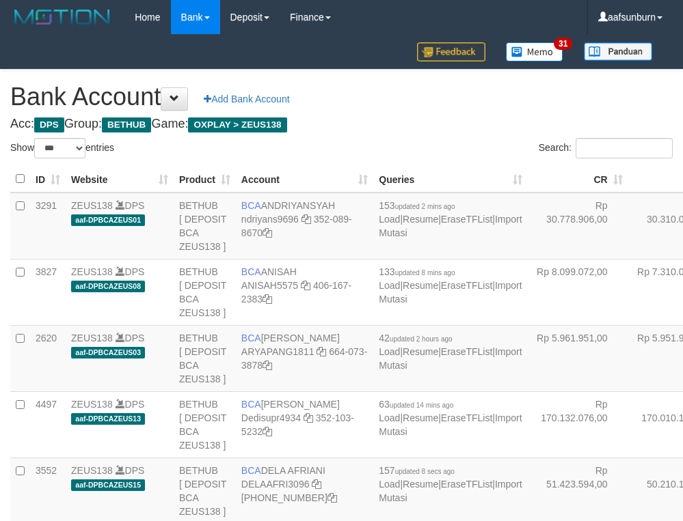
select select "***"
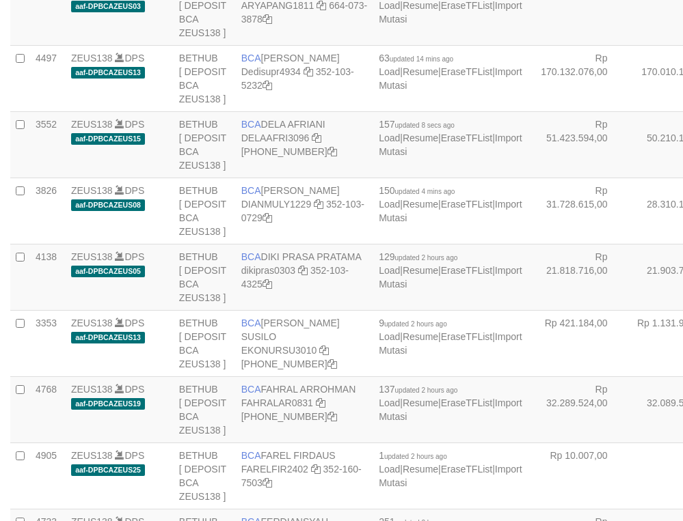
scroll to position [375, 0]
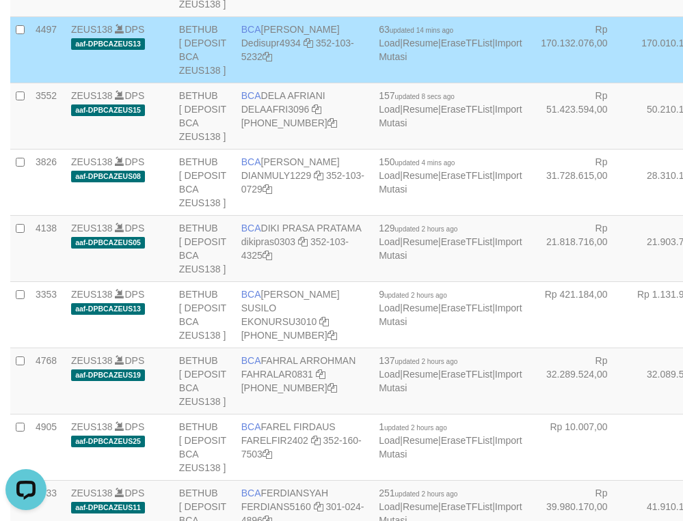
scroll to position [0, 0]
drag, startPoint x: 552, startPoint y: 179, endPoint x: 368, endPoint y: 267, distance: 204.5
click at [628, 83] on td "Rp 170.010.147,00" at bounding box center [678, 49] width 100 height 66
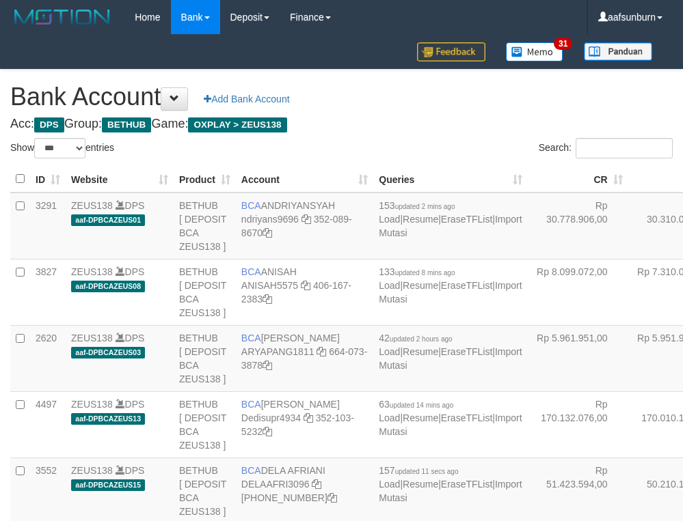
select select "***"
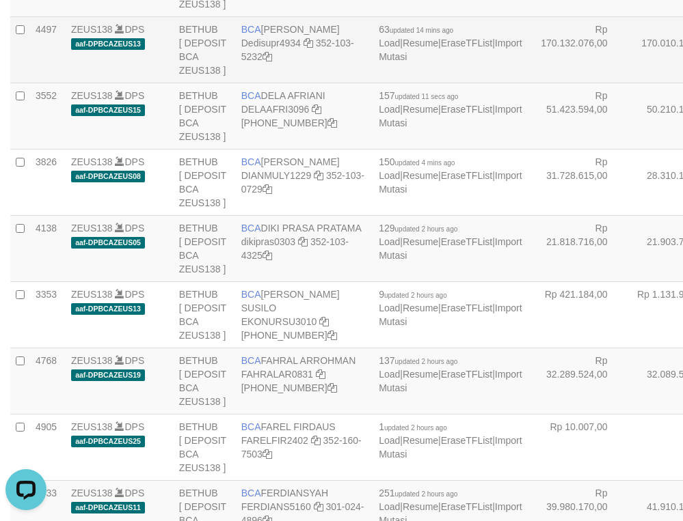
click at [628, 83] on td "Rp 170.010.147,00" at bounding box center [678, 49] width 100 height 66
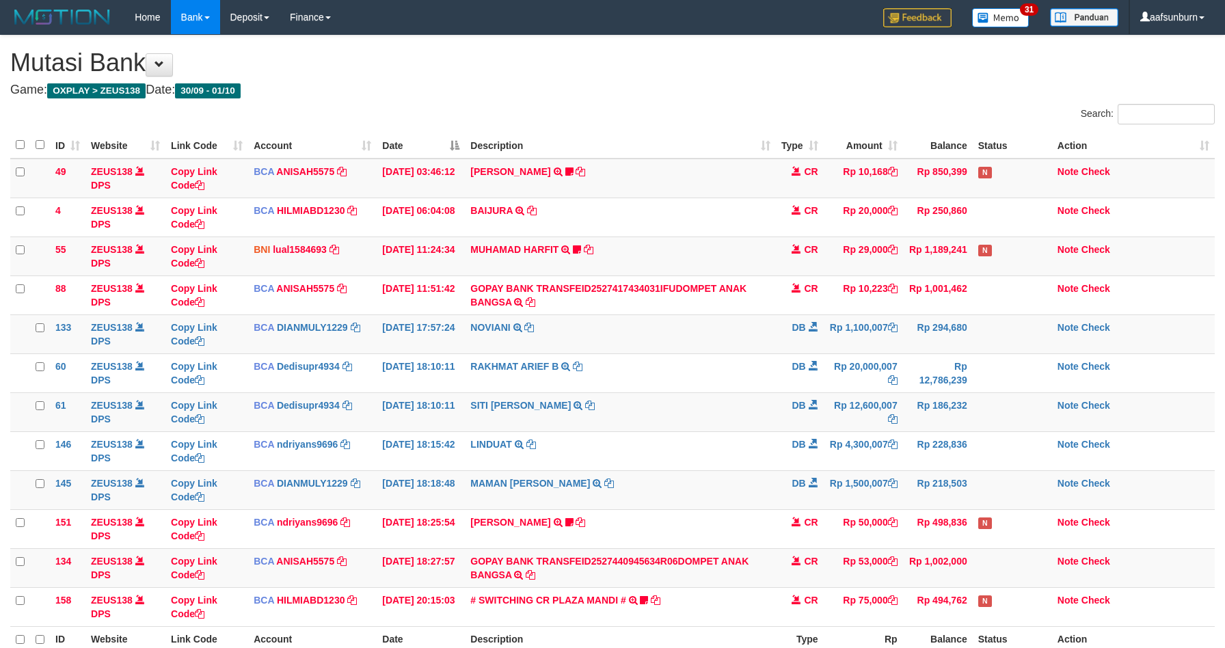
scroll to position [120, 0]
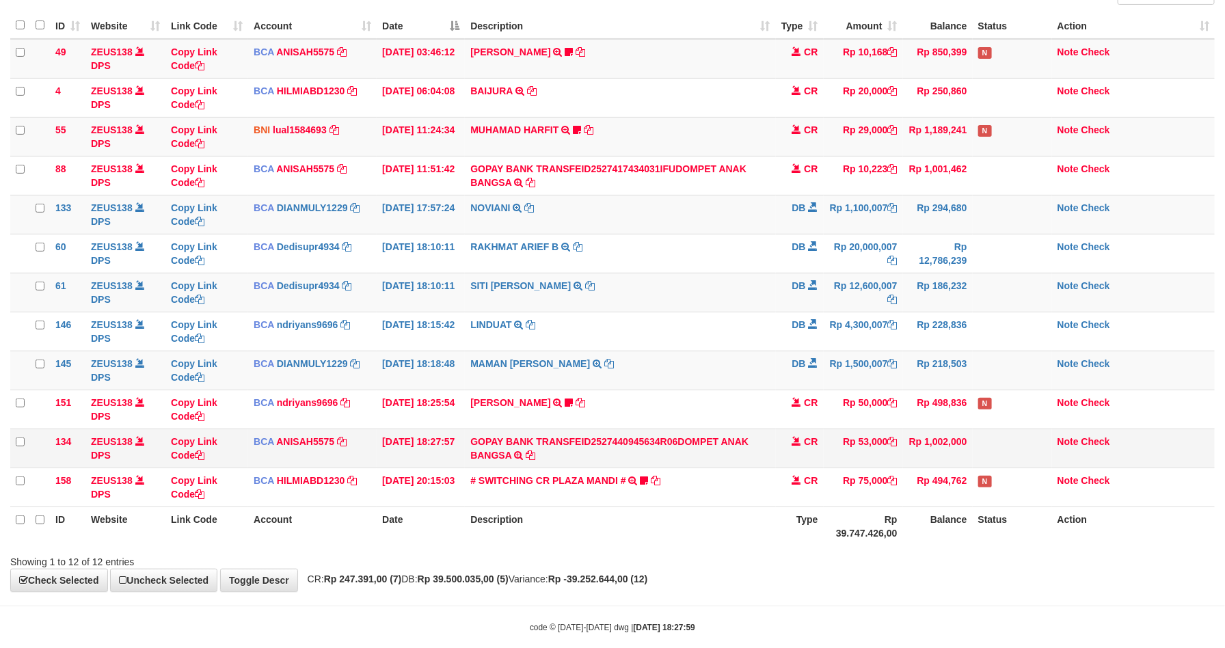
click at [855, 439] on td "Rp 53,000" at bounding box center [863, 448] width 79 height 39
copy td "53,000"
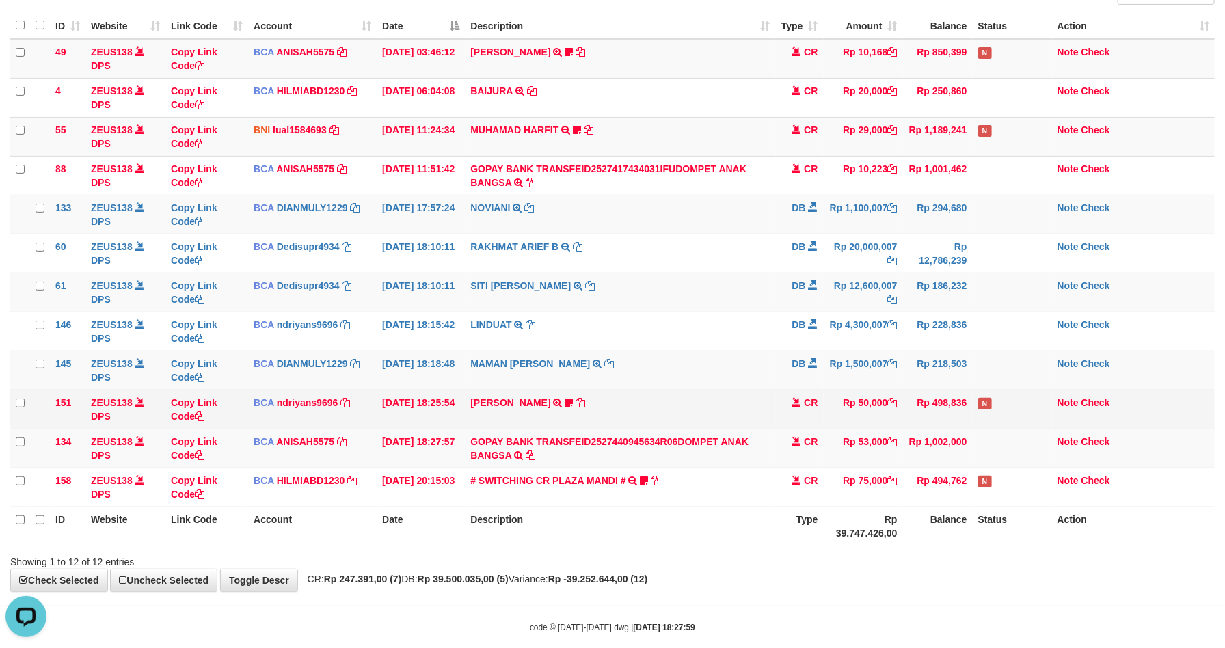
click at [832, 425] on td "Rp 50,000" at bounding box center [863, 409] width 79 height 39
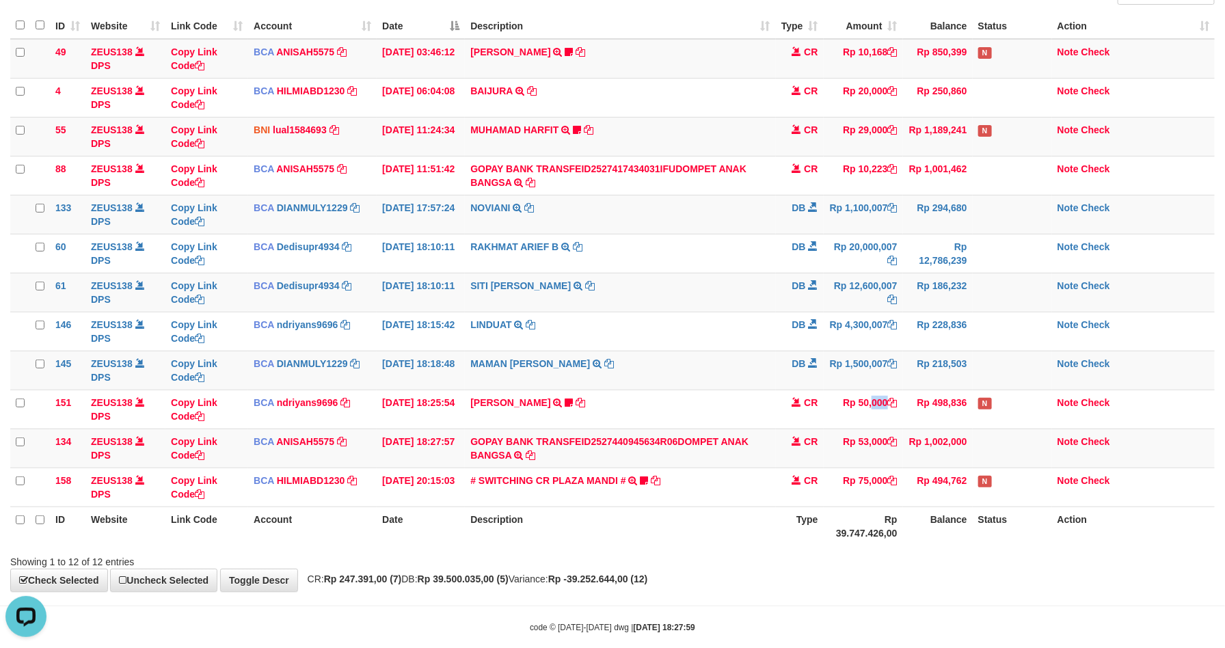
drag, startPoint x: 832, startPoint y: 425, endPoint x: 1051, endPoint y: 647, distance: 310.8
click at [832, 426] on td "Rp 50,000" at bounding box center [863, 409] width 79 height 39
click at [704, 446] on link "GOPAY BANK TRANSFEID2527440945634R06DOMPET ANAK BANGSA" at bounding box center [609, 448] width 278 height 25
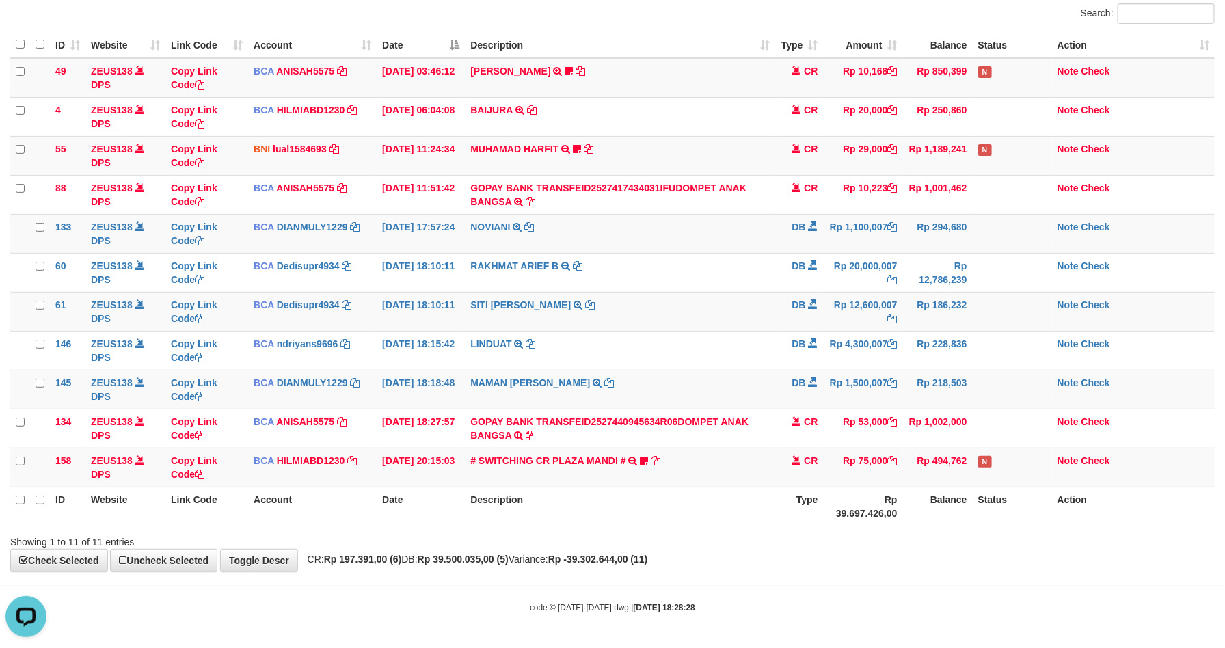
click at [880, 552] on div "**********" at bounding box center [612, 253] width 1225 height 636
click at [874, 552] on div "**********" at bounding box center [612, 253] width 1225 height 636
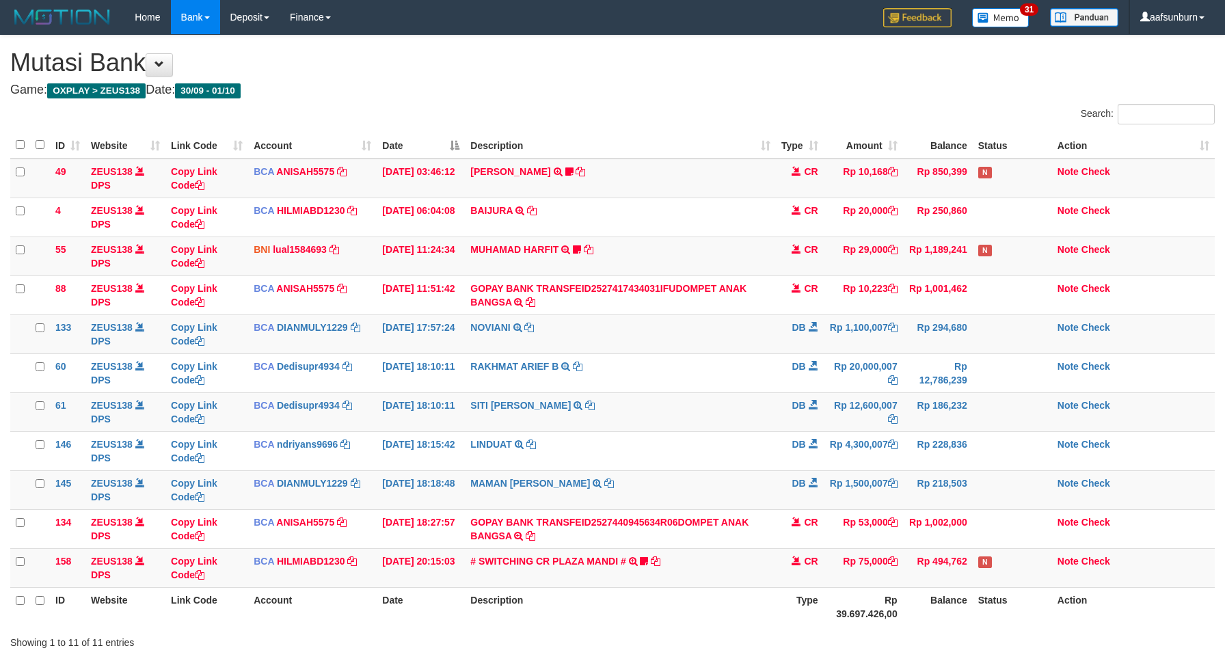
scroll to position [100, 0]
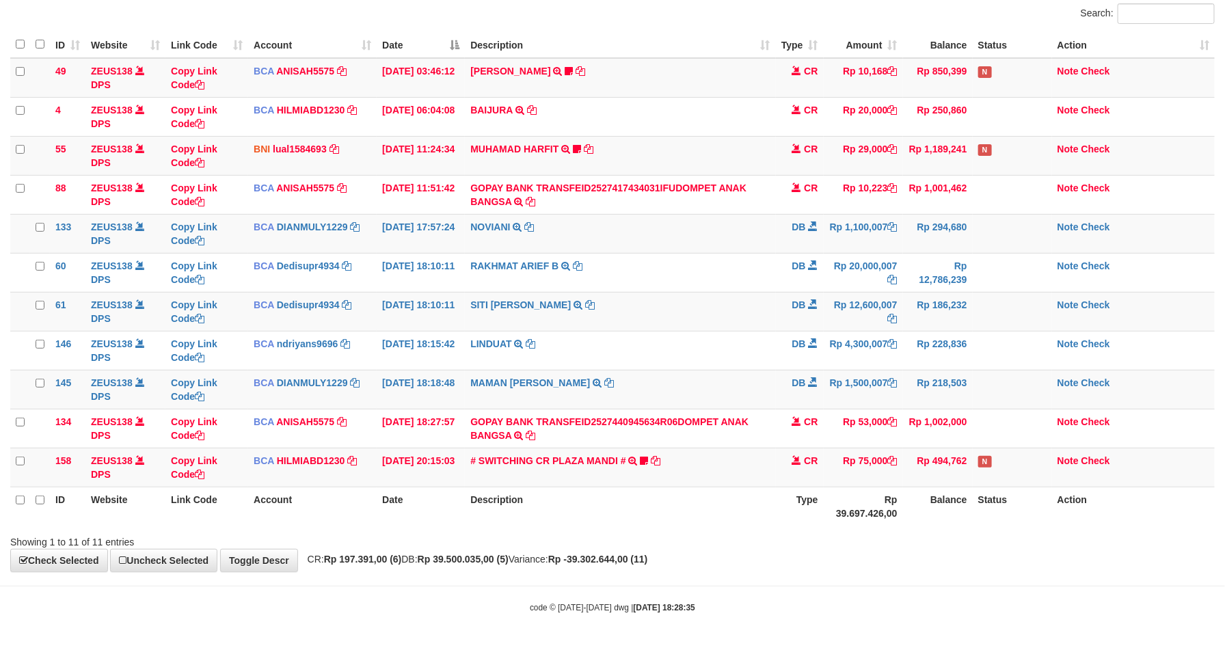
click at [874, 549] on div "Showing 1 to 11 of 11 entries" at bounding box center [612, 539] width 1225 height 19
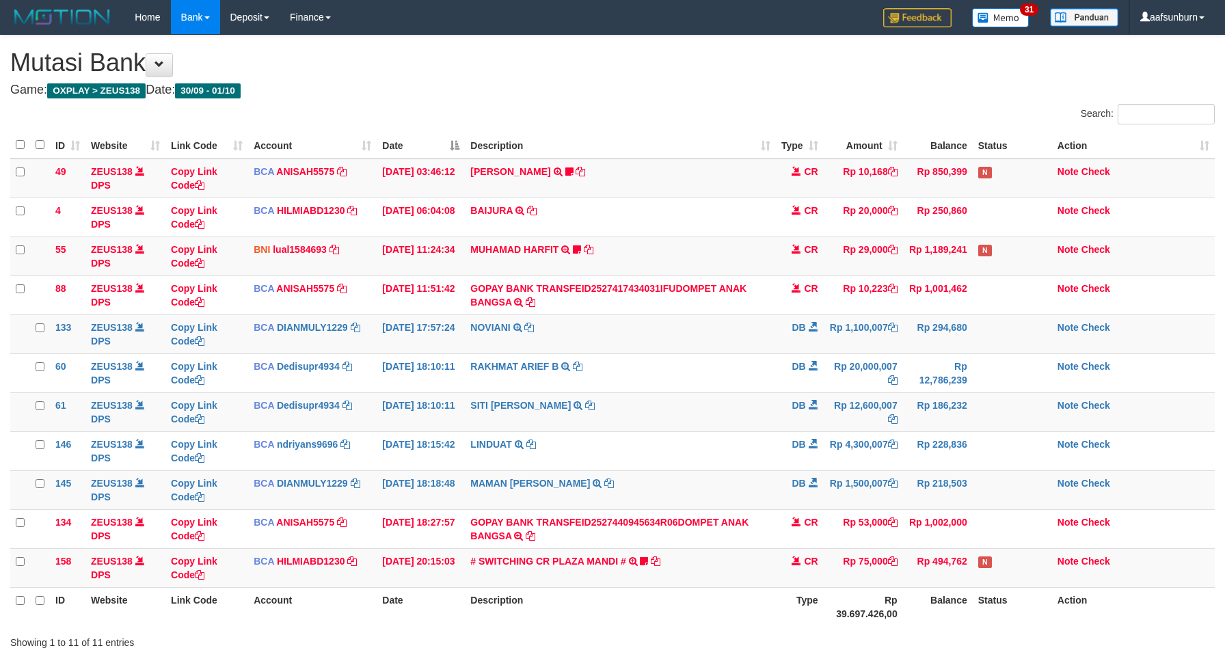
scroll to position [100, 0]
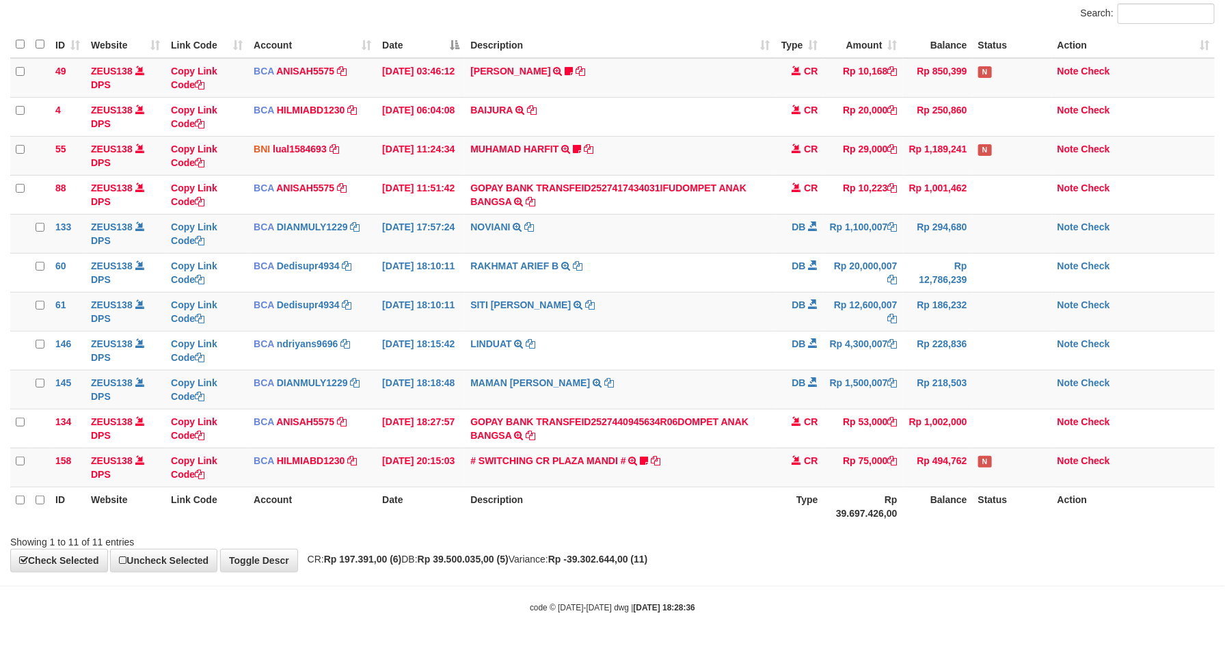
click at [872, 546] on div "Showing 1 to 11 of 11 entries" at bounding box center [612, 539] width 1225 height 19
click at [943, 409] on td "Rp 218,503" at bounding box center [938, 389] width 70 height 39
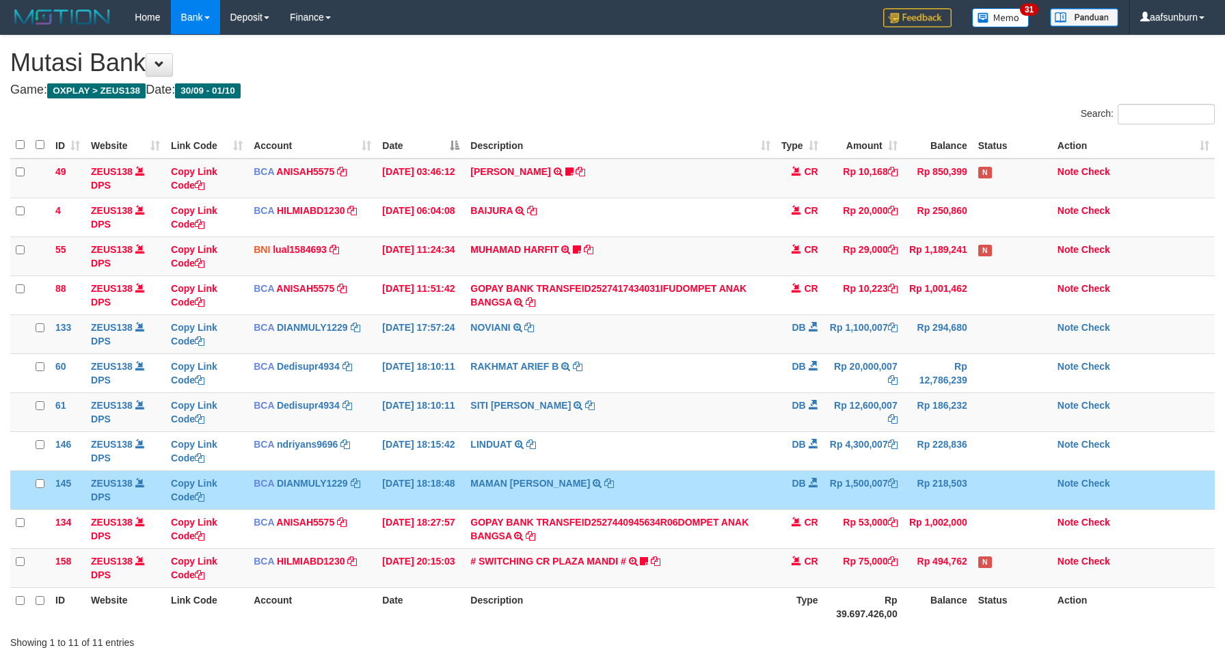
scroll to position [100, 0]
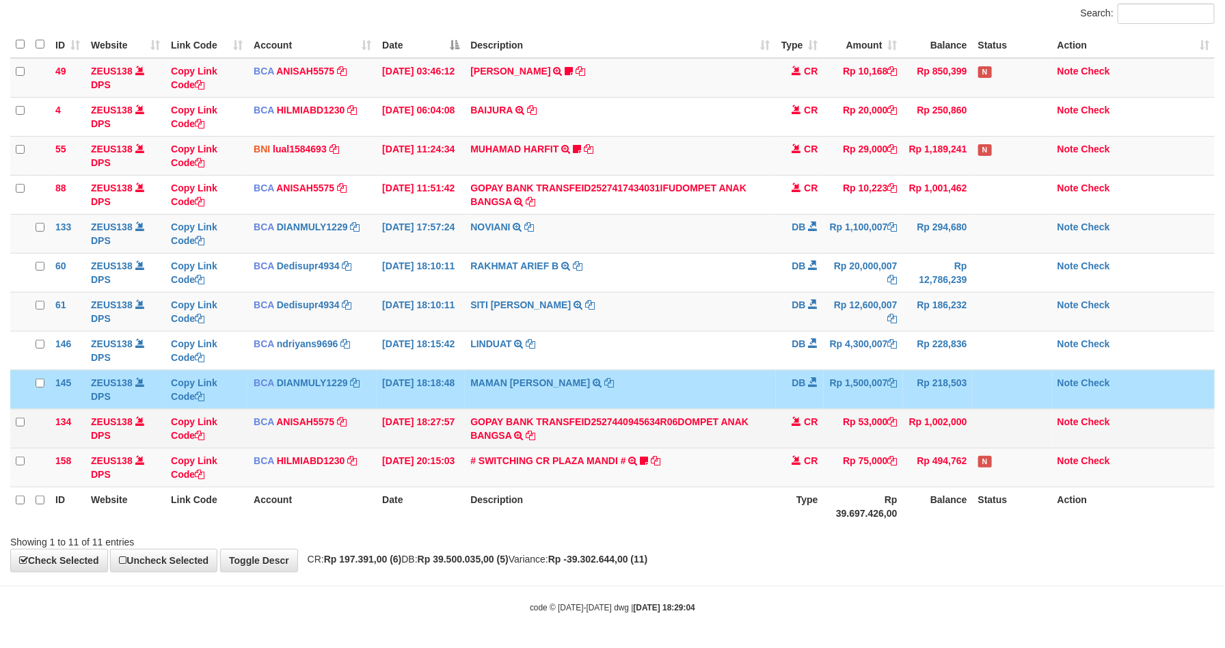
click at [934, 415] on td "Rp 1,002,000" at bounding box center [938, 428] width 70 height 39
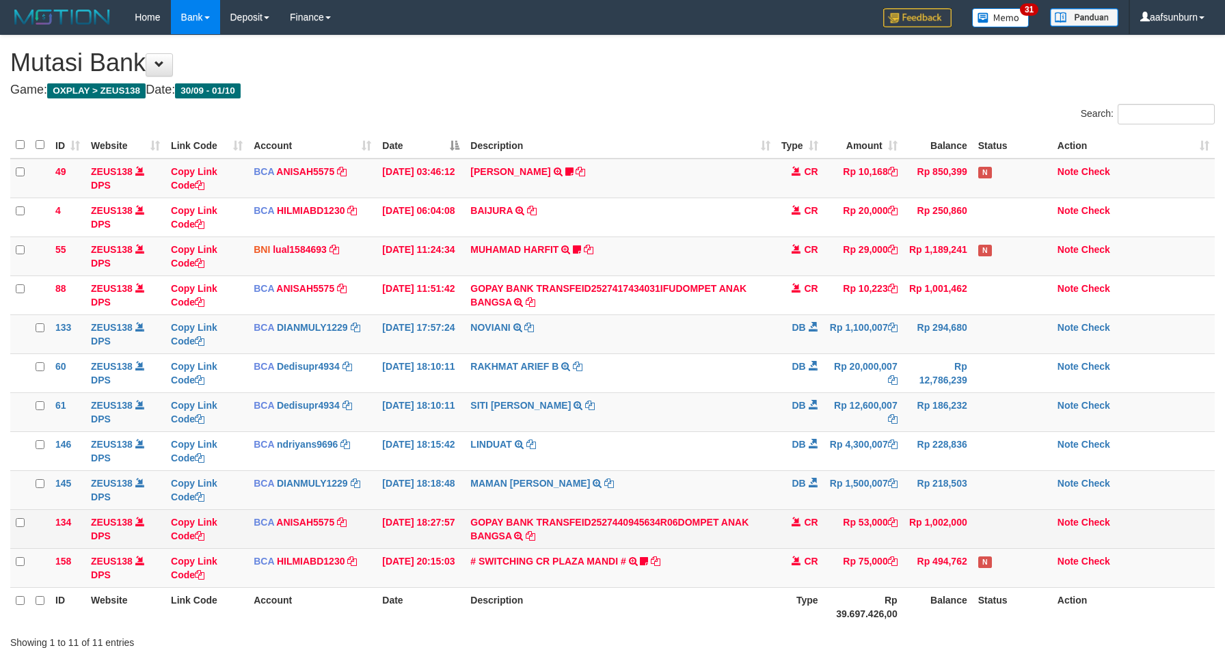
scroll to position [100, 0]
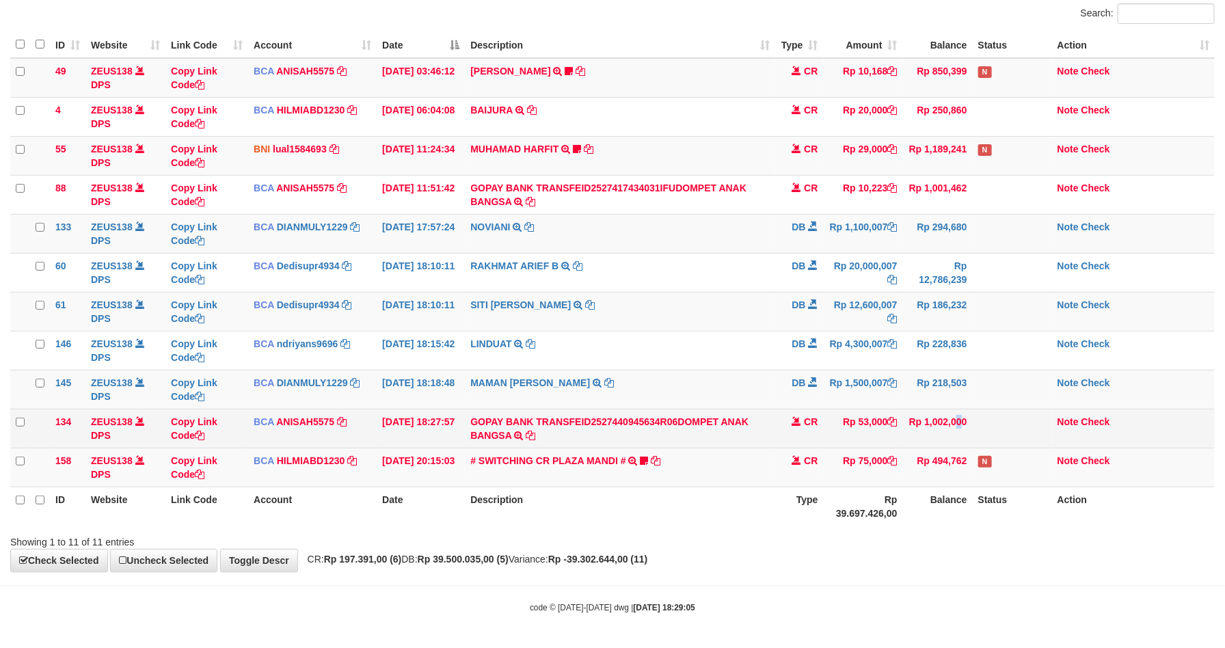
click at [929, 431] on td "Rp 1,002,000" at bounding box center [938, 428] width 70 height 39
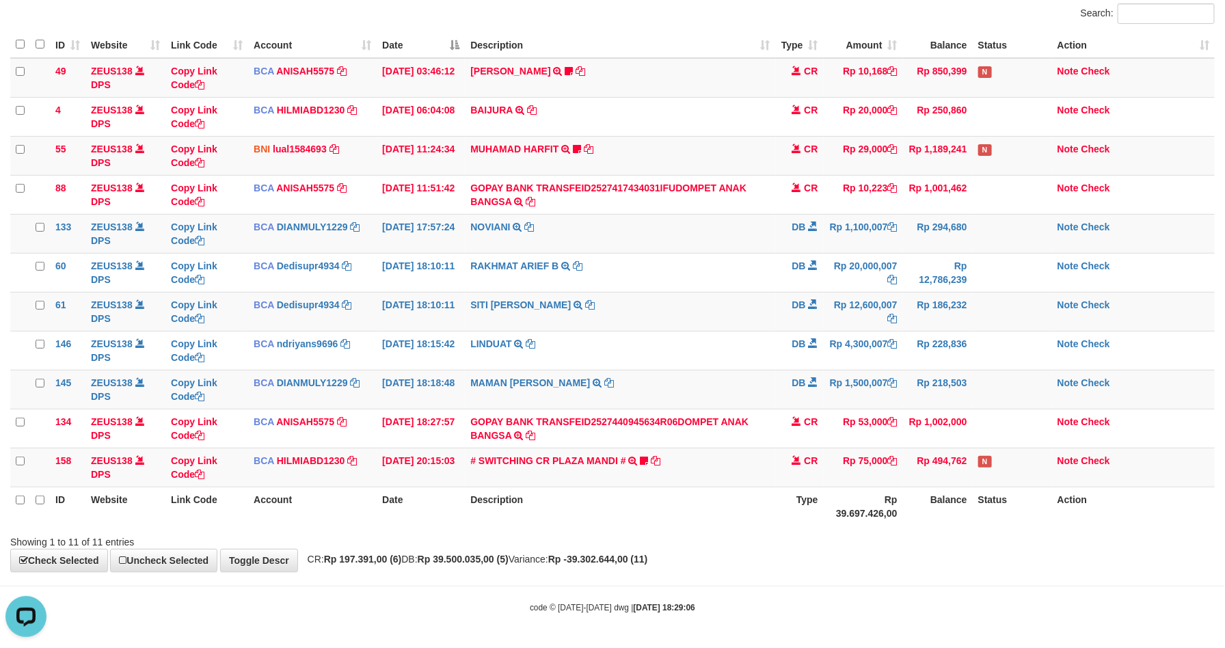
click at [951, 554] on div "**********" at bounding box center [612, 253] width 1225 height 636
drag, startPoint x: 951, startPoint y: 554, endPoint x: 951, endPoint y: 544, distance: 9.6
click at [951, 552] on div "**********" at bounding box center [612, 253] width 1225 height 636
click at [953, 545] on div "Showing 1 to 11 of 11 entries" at bounding box center [612, 539] width 1225 height 19
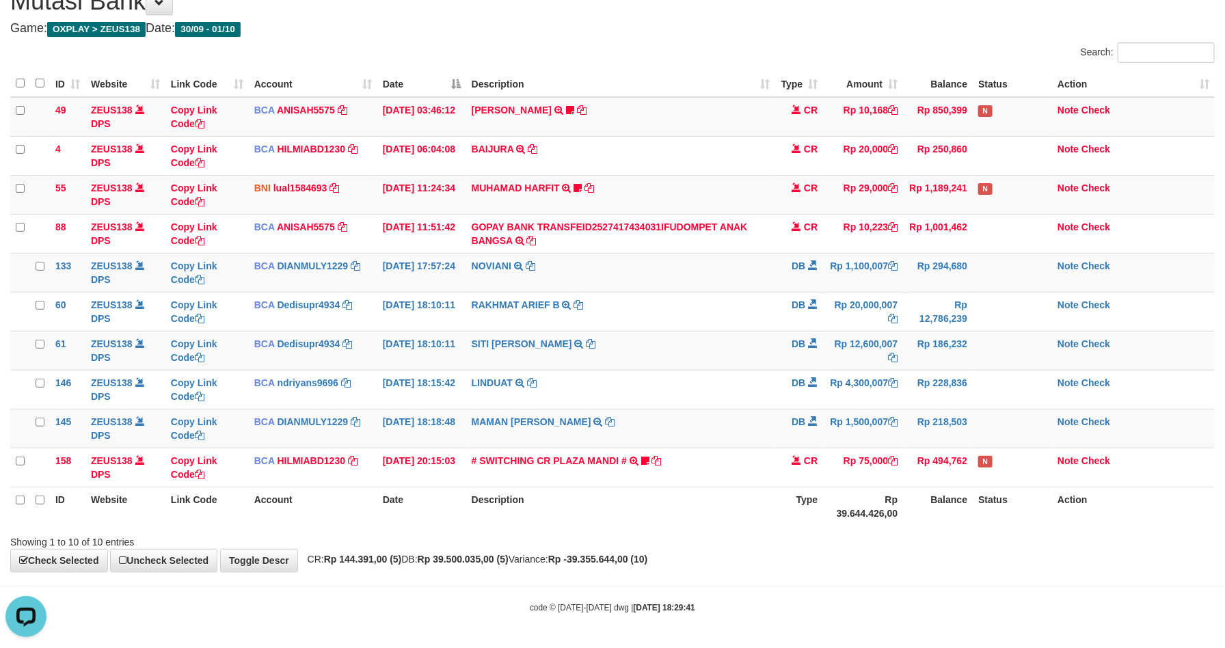
click at [828, 537] on div "Showing 1 to 10 of 10 entries" at bounding box center [612, 539] width 1225 height 19
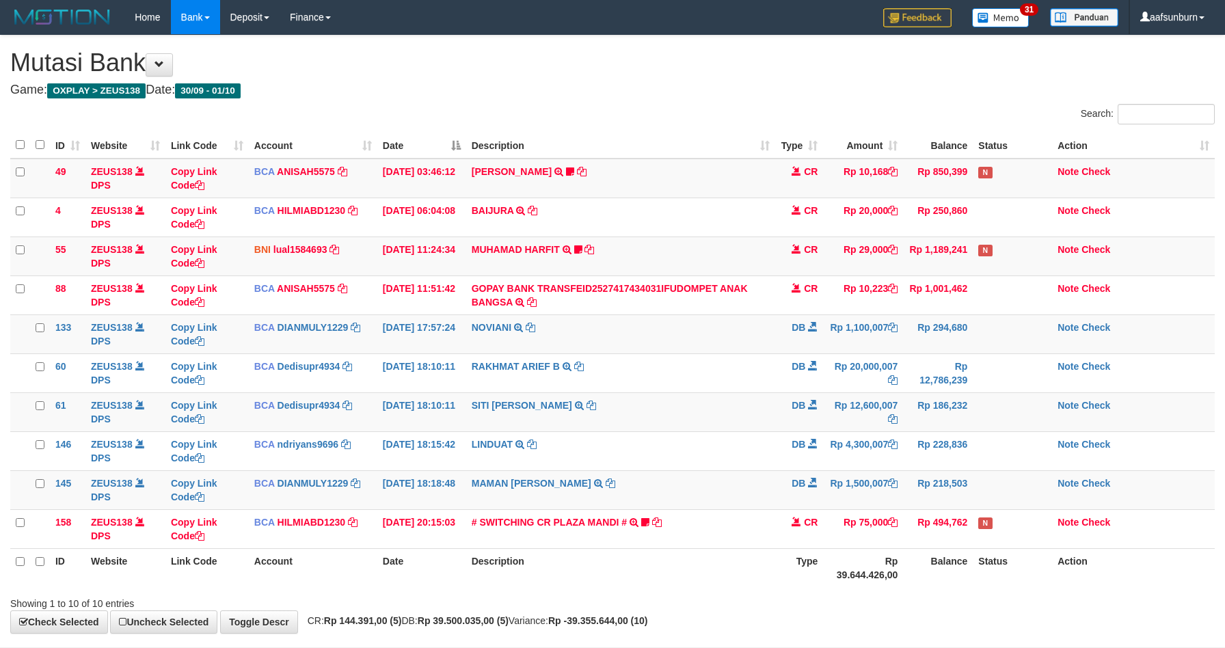
scroll to position [66, 0]
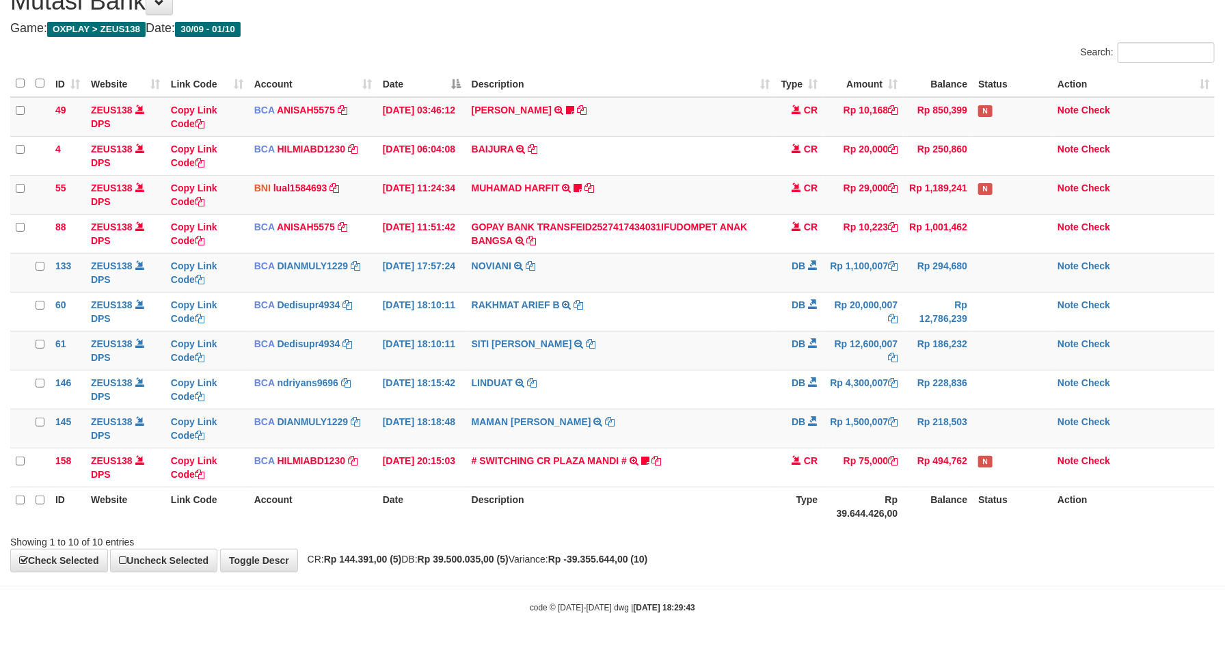
click at [821, 542] on div "Showing 1 to 10 of 10 entries" at bounding box center [612, 539] width 1225 height 19
click at [909, 491] on th "Balance" at bounding box center [938, 506] width 70 height 39
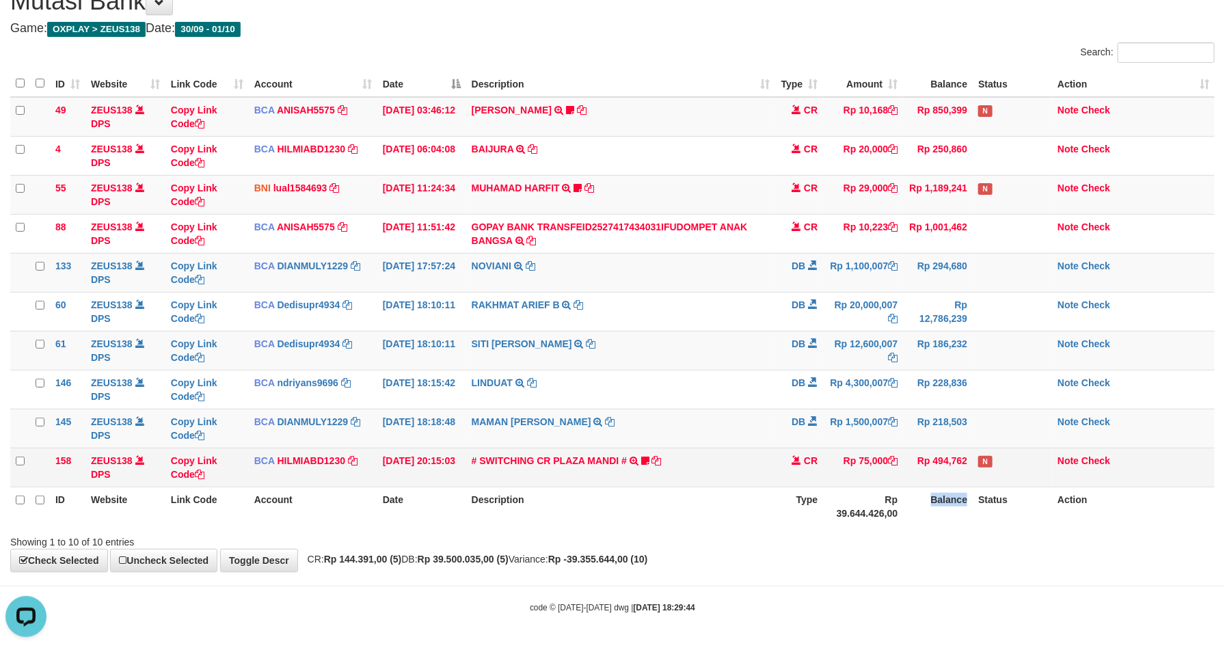
drag, startPoint x: 909, startPoint y: 491, endPoint x: 934, endPoint y: 483, distance: 25.9
click at [919, 487] on th "Balance" at bounding box center [938, 506] width 70 height 39
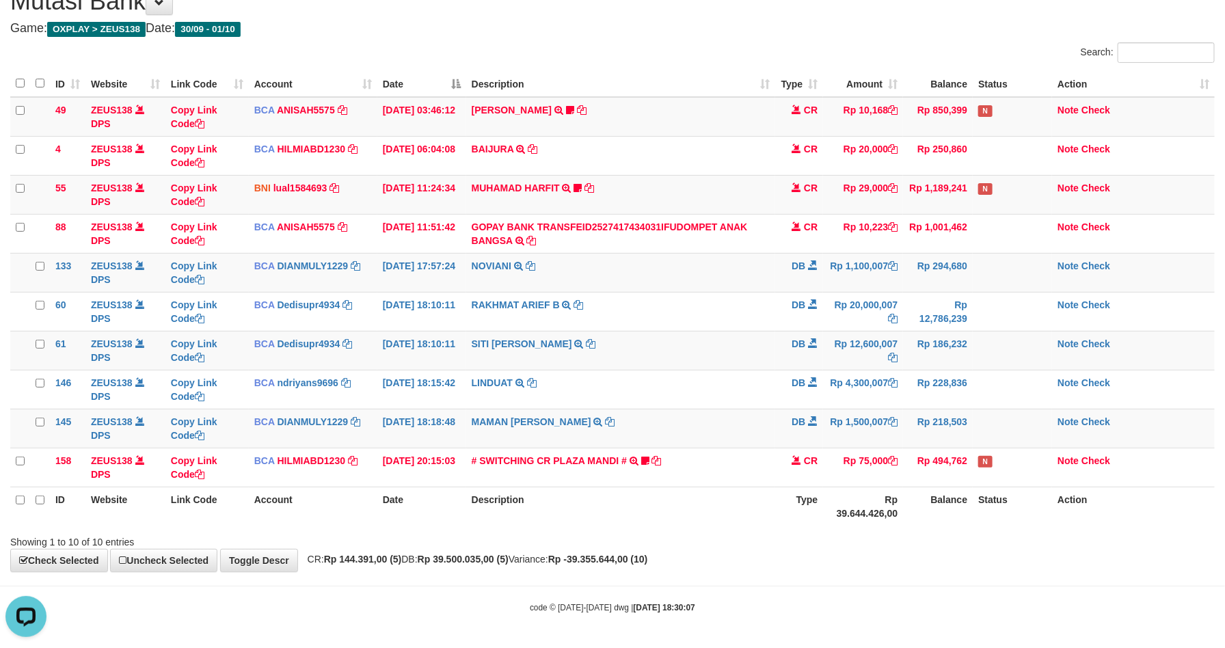
click at [939, 489] on th "Balance" at bounding box center [938, 506] width 70 height 39
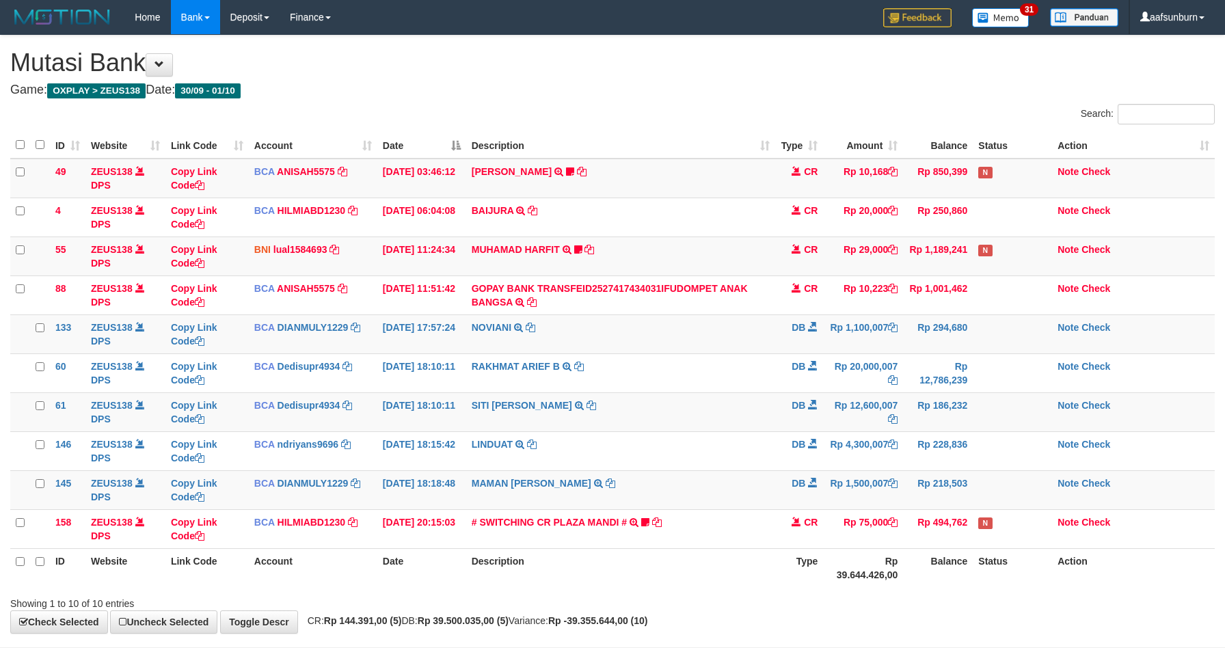
scroll to position [66, 0]
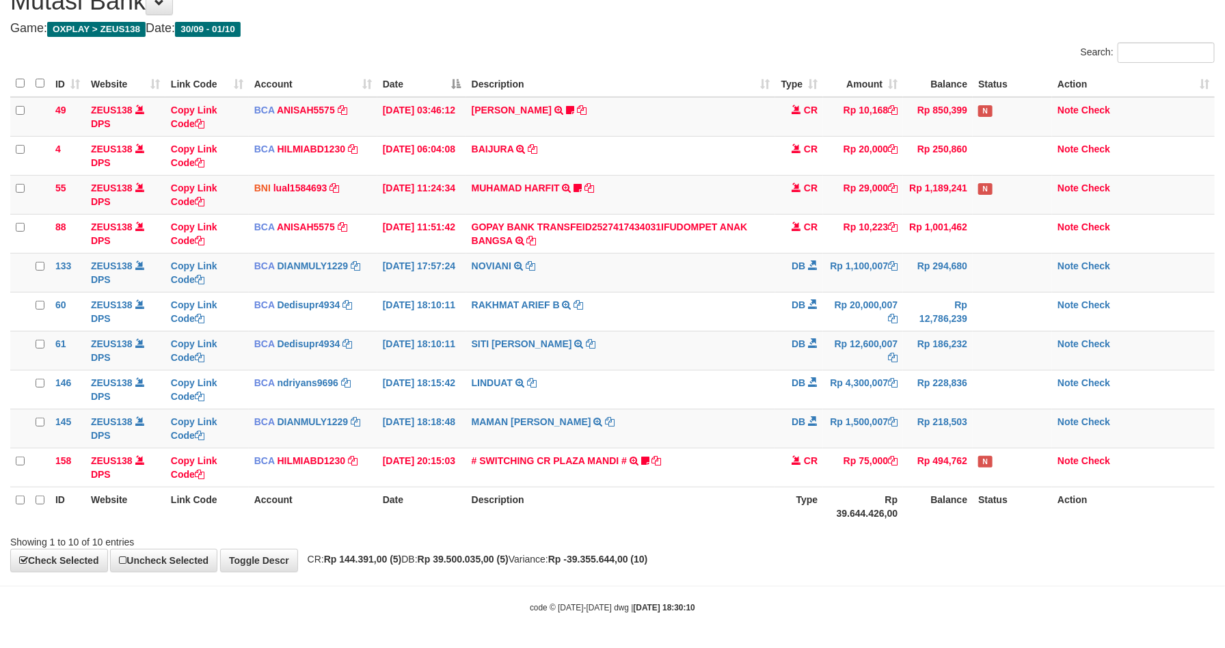
drag, startPoint x: 0, startPoint y: 0, endPoint x: 1054, endPoint y: 509, distance: 1170.5
click at [948, 489] on th "Balance" at bounding box center [938, 506] width 70 height 39
click at [925, 515] on th "Balance" at bounding box center [938, 506] width 70 height 39
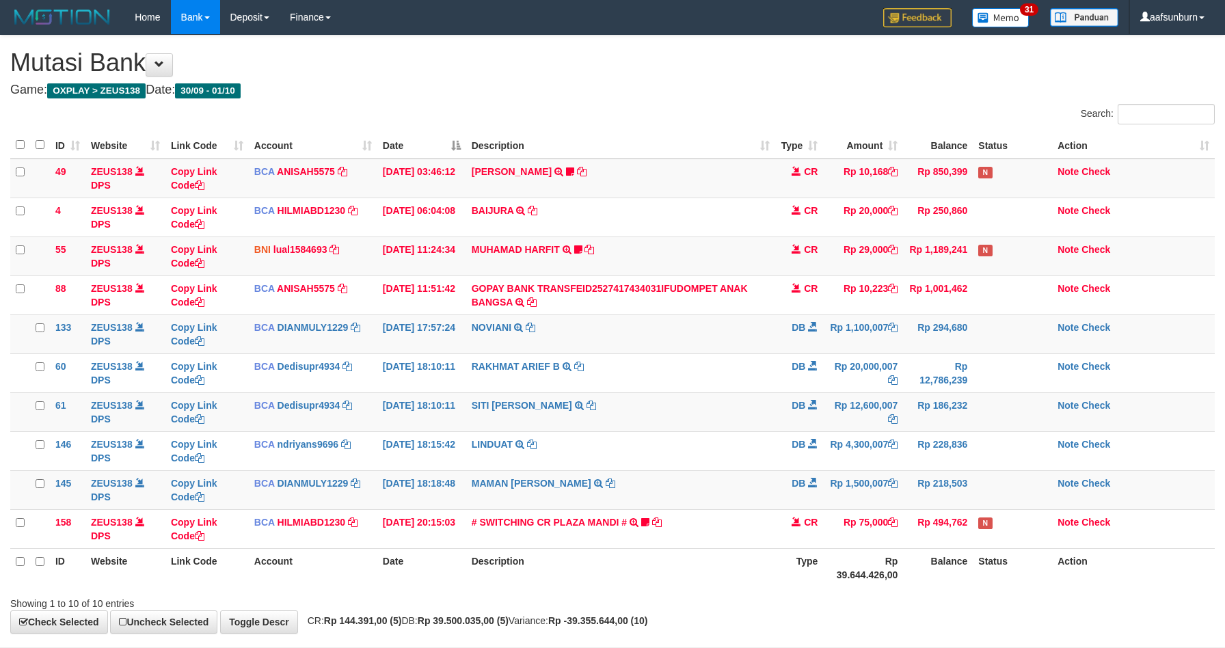
scroll to position [66, 0]
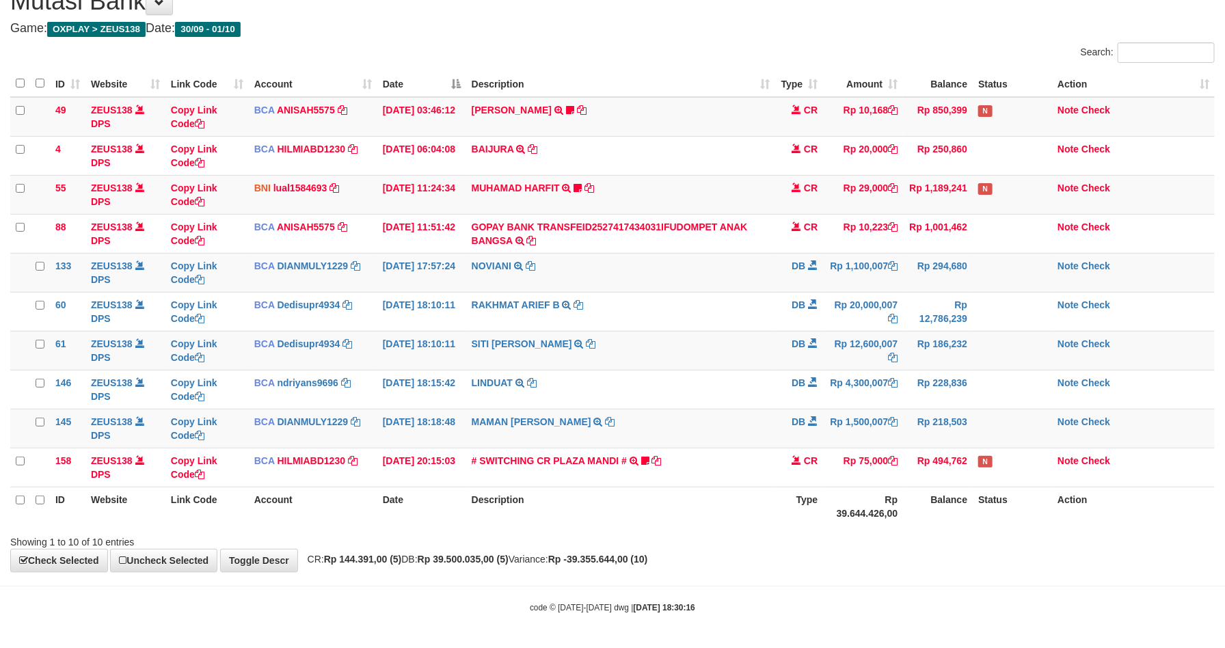
click at [927, 513] on th "Balance" at bounding box center [938, 506] width 70 height 39
click at [911, 509] on th "Balance" at bounding box center [938, 506] width 70 height 39
drag, startPoint x: 911, startPoint y: 509, endPoint x: 1173, endPoint y: 506, distance: 261.8
click at [912, 509] on th "Balance" at bounding box center [938, 506] width 70 height 39
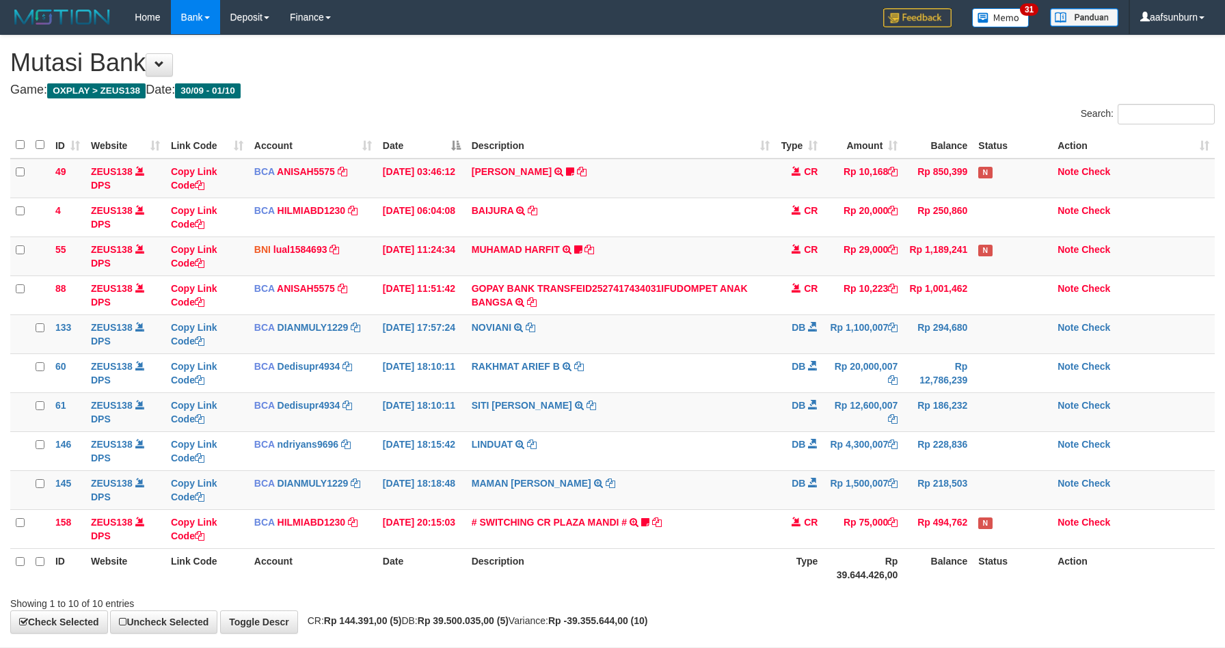
scroll to position [66, 0]
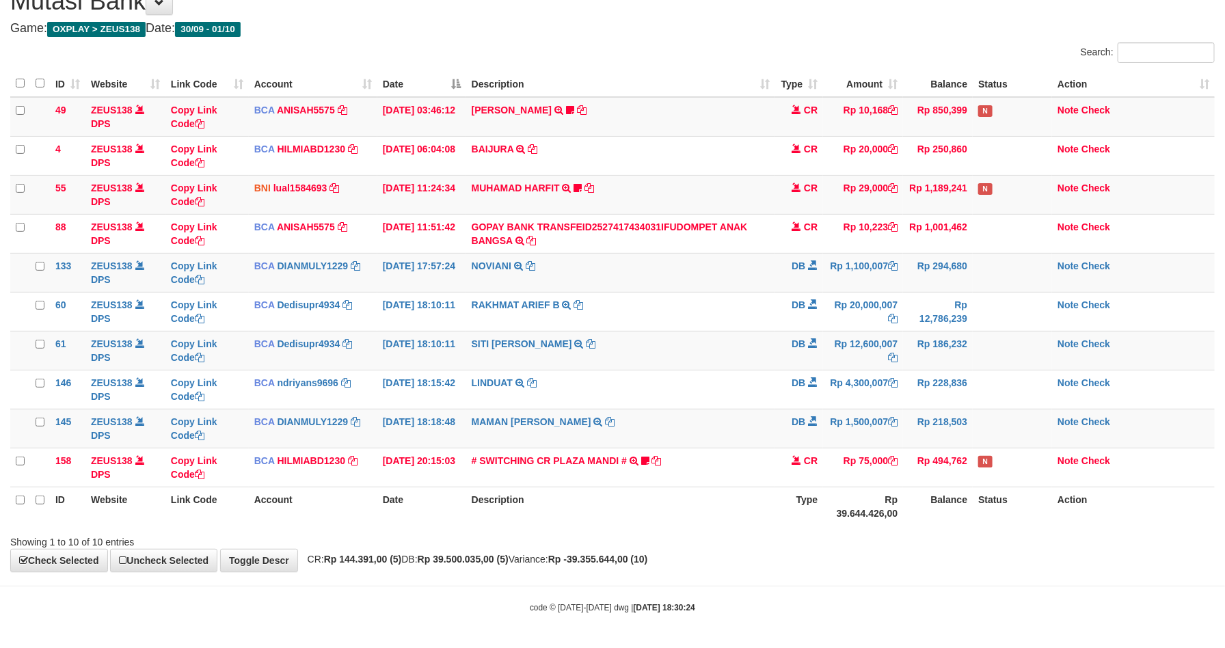
click at [792, 497] on th "Type" at bounding box center [799, 506] width 48 height 39
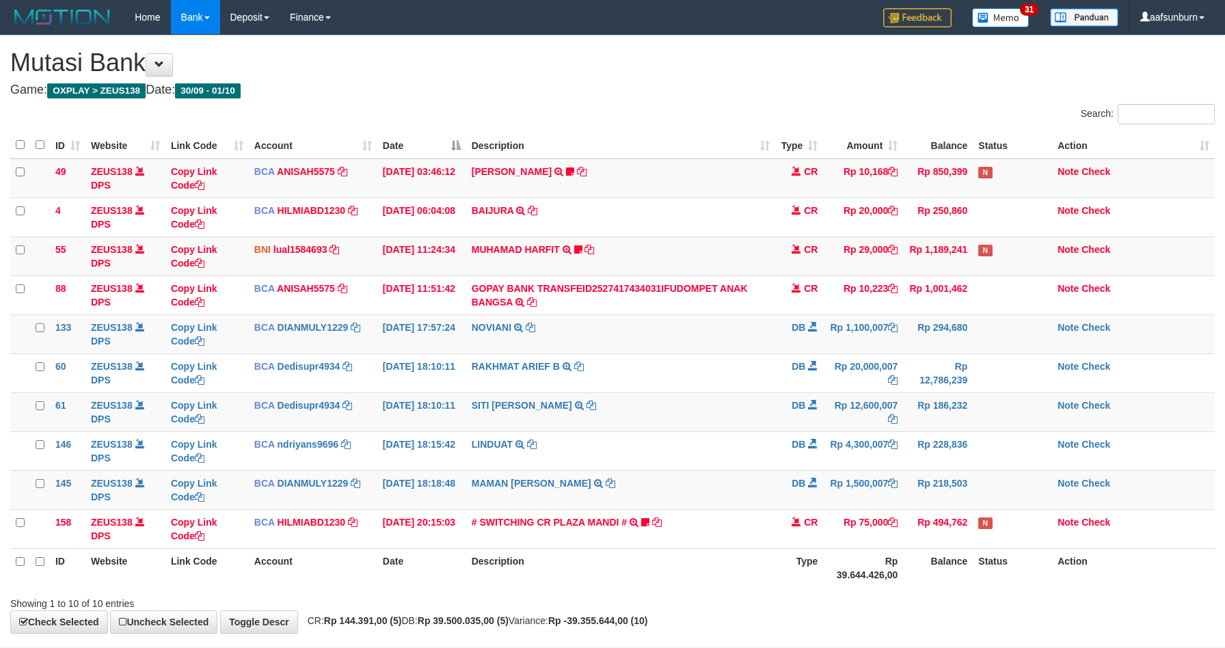
scroll to position [66, 0]
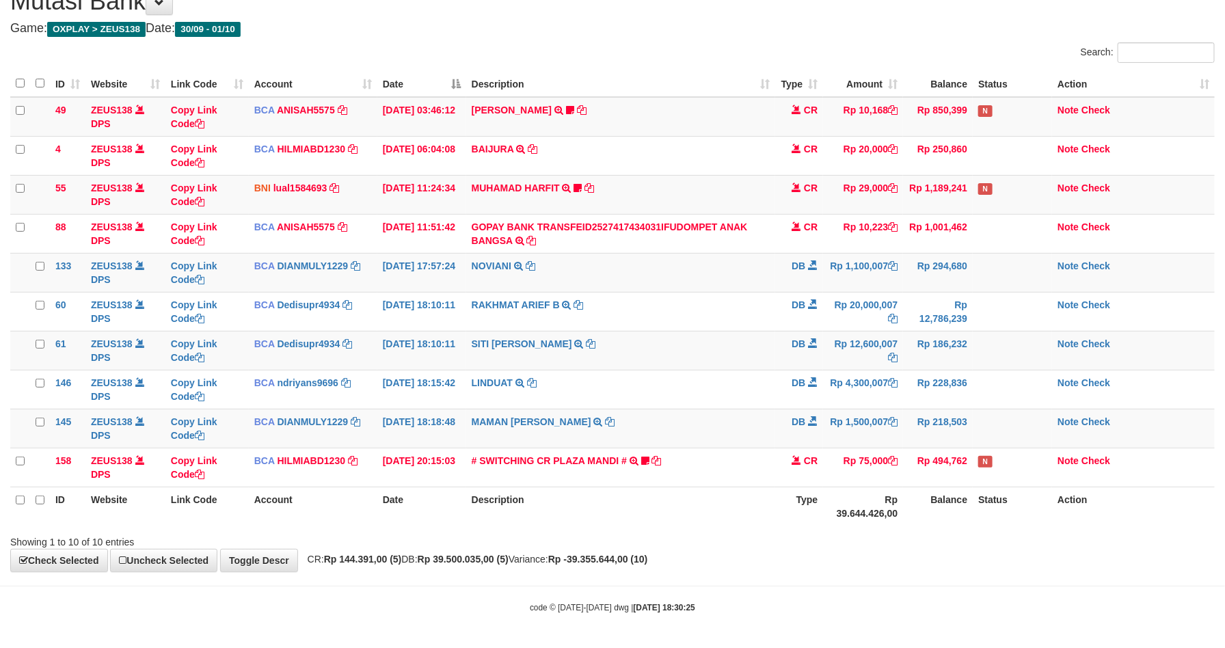
click at [796, 494] on th "Type" at bounding box center [799, 506] width 48 height 39
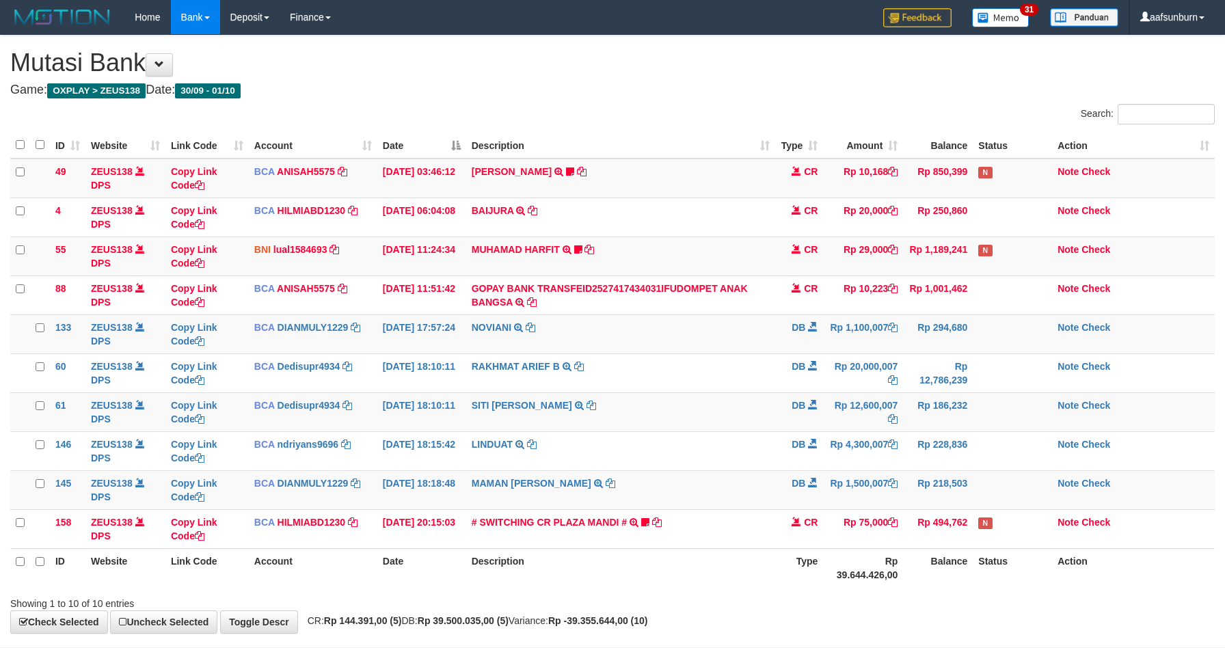
scroll to position [66, 0]
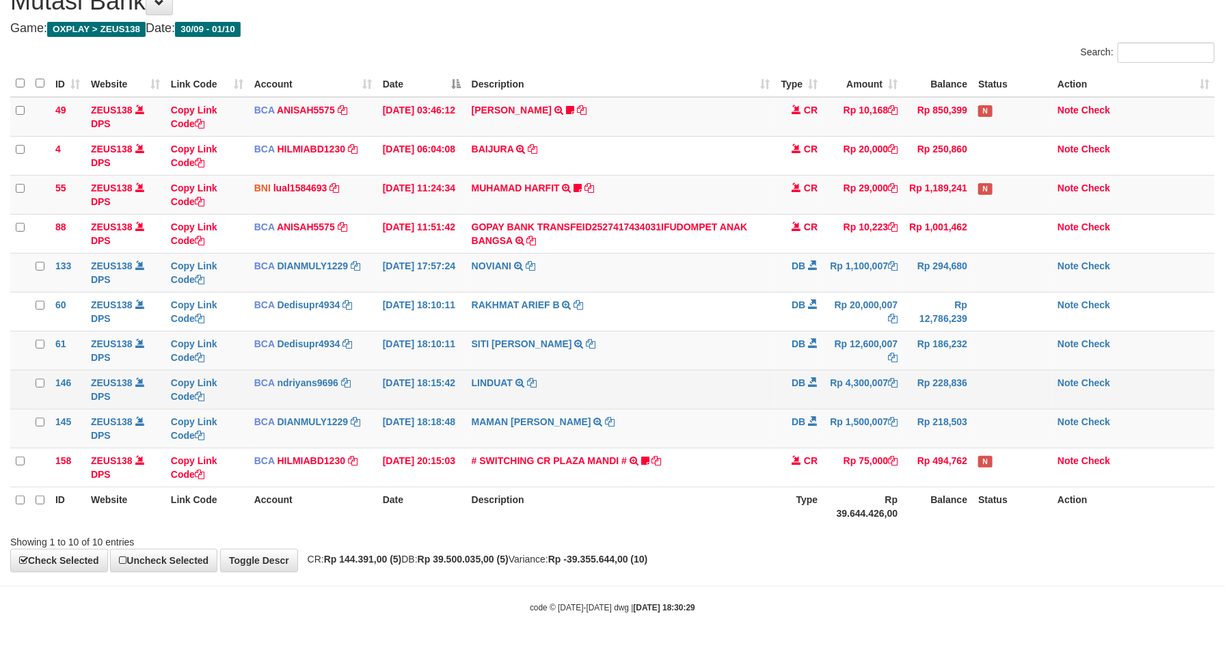
click at [855, 401] on td "Rp 4,300,007" at bounding box center [863, 389] width 80 height 39
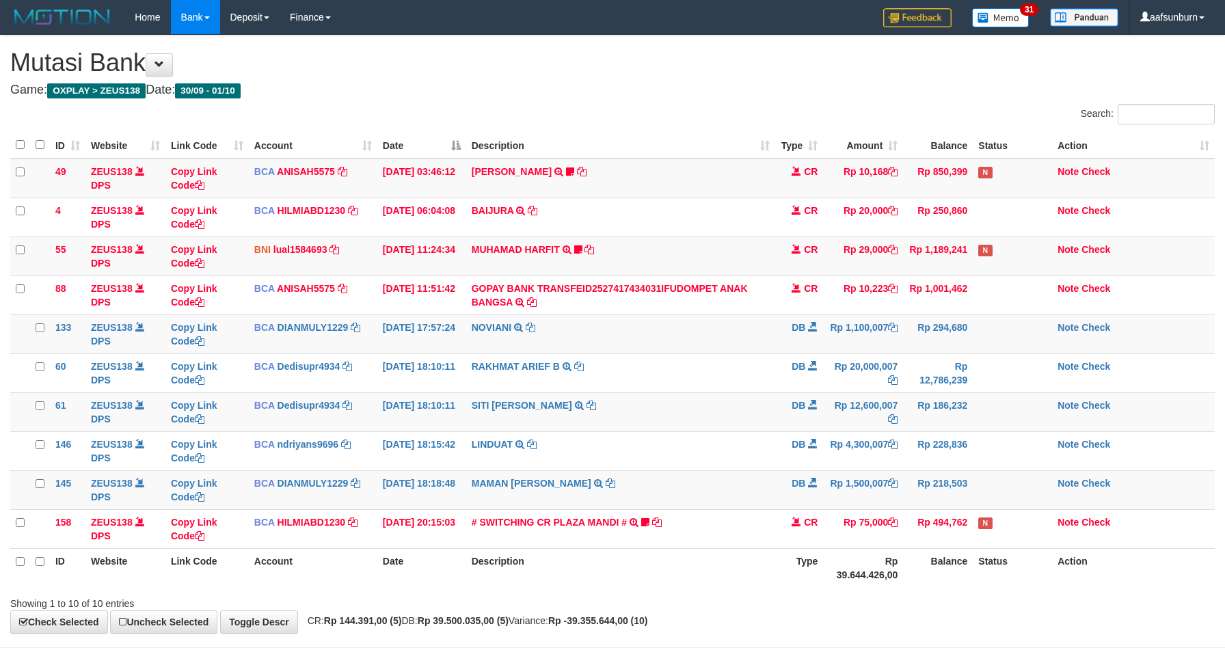
scroll to position [66, 0]
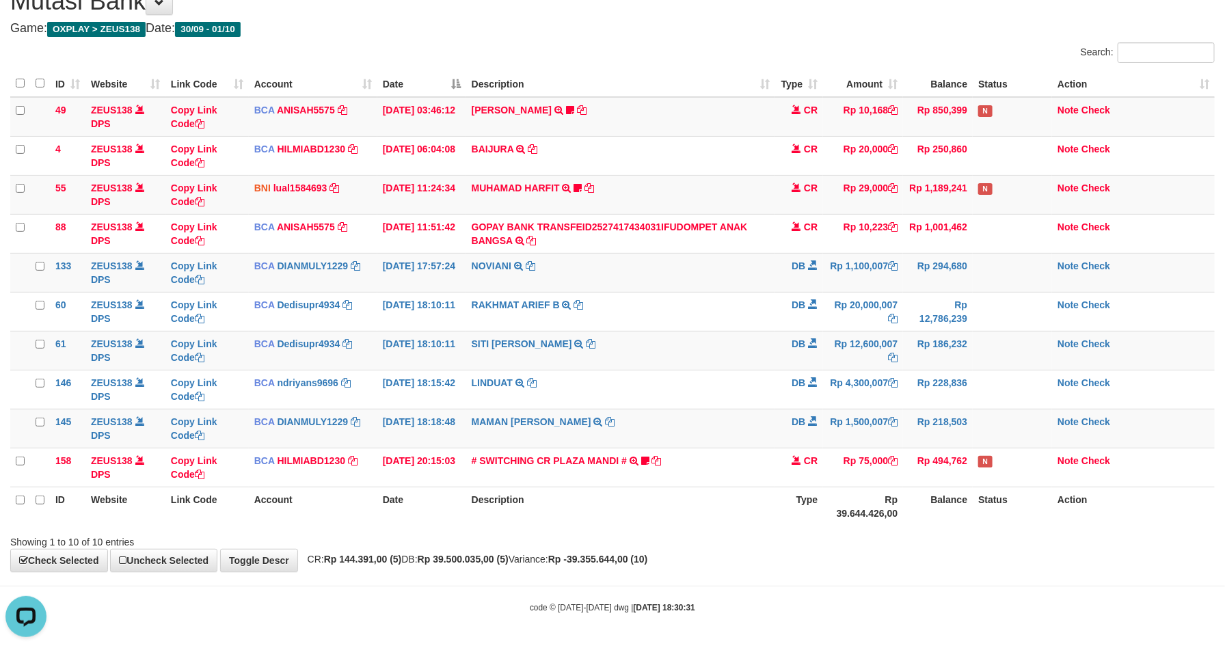
drag, startPoint x: 919, startPoint y: 569, endPoint x: 911, endPoint y: 576, distance: 10.6
click at [911, 576] on body "Toggle navigation Home Bank Account List Load By Website Group [OXPLAY] ZEUS138…" at bounding box center [612, 292] width 1225 height 709
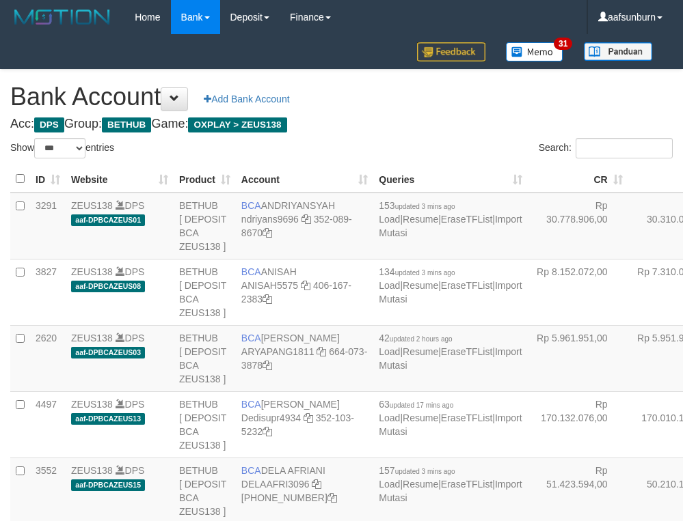
select select "***"
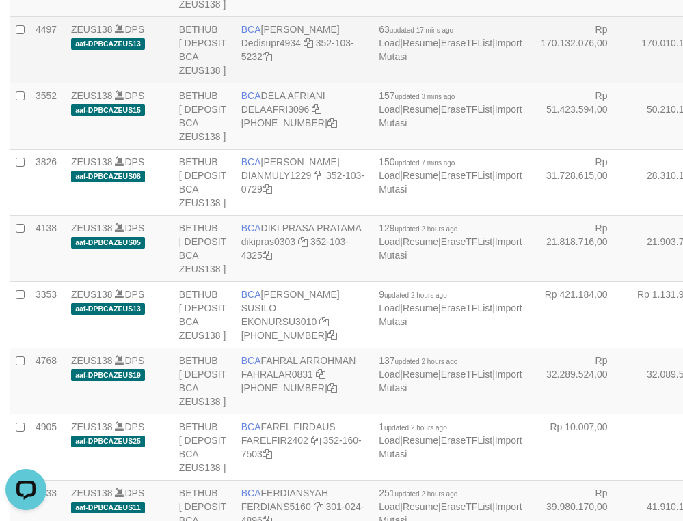
click at [628, 83] on td "Rp 170.010.147,00" at bounding box center [678, 49] width 100 height 66
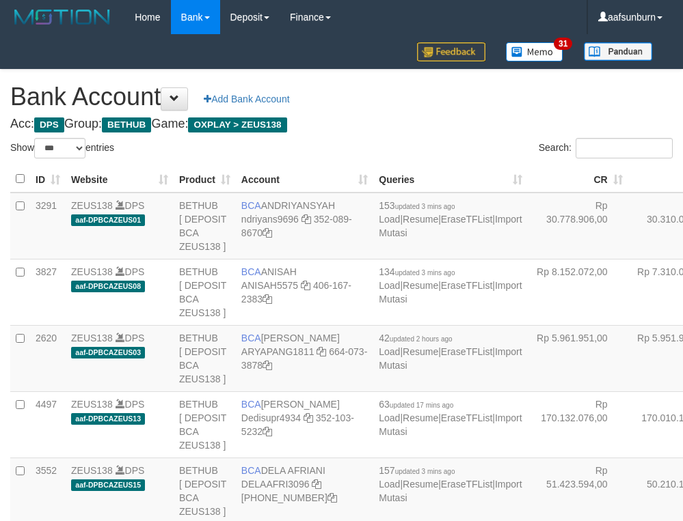
select select "***"
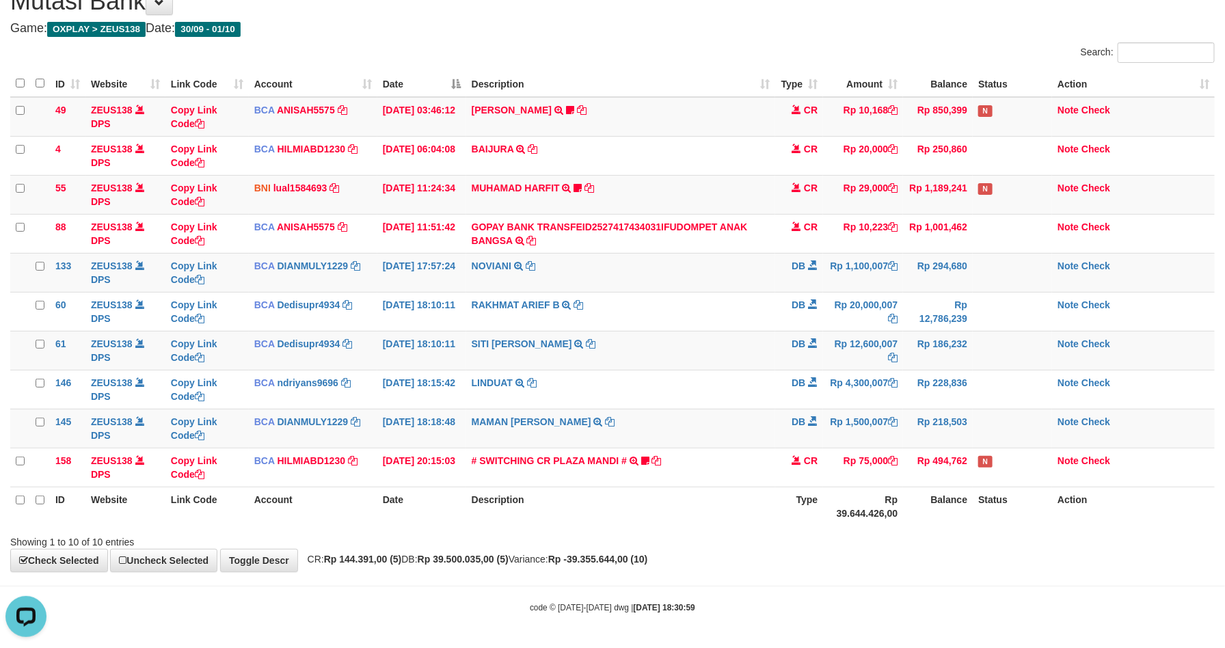
click at [825, 507] on th "Rp 39.644.426,00" at bounding box center [863, 506] width 80 height 39
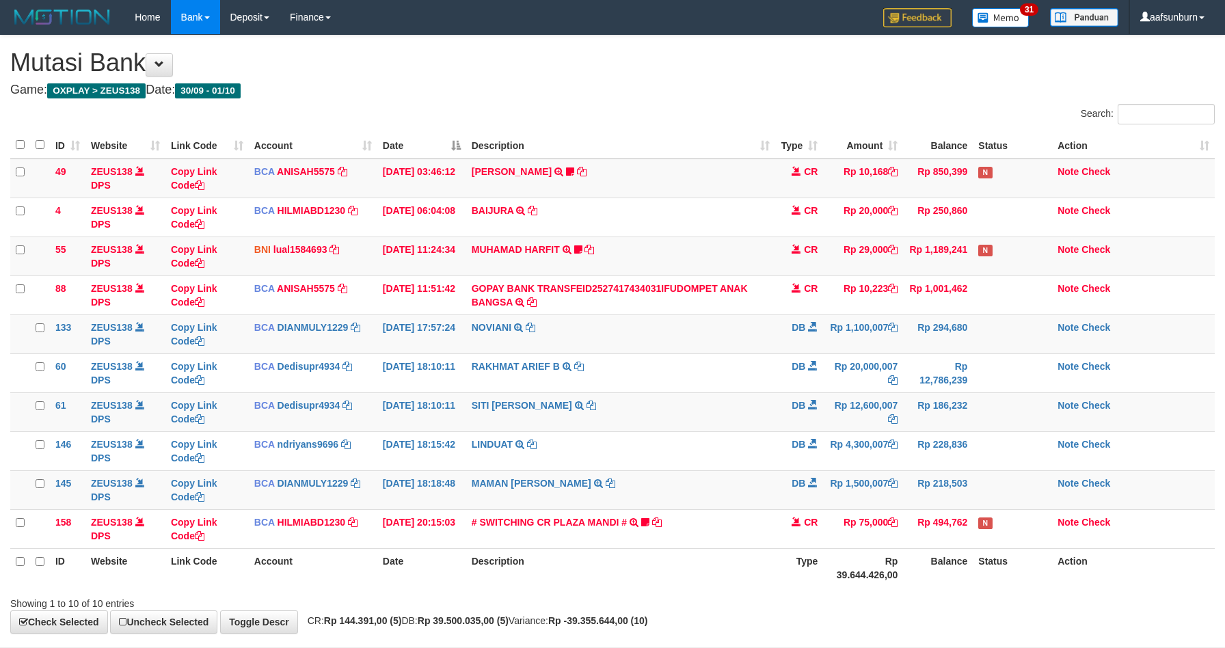
scroll to position [66, 0]
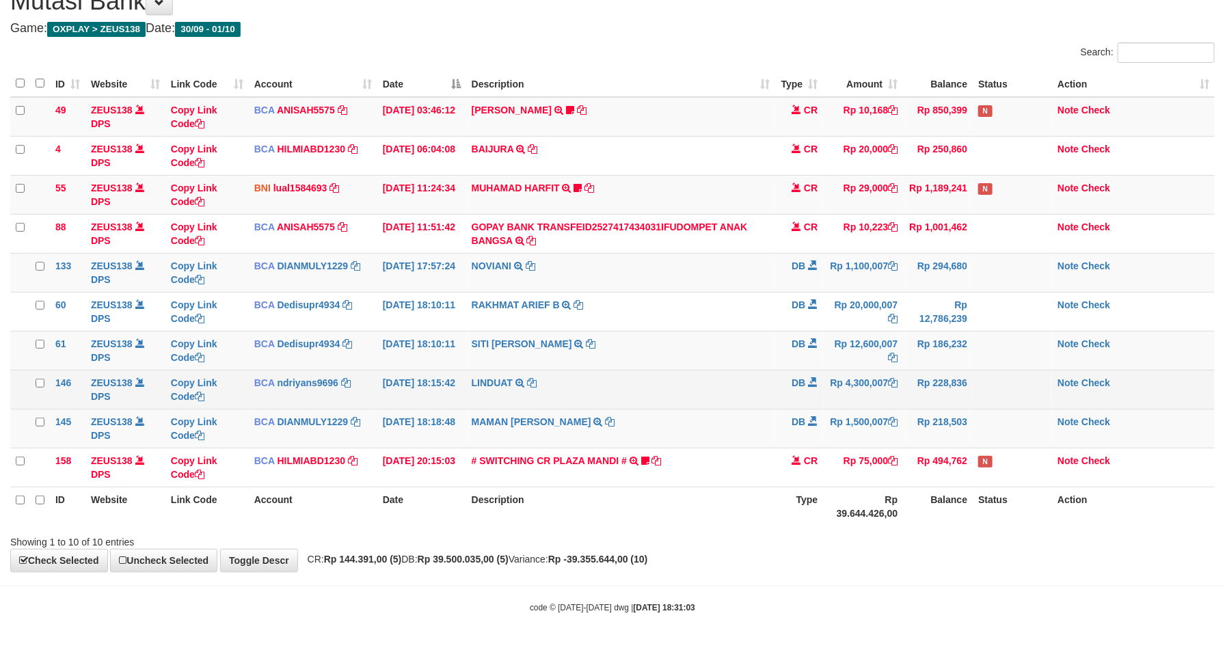
click at [808, 378] on span at bounding box center [813, 382] width 10 height 10
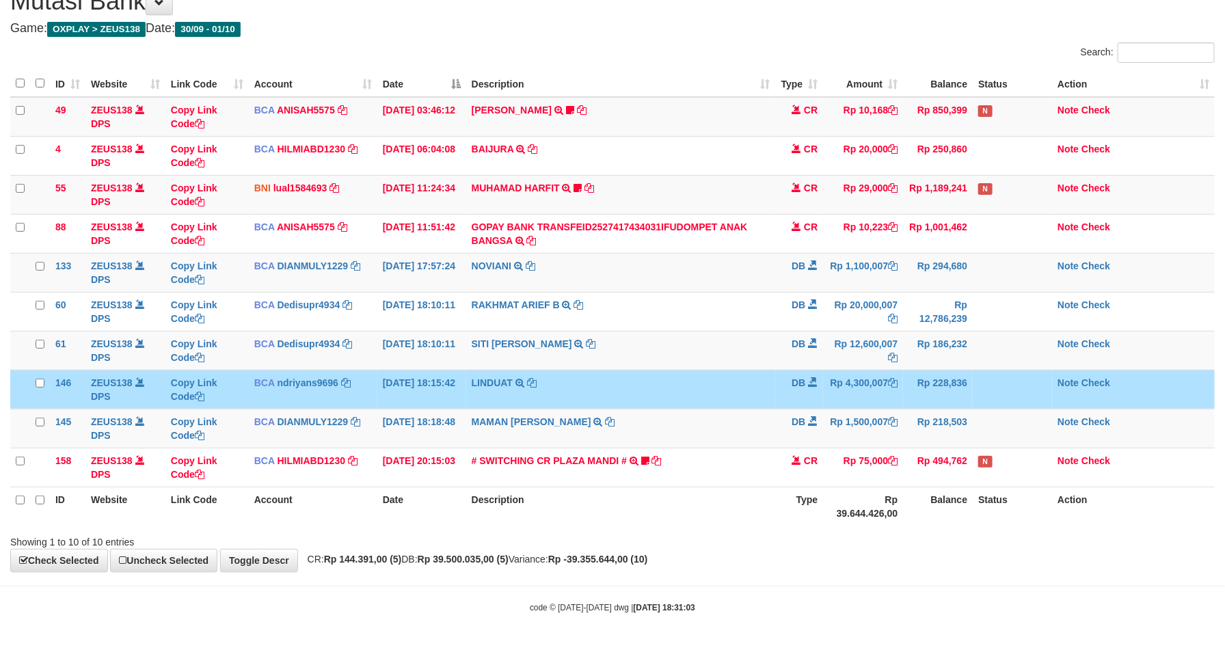
click at [804, 375] on td "DB" at bounding box center [799, 389] width 48 height 39
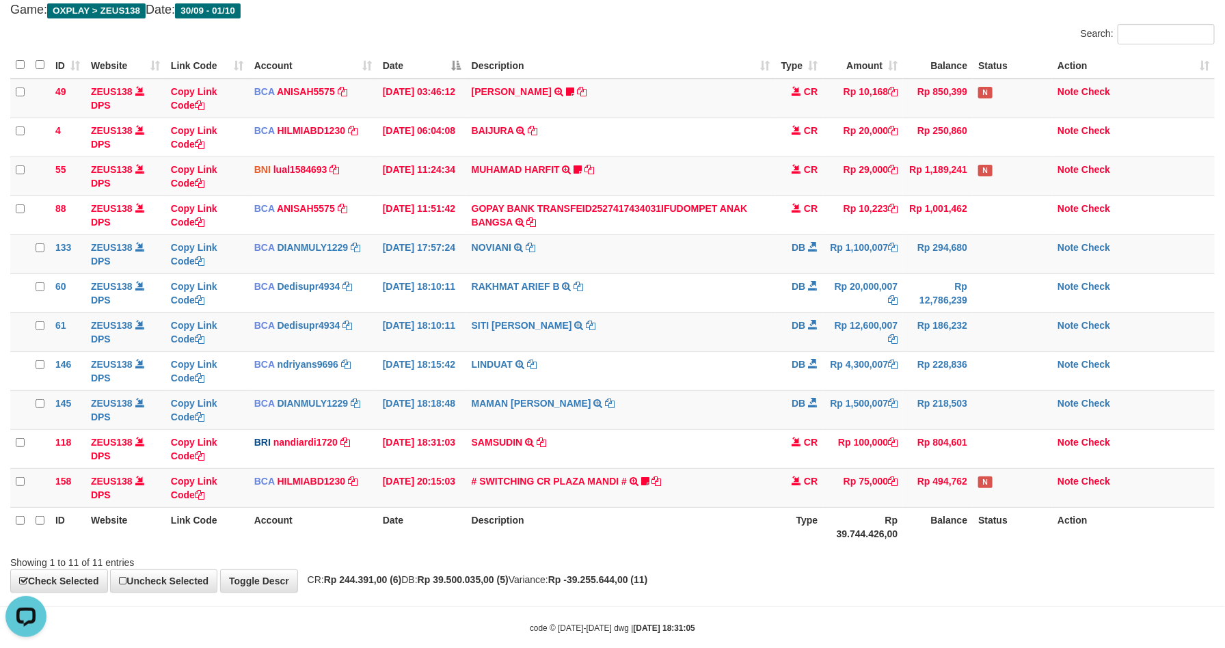
drag, startPoint x: 728, startPoint y: 591, endPoint x: 778, endPoint y: 564, distance: 56.6
click at [730, 570] on body "Toggle navigation Home Bank Account List Load By Website Group [OXPLAY] ZEUS138…" at bounding box center [612, 294] width 1225 height 748
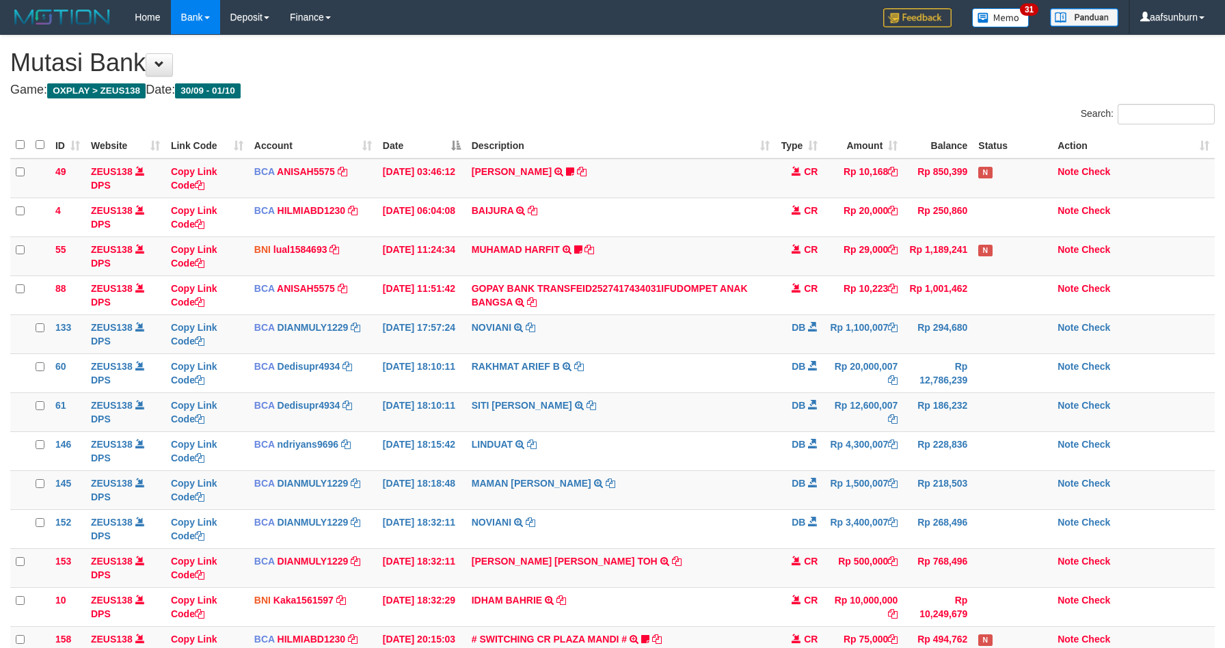
scroll to position [80, 0]
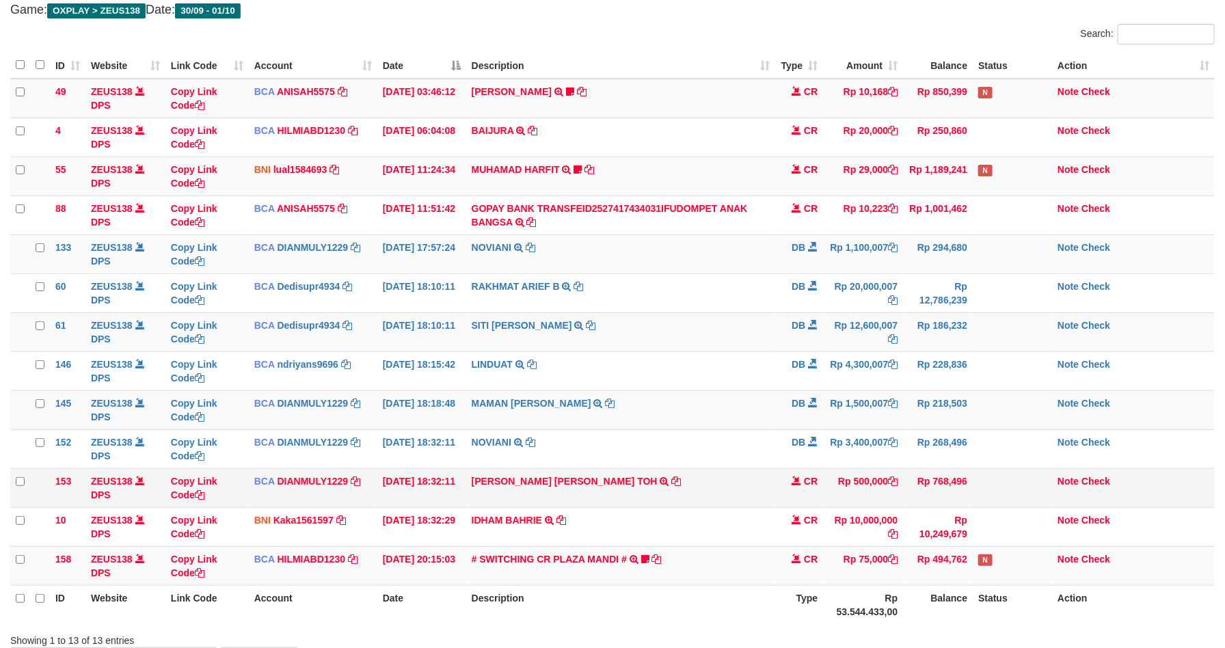
click at [894, 478] on td "Rp 500,000" at bounding box center [863, 487] width 80 height 39
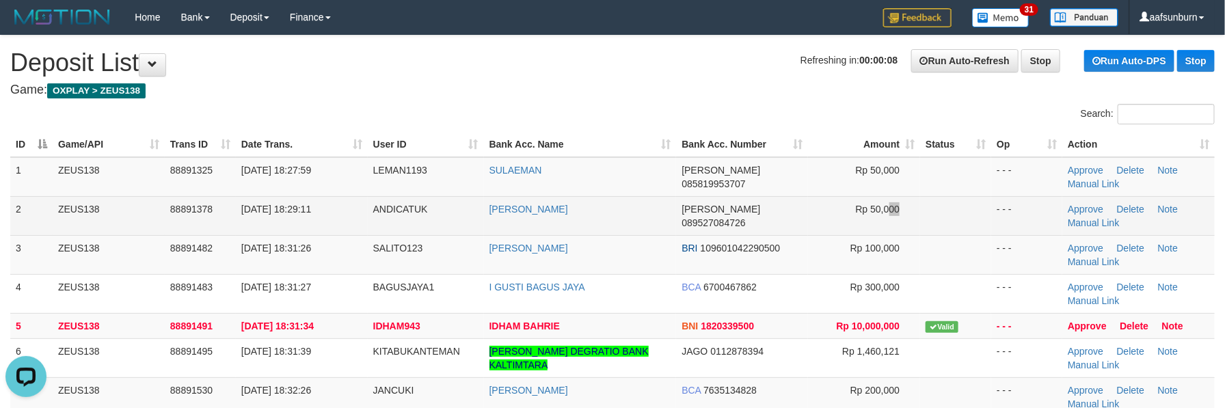
click at [889, 198] on td "Rp 50,000" at bounding box center [864, 215] width 112 height 39
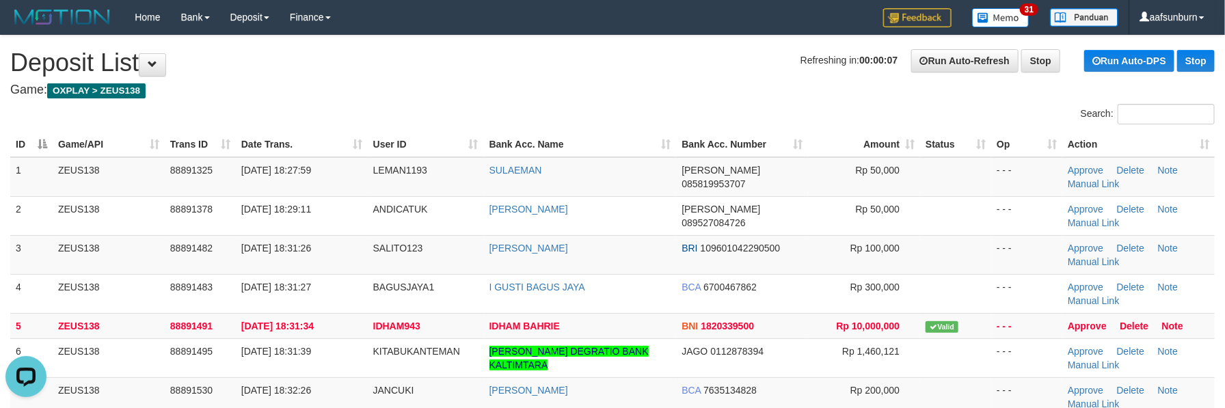
scroll to position [390, 0]
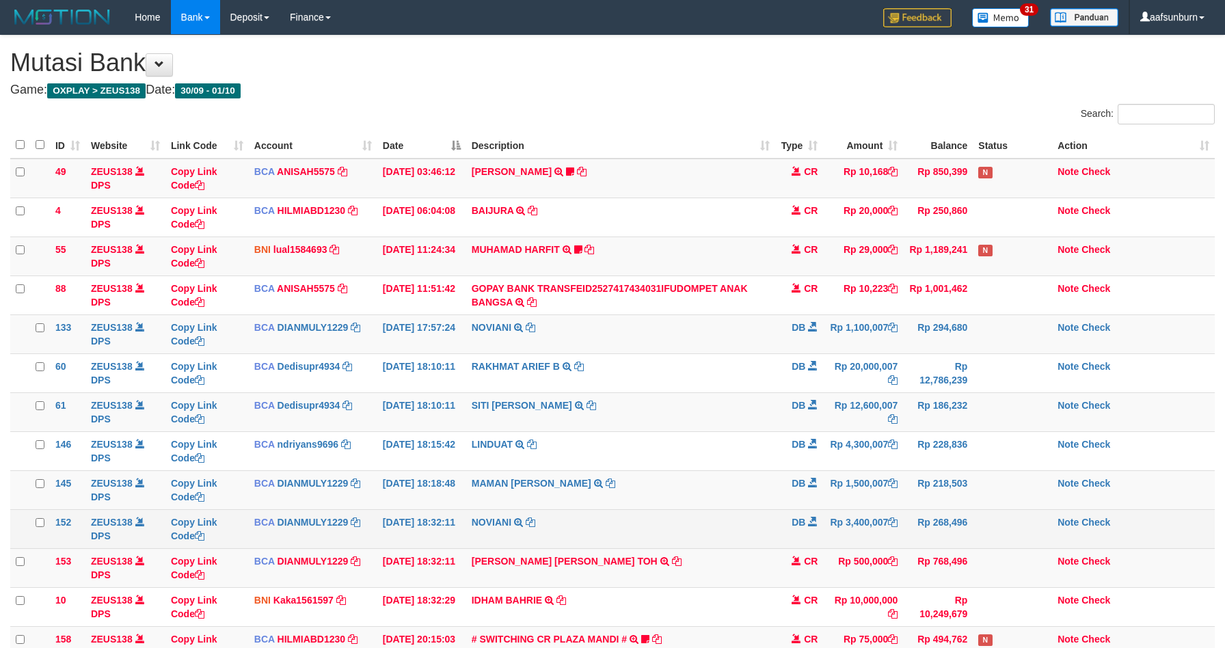
scroll to position [80, 0]
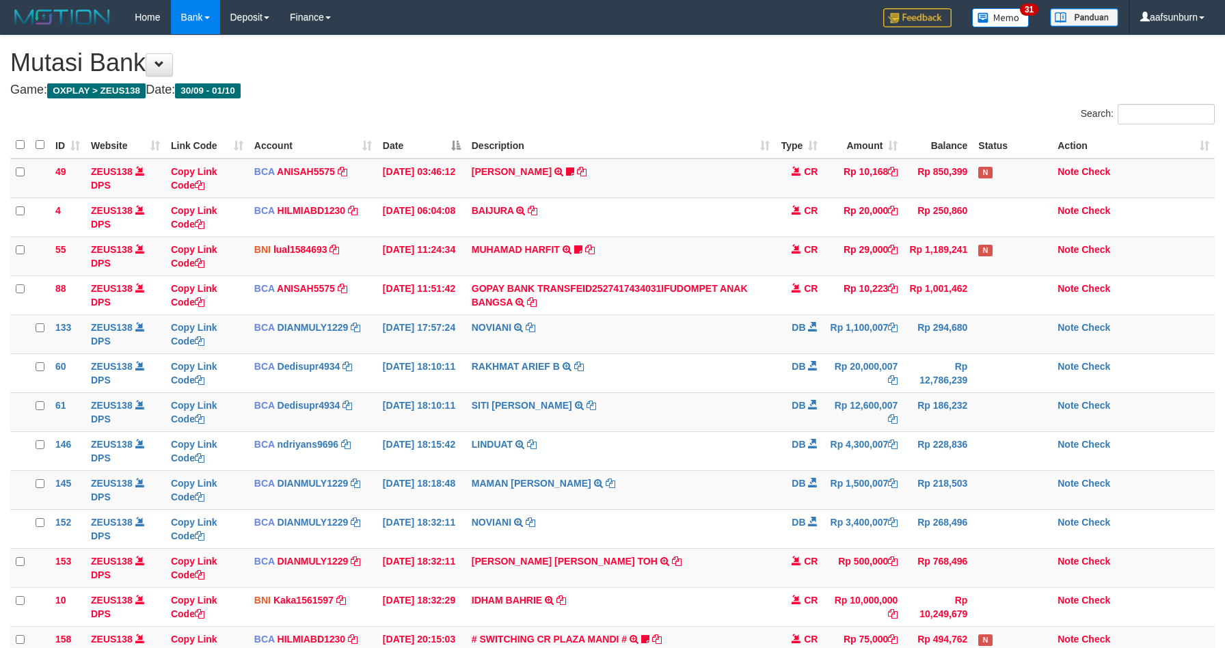
click at [849, 509] on td "Rp 3,400,007" at bounding box center [863, 528] width 80 height 39
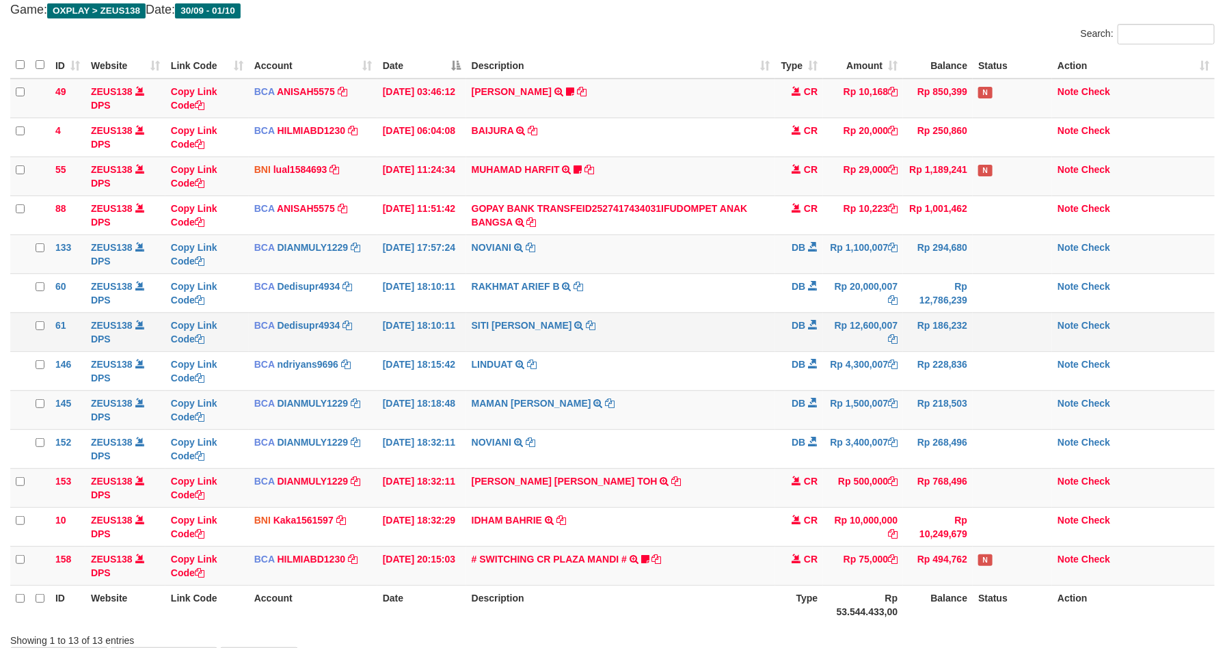
click at [739, 331] on td "SITI NURLITA SAPIT TRSF E-BANKING DB 0110/FTSCY/WS95271 12600007.00SITI NURLITA…" at bounding box center [621, 331] width 310 height 39
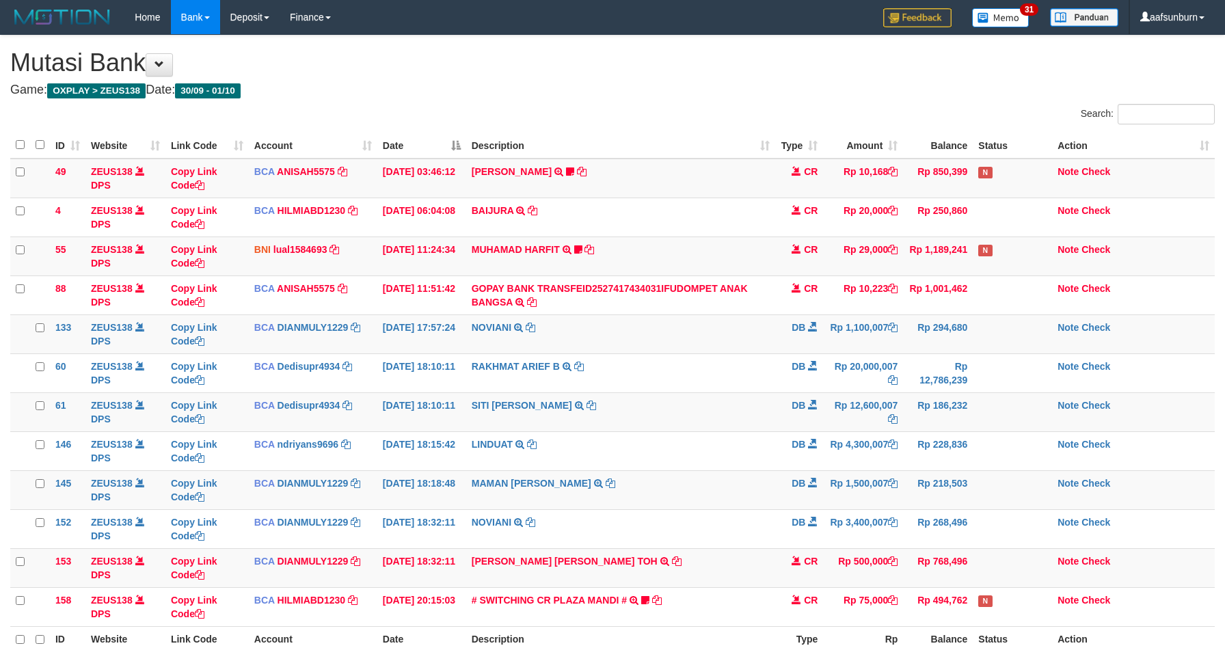
scroll to position [80, 0]
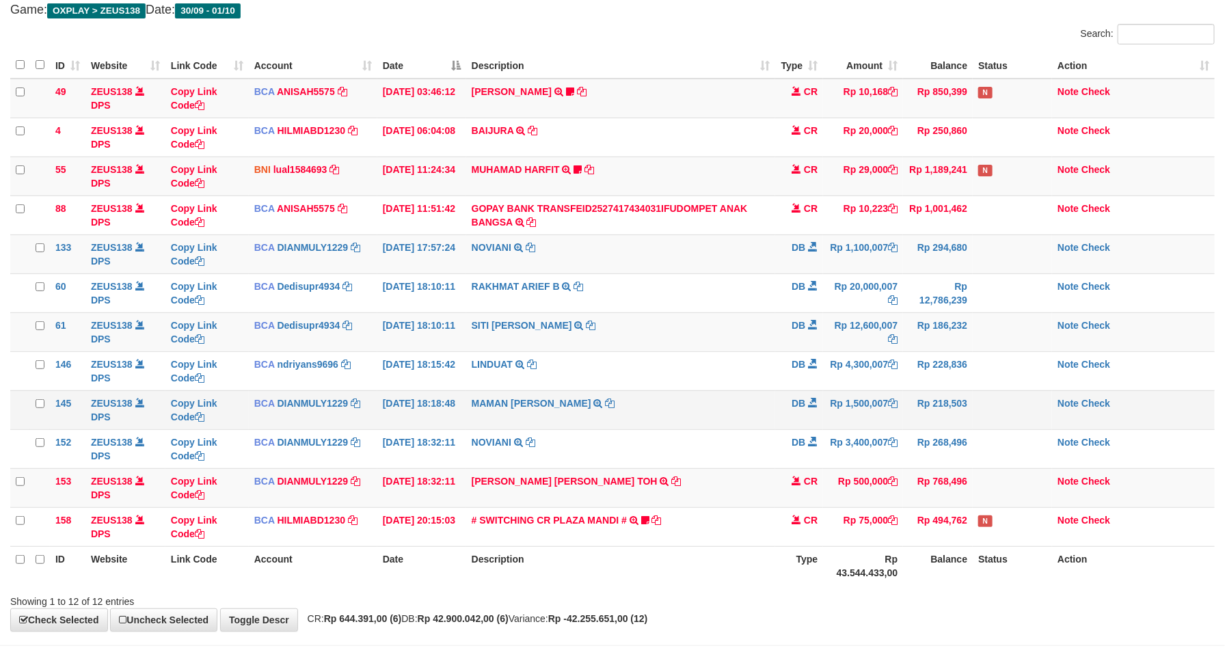
click at [863, 398] on td "Rp 1,500,007" at bounding box center [863, 409] width 80 height 39
drag, startPoint x: 798, startPoint y: 333, endPoint x: 882, endPoint y: 338, distance: 83.6
click at [802, 332] on td "DB" at bounding box center [799, 331] width 48 height 39
click at [707, 410] on td "MAMAN AGUSTIAN TRSF E-BANKING DB 0110/FTSCY/WS95031 1500007.00MAMAN AGUSTIAN" at bounding box center [621, 409] width 310 height 39
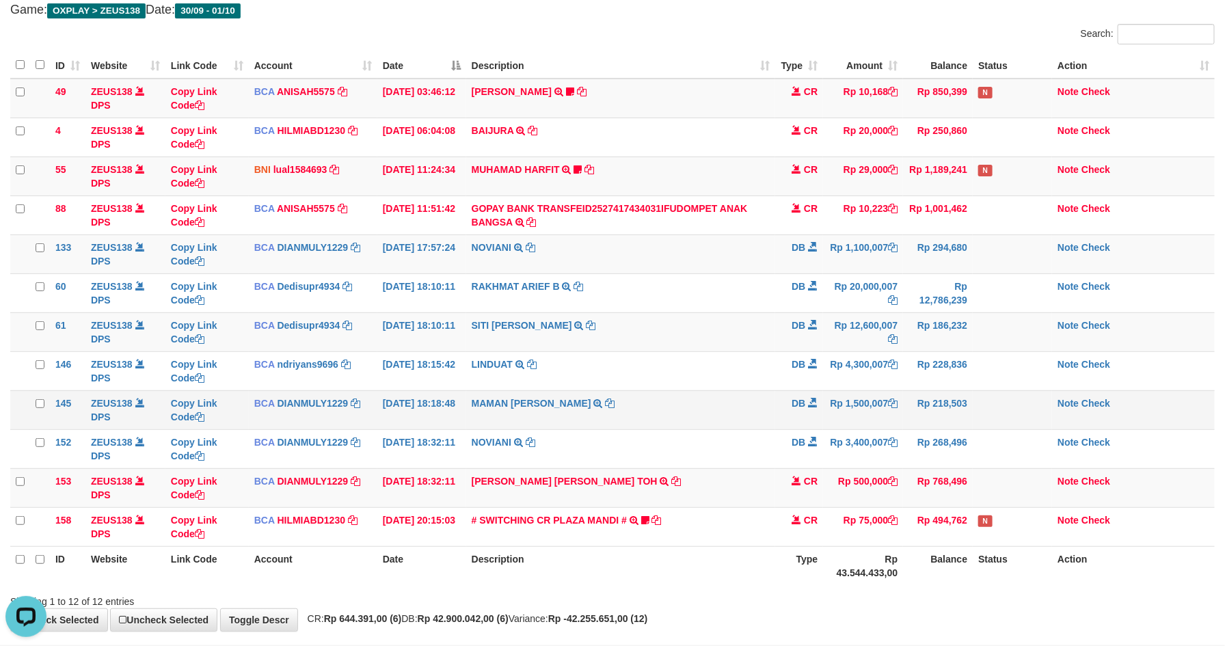
click at [707, 410] on td "MAMAN AGUSTIAN TRSF E-BANKING DB 0110/FTSCY/WS95031 1500007.00MAMAN AGUSTIAN" at bounding box center [621, 409] width 310 height 39
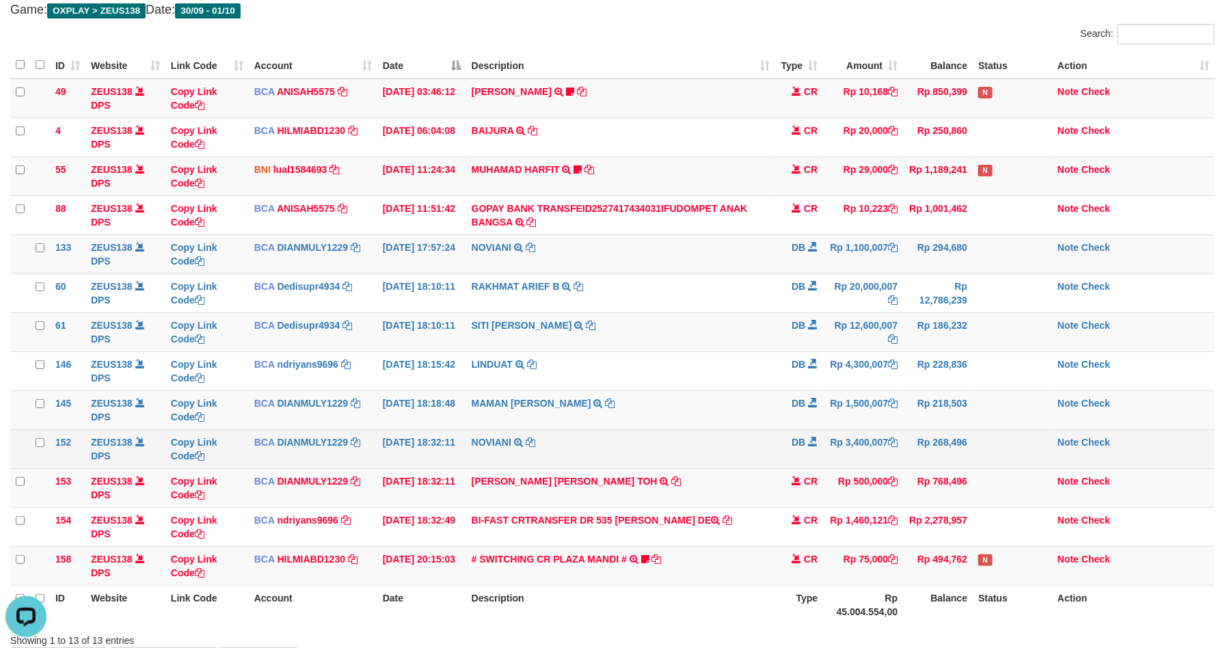
click at [748, 433] on td "NOVIANI TRSF E-BANKING DB 0110/FTSCY/WS95031 3400007.00NOVIANI" at bounding box center [621, 448] width 310 height 39
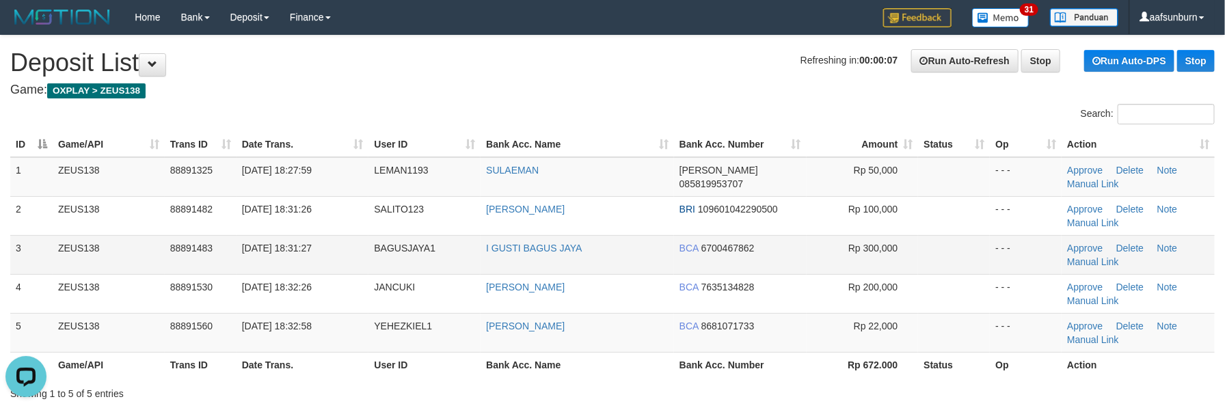
click at [1022, 252] on td "- - -" at bounding box center [1026, 254] width 72 height 39
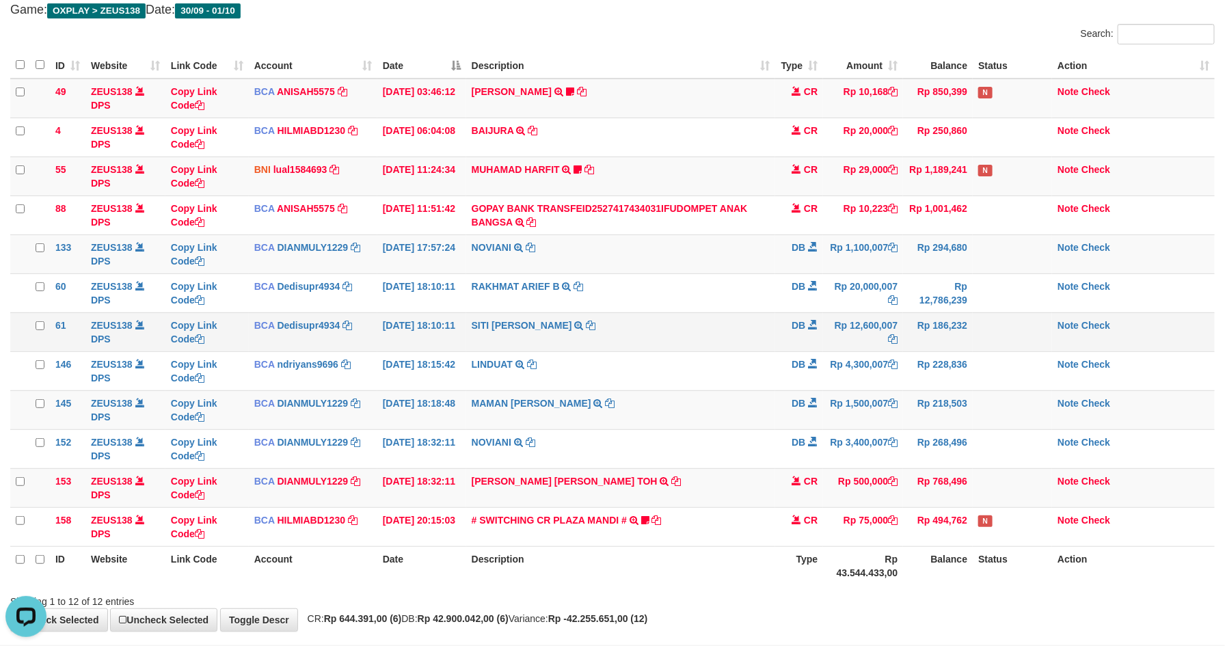
click at [765, 338] on td "SITI NURLITA SAPIT TRSF E-BANKING DB 0110/FTSCY/WS95271 12600007.00SITI NURLITA…" at bounding box center [621, 331] width 310 height 39
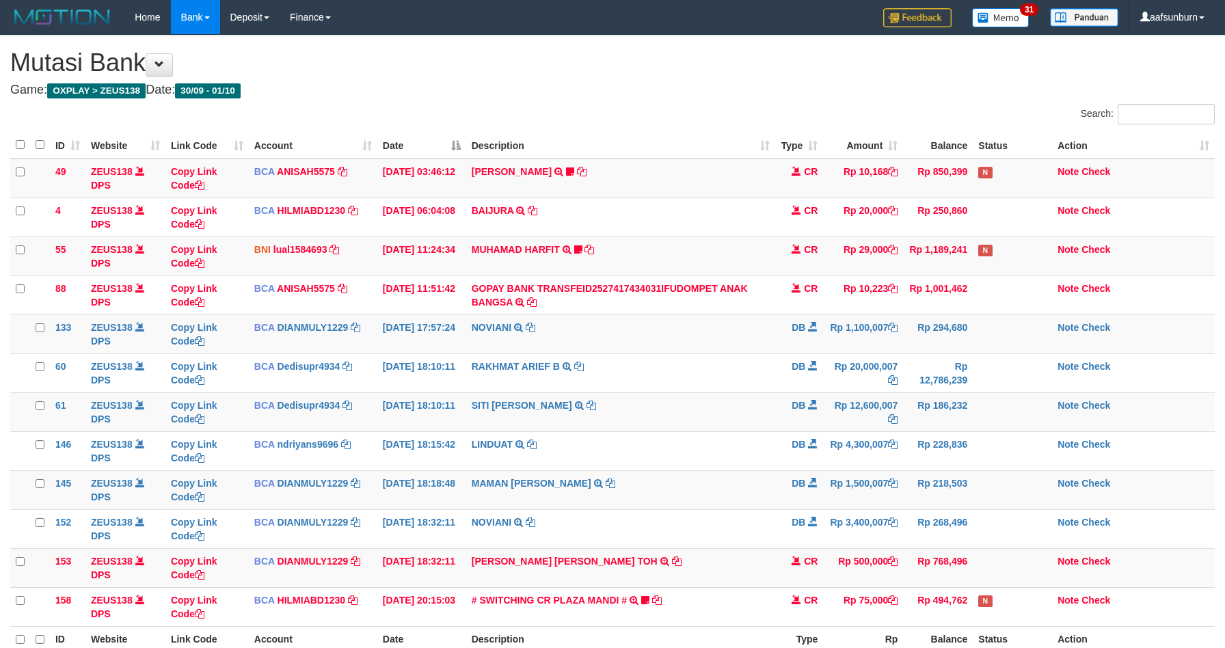
scroll to position [80, 0]
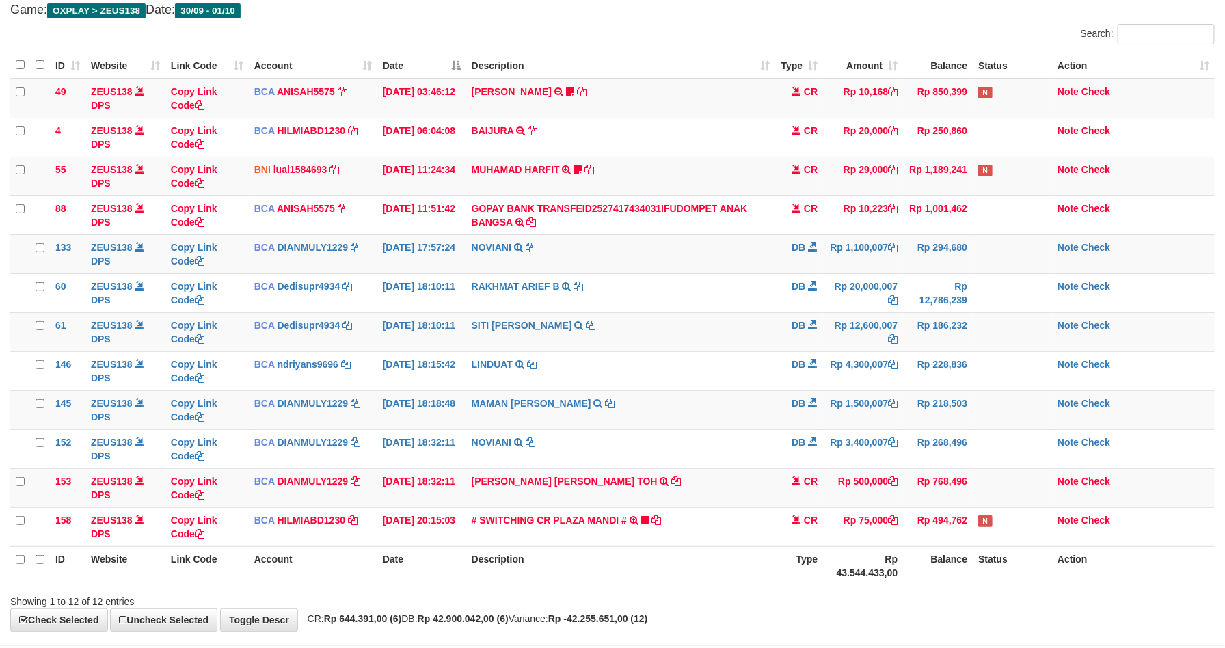
click at [716, 379] on td "LINDUAT TRSF E-BANKING DB 0110/FTSCY/WS95031 4300007.00LINDUAT" at bounding box center [621, 370] width 310 height 39
click at [905, 339] on td "Rp 186,232" at bounding box center [938, 331] width 70 height 39
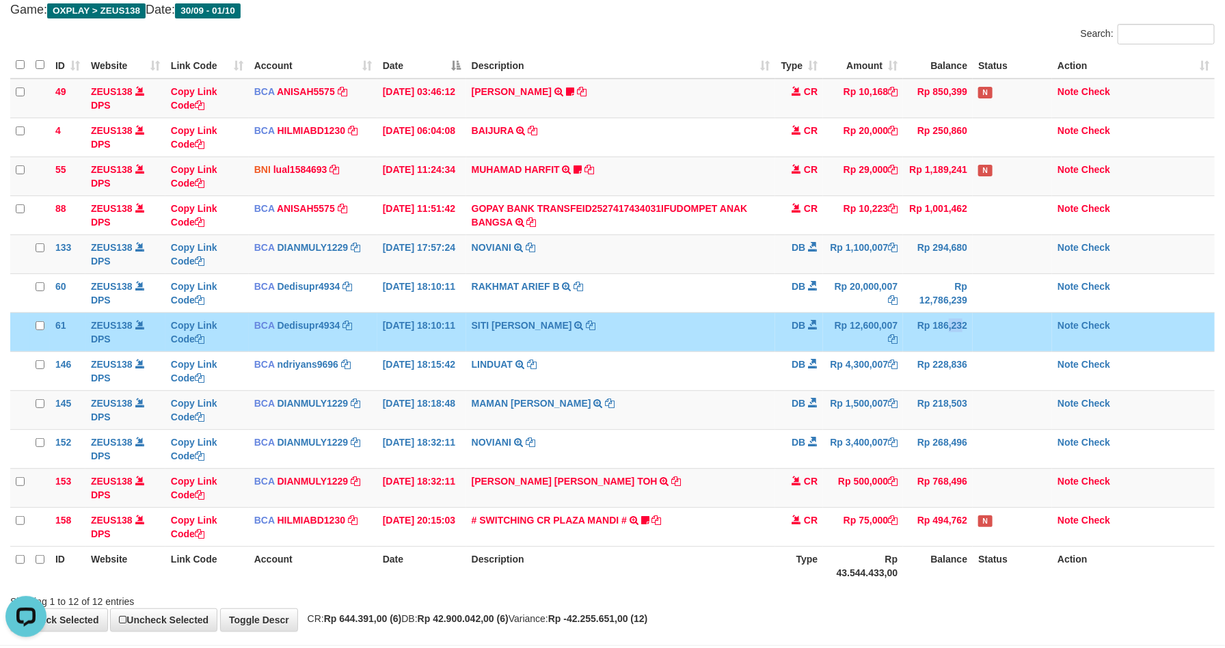
click at [905, 339] on td "Rp 186,232" at bounding box center [938, 331] width 70 height 39
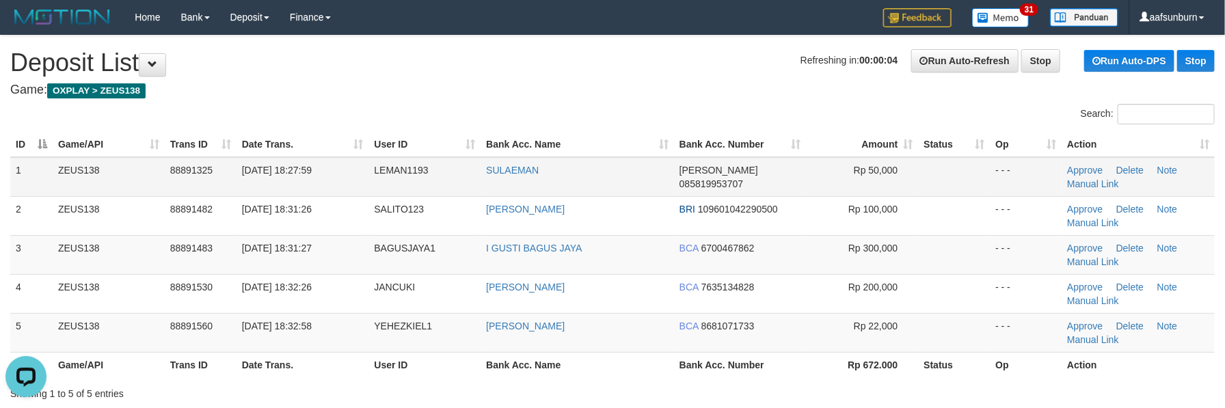
drag, startPoint x: 567, startPoint y: 193, endPoint x: 558, endPoint y: 191, distance: 9.1
click at [558, 191] on td "SULAEMAN" at bounding box center [576, 177] width 193 height 40
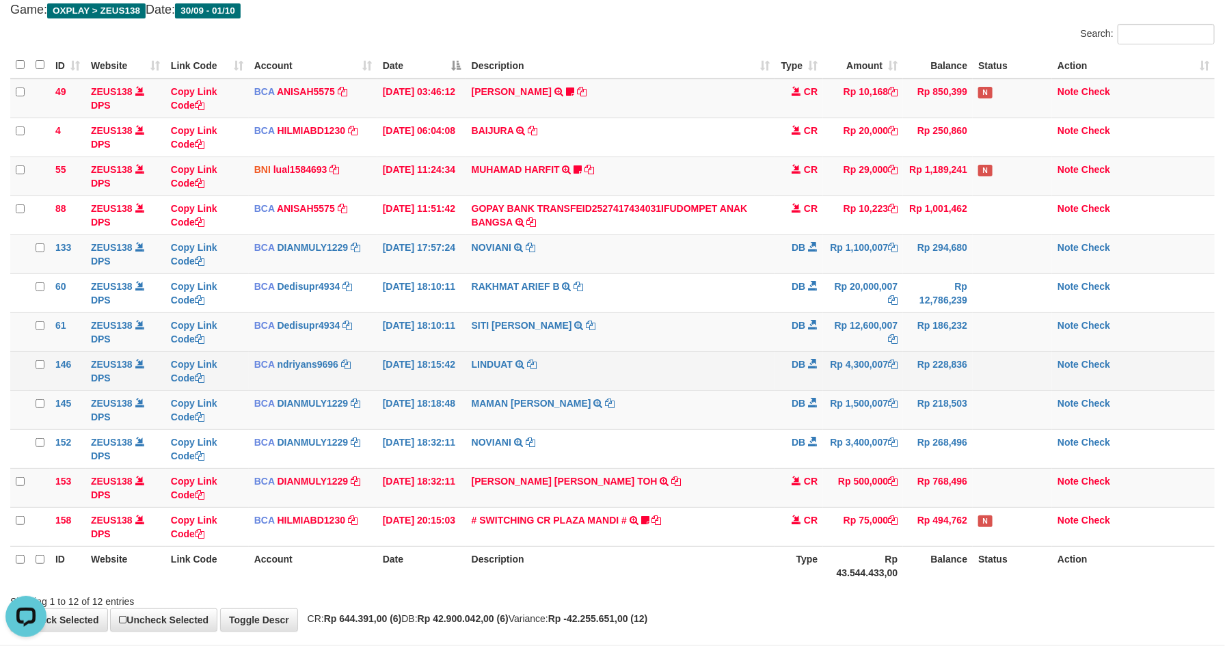
click at [940, 368] on td "Rp 228,836" at bounding box center [938, 370] width 70 height 39
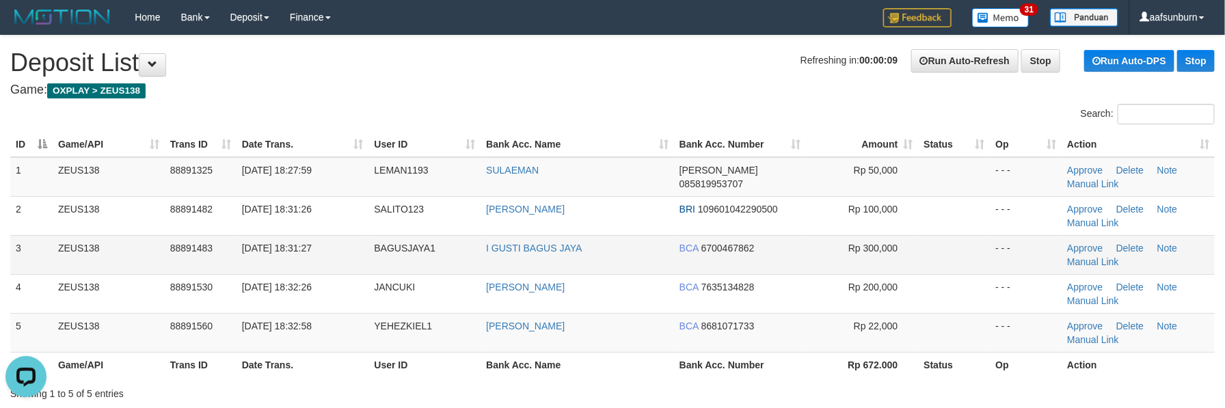
click at [755, 250] on td "BCA 6700467862" at bounding box center [740, 254] width 133 height 39
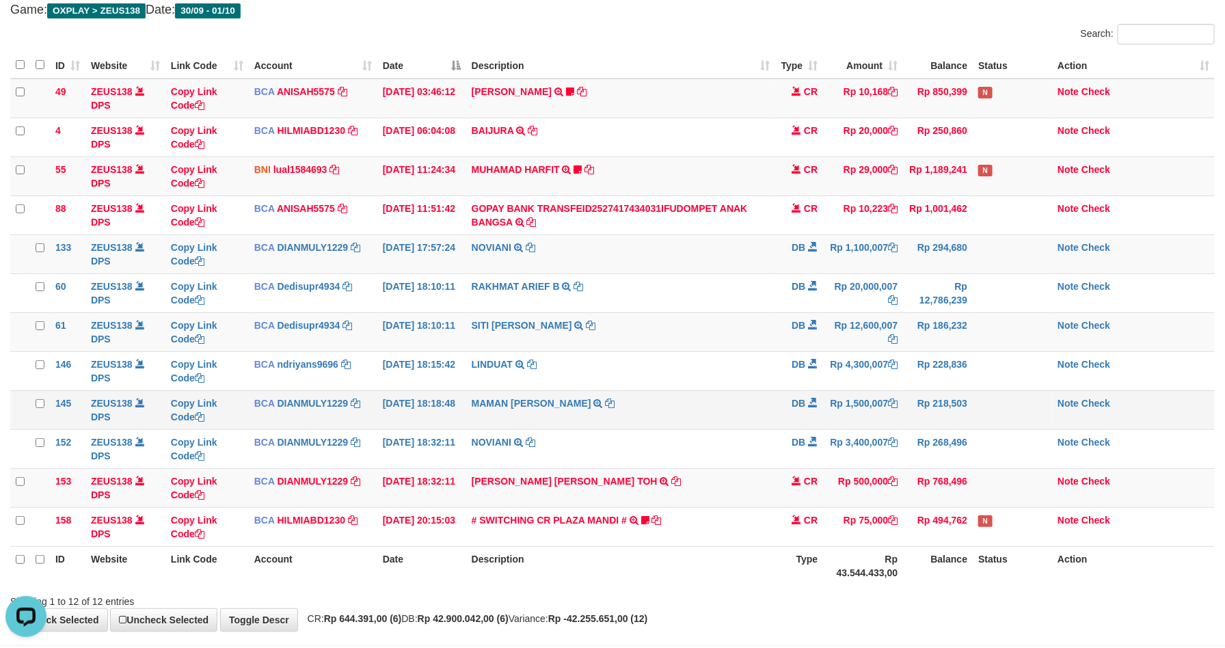
click at [757, 396] on td "MAMAN AGUSTIAN TRSF E-BANKING DB 0110/FTSCY/WS95031 1500007.00MAMAN AGUSTIAN" at bounding box center [621, 409] width 310 height 39
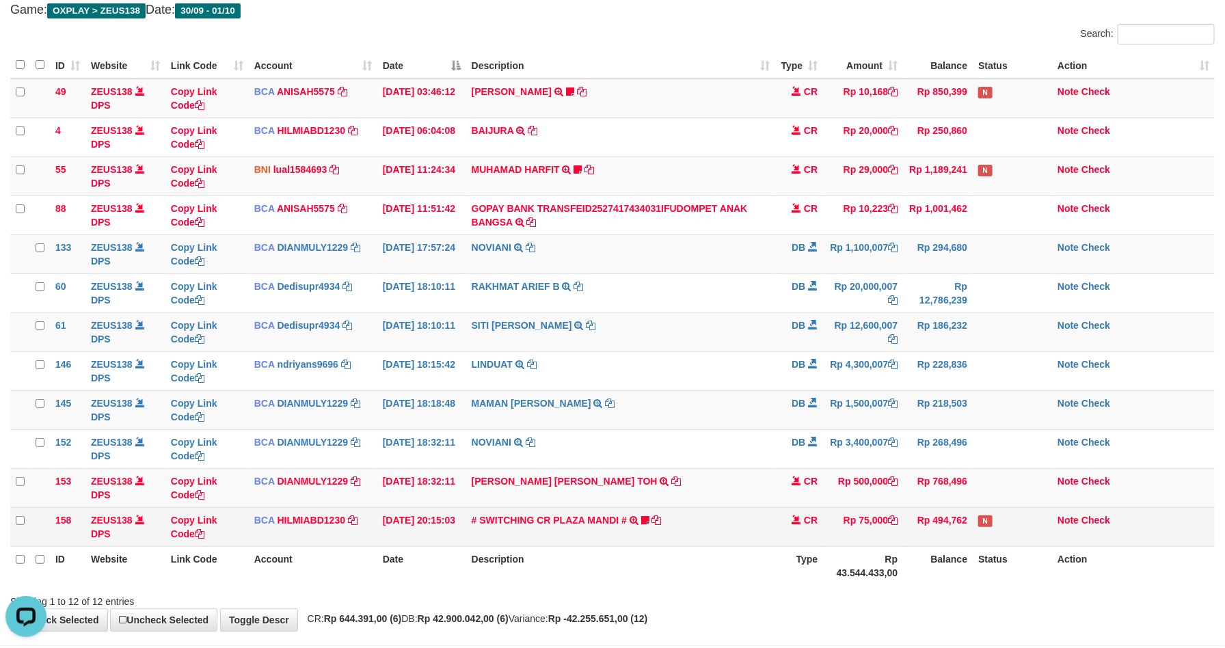
click at [897, 535] on td "Rp 75,000" at bounding box center [863, 526] width 80 height 39
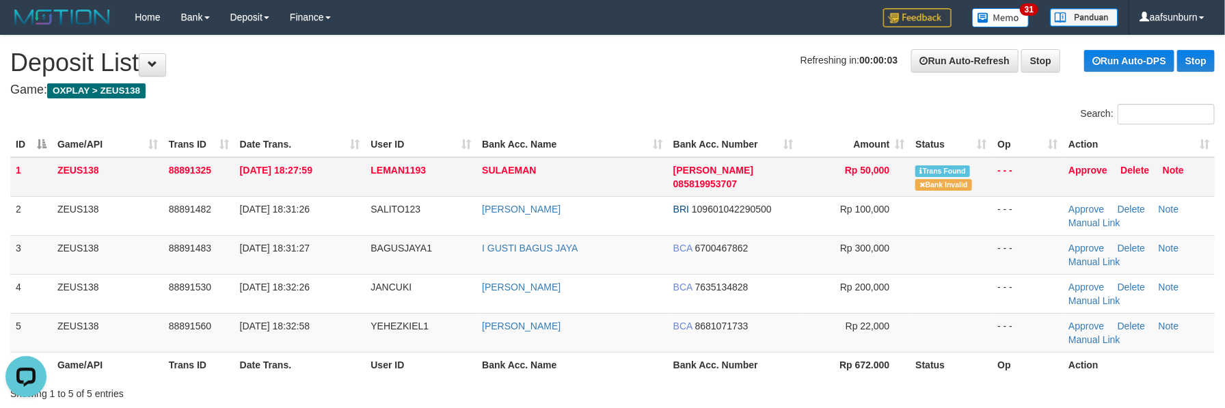
click at [876, 167] on span "Rp 50,000" at bounding box center [867, 170] width 44 height 11
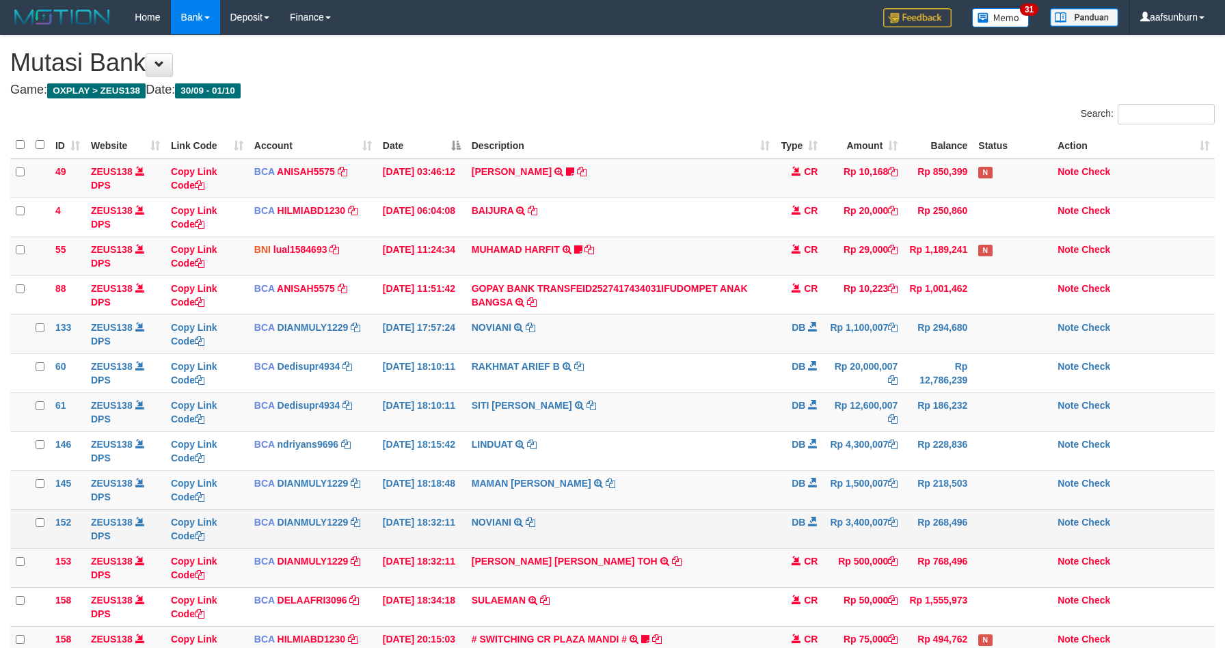
scroll to position [80, 0]
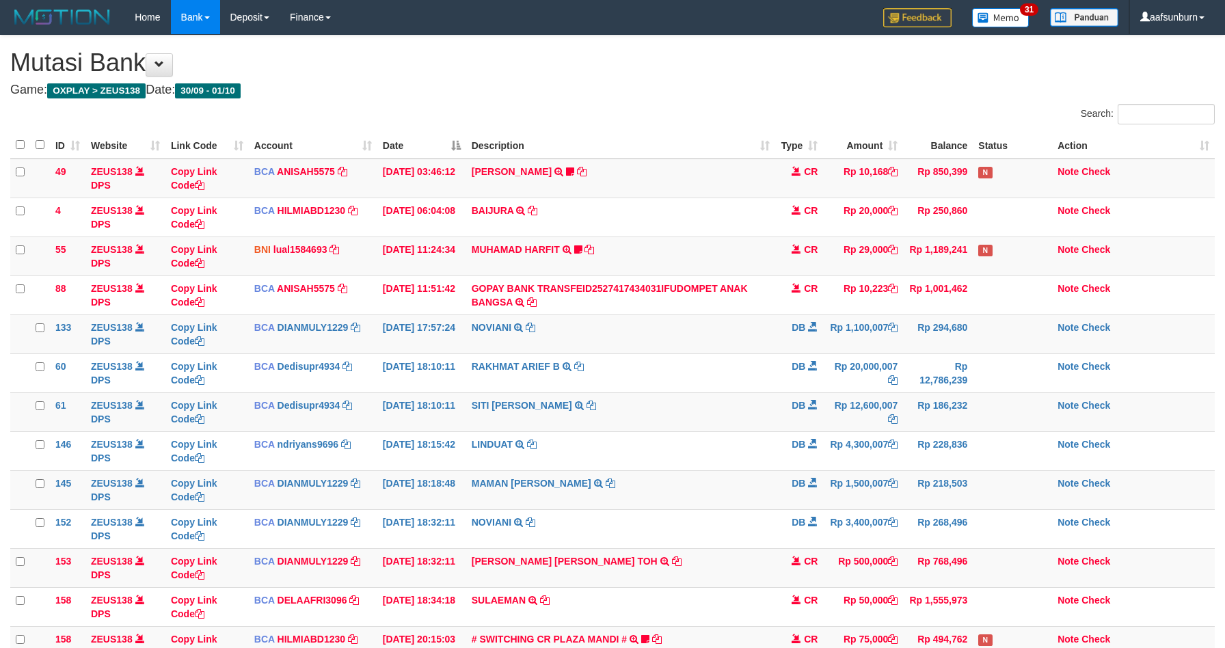
scroll to position [80, 0]
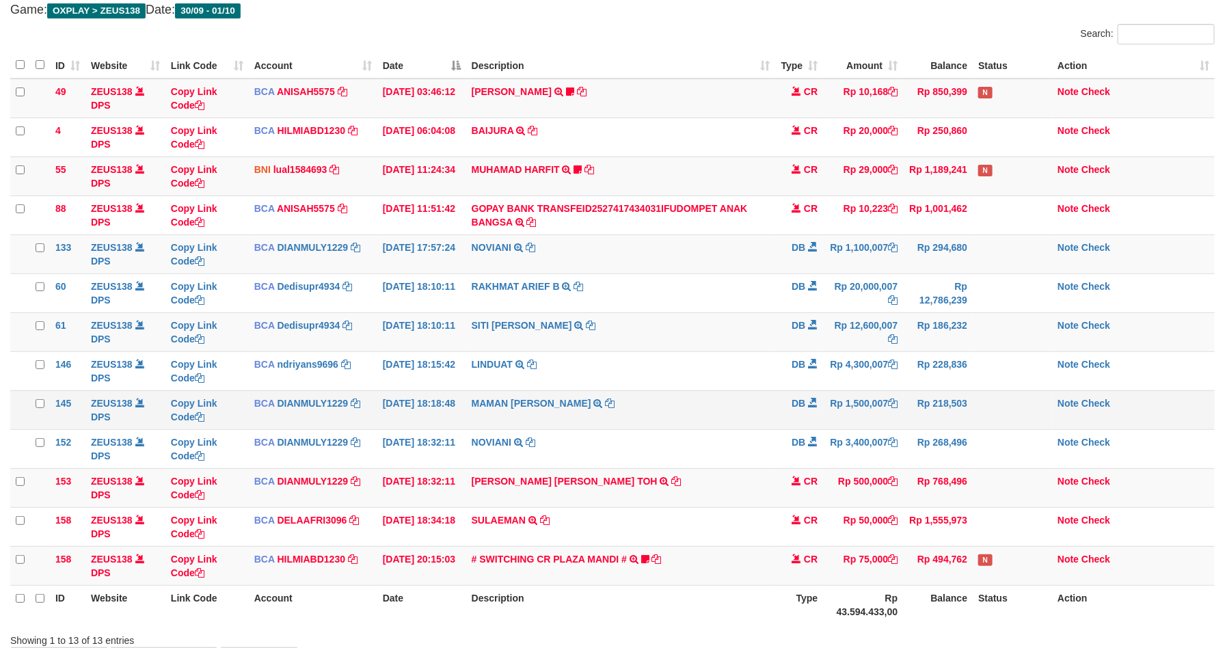
click at [864, 420] on td "Rp 1,500,007" at bounding box center [863, 409] width 80 height 39
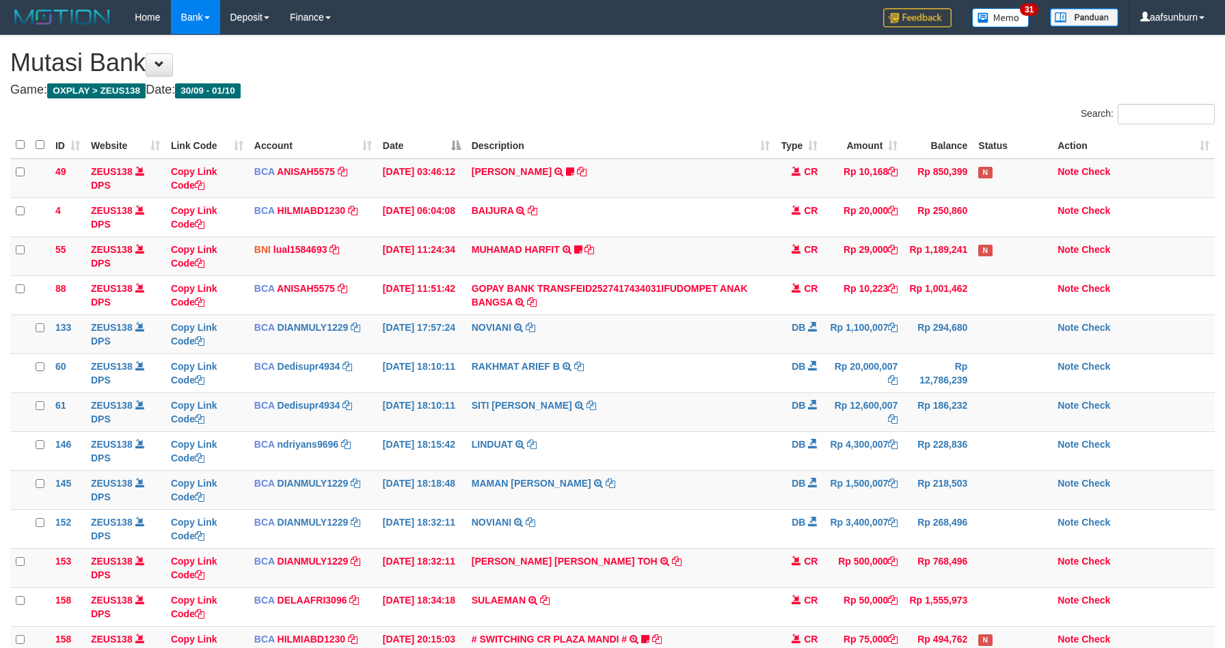
scroll to position [80, 0]
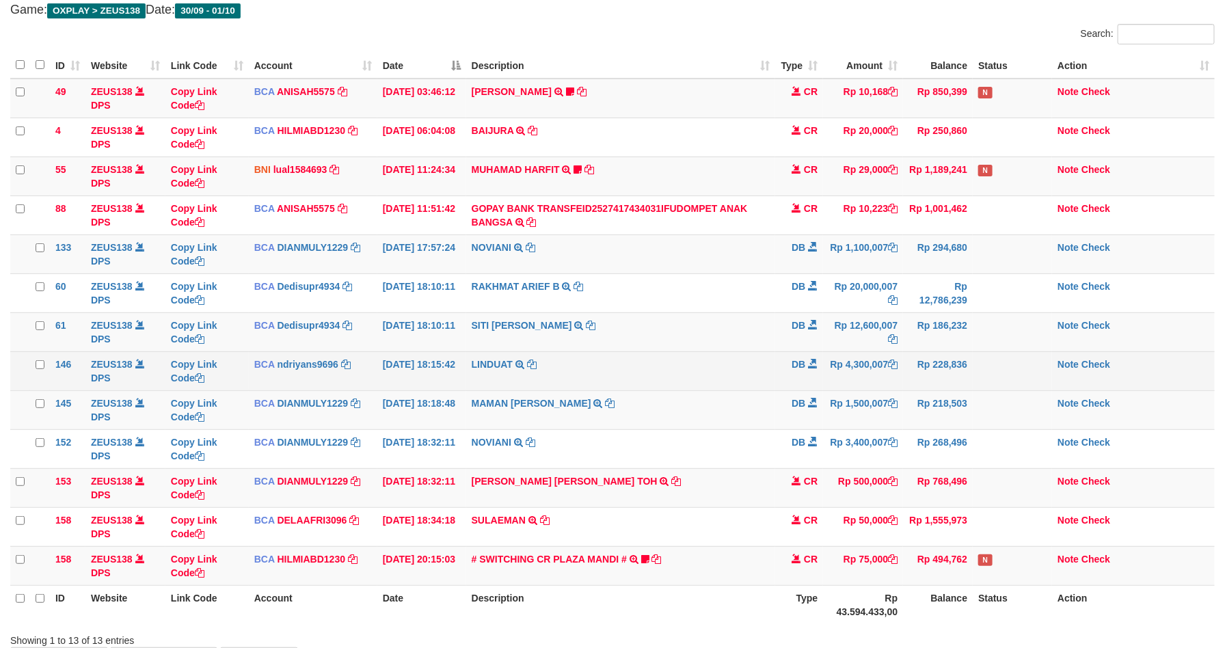
click at [757, 372] on td "LINDUAT TRSF E-BANKING DB 0110/FTSCY/WS95031 4300007.00LINDUAT" at bounding box center [621, 370] width 310 height 39
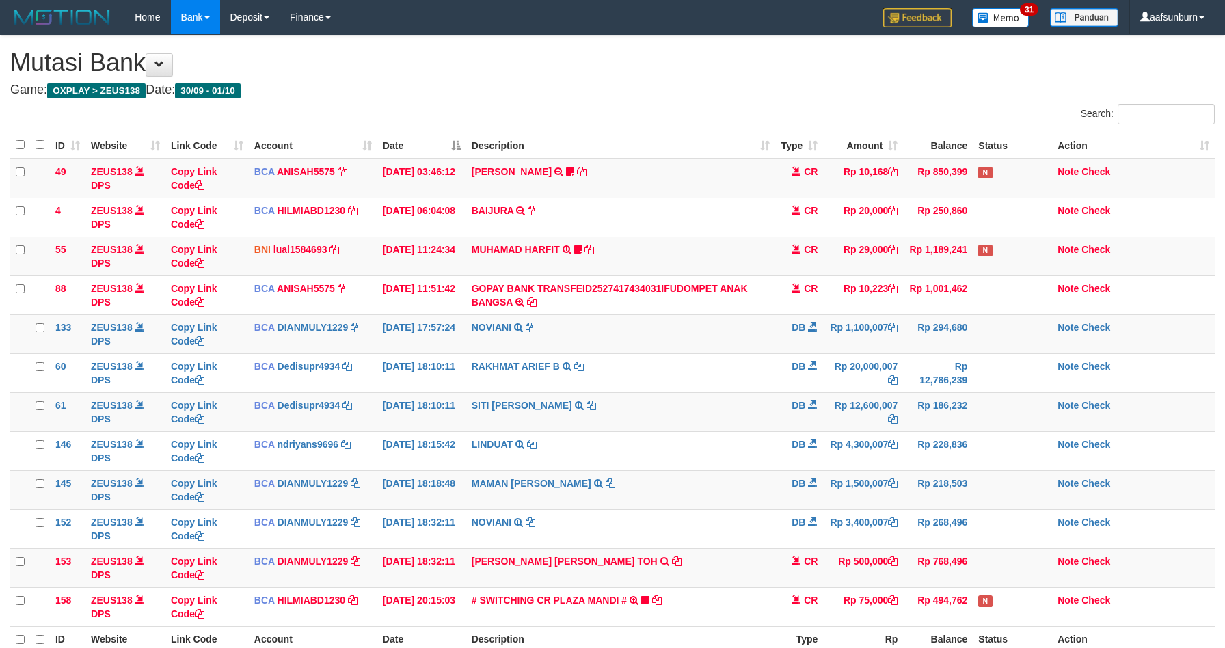
scroll to position [80, 0]
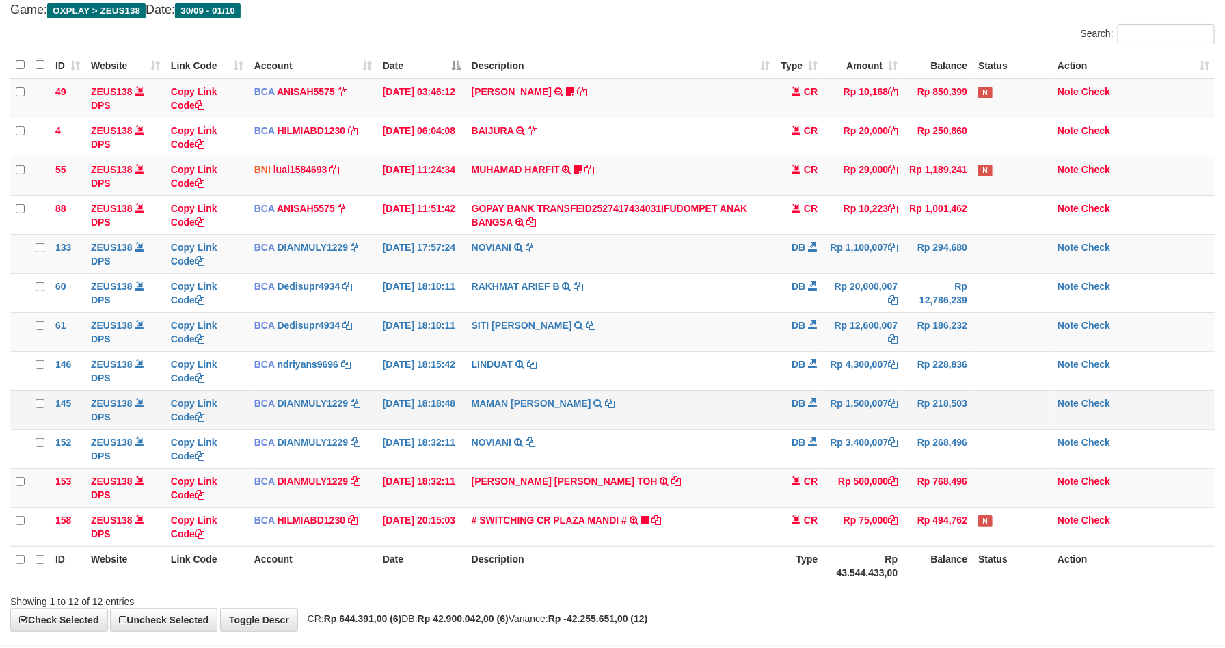
click at [746, 416] on td "MAMAN AGUSTIAN TRSF E-BANKING DB 0110/FTSCY/WS95031 1500007.00MAMAN AGUSTIAN" at bounding box center [621, 409] width 310 height 39
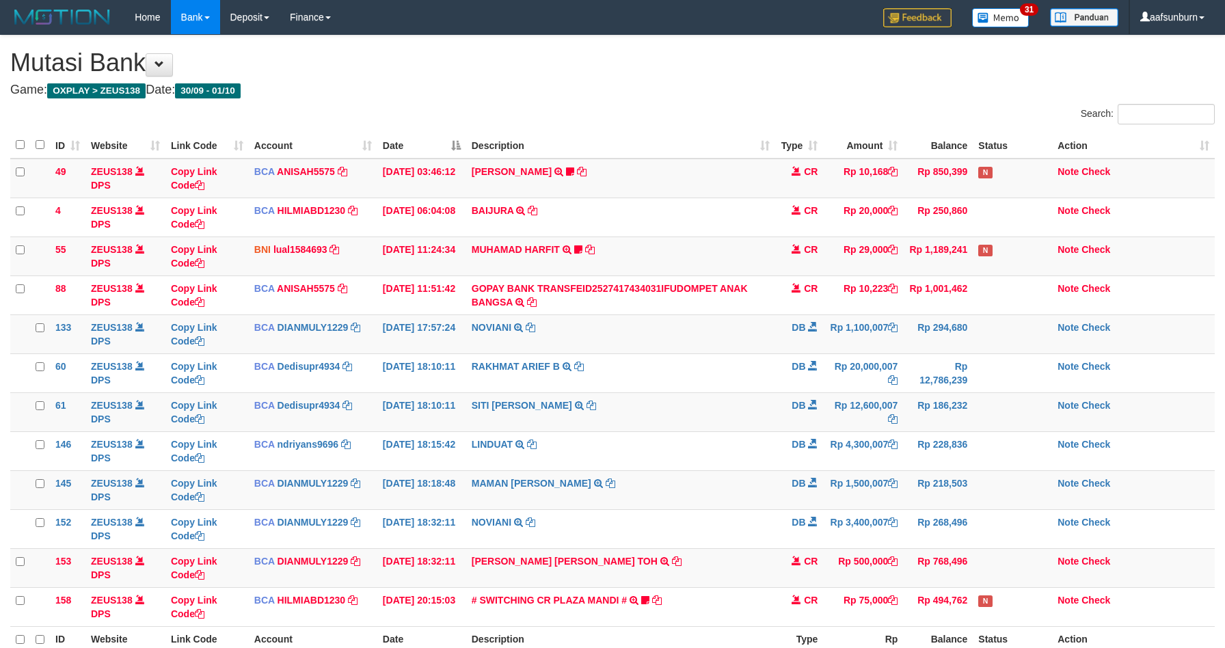
scroll to position [80, 0]
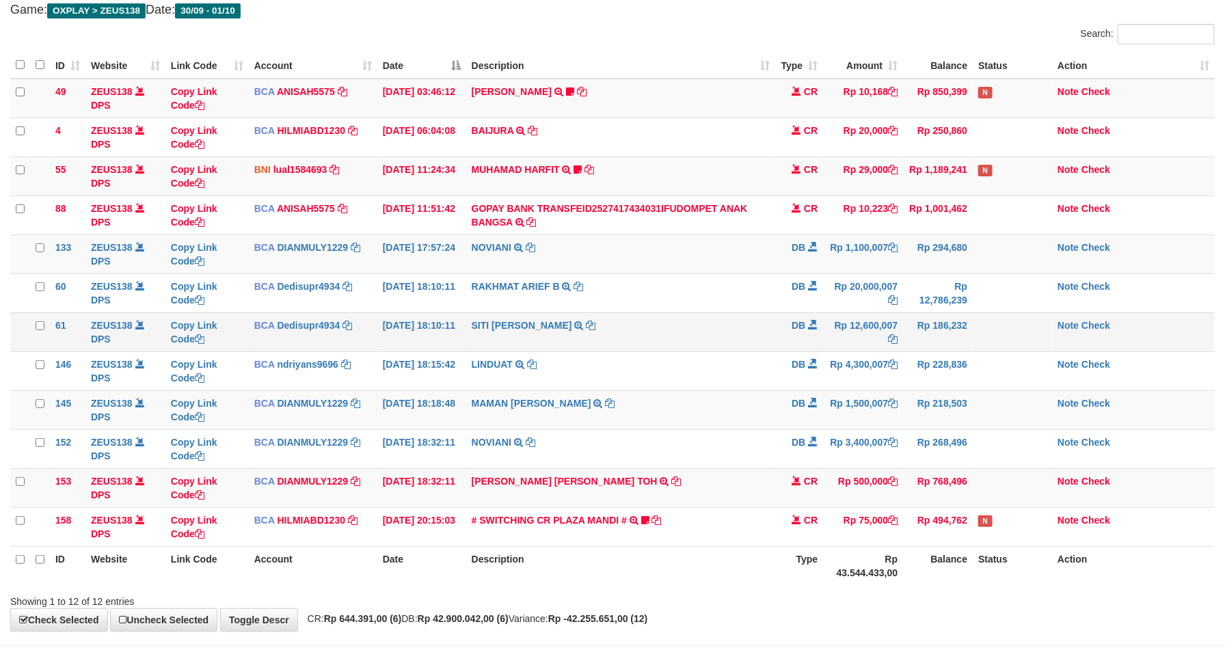
click at [782, 316] on td "DB" at bounding box center [799, 331] width 48 height 39
click at [912, 328] on td "Rp 186,232" at bounding box center [938, 331] width 70 height 39
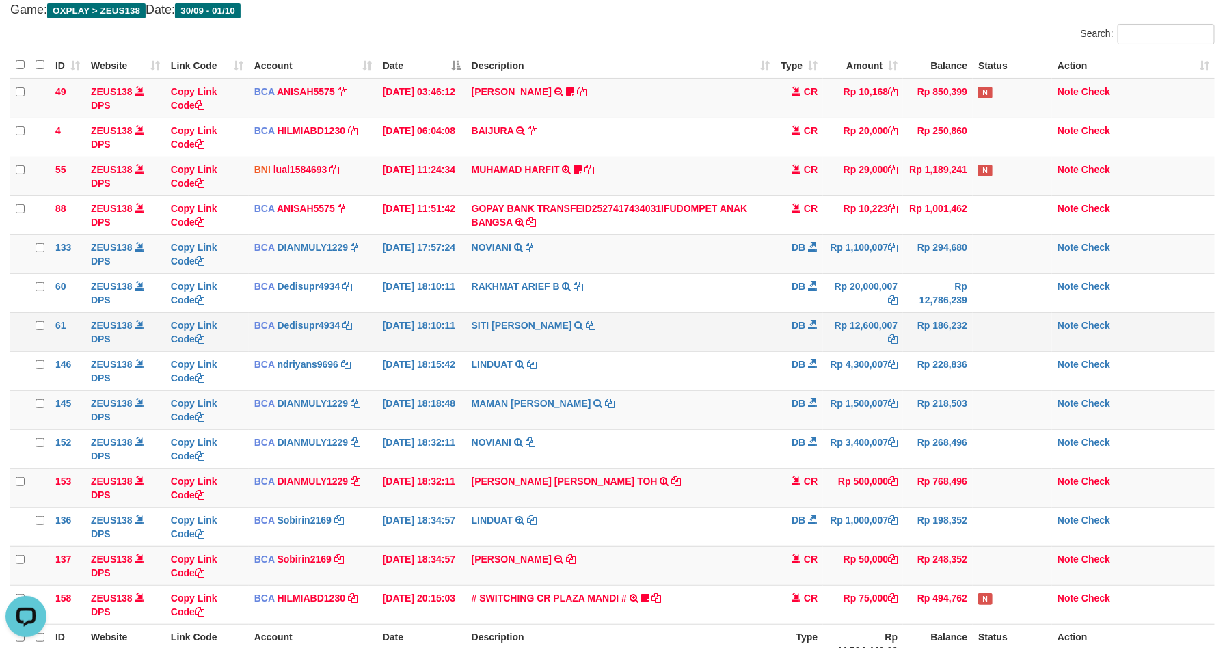
click at [724, 318] on td "SITI [PERSON_NAME] TRSF E-BANKING DB 0110/FTSCY/WS95271 12600007.00[PERSON_NAME]" at bounding box center [621, 331] width 310 height 39
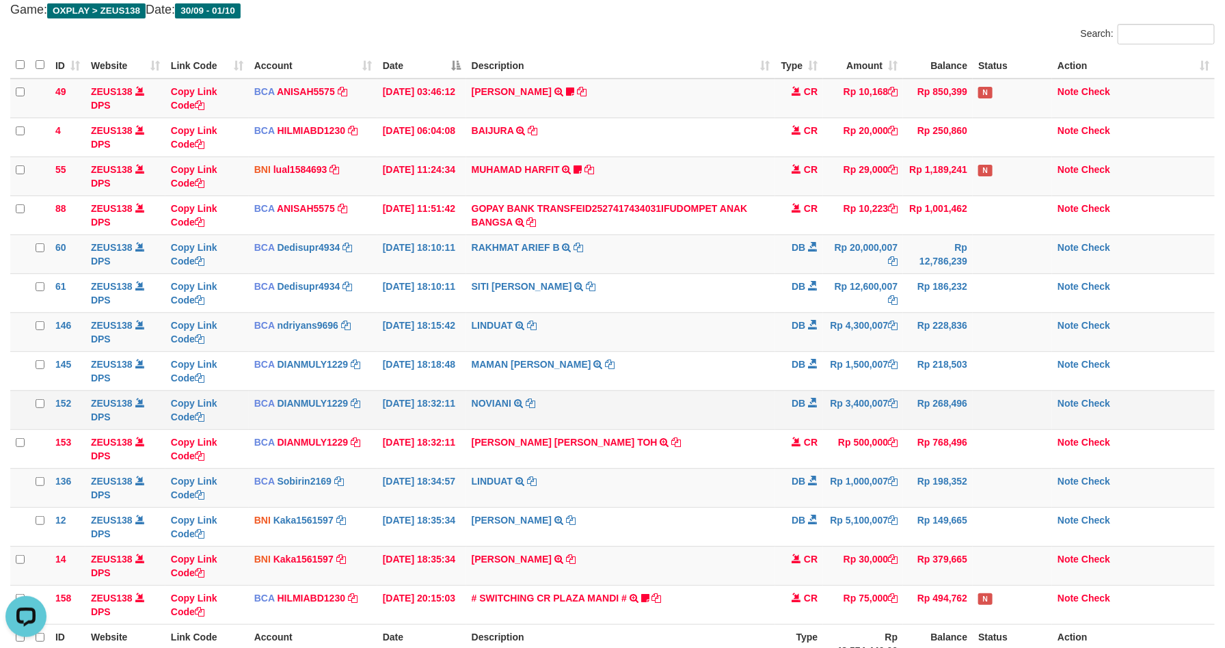
click at [800, 405] on span "DB" at bounding box center [798, 403] width 14 height 11
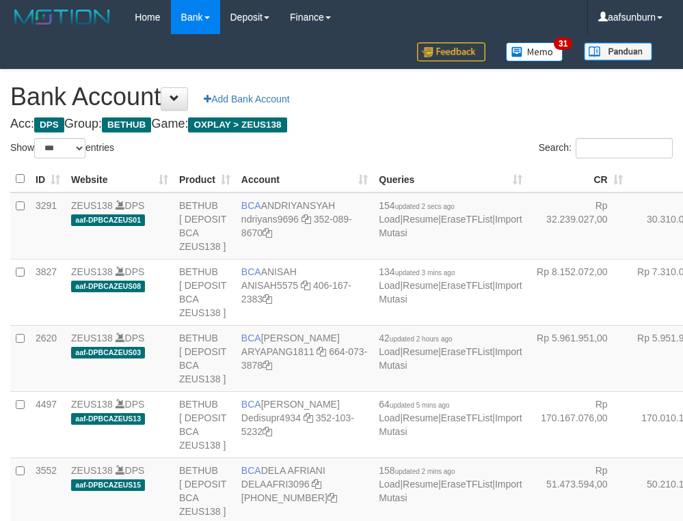
select select "***"
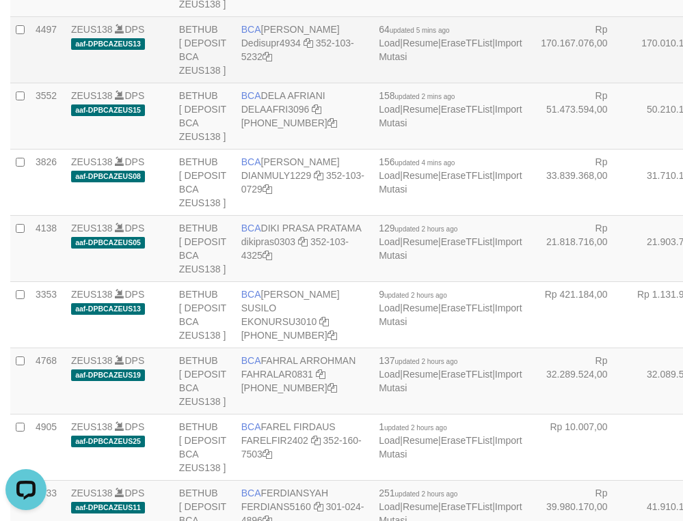
click at [628, 83] on td "Rp 170.010.147,00" at bounding box center [678, 49] width 100 height 66
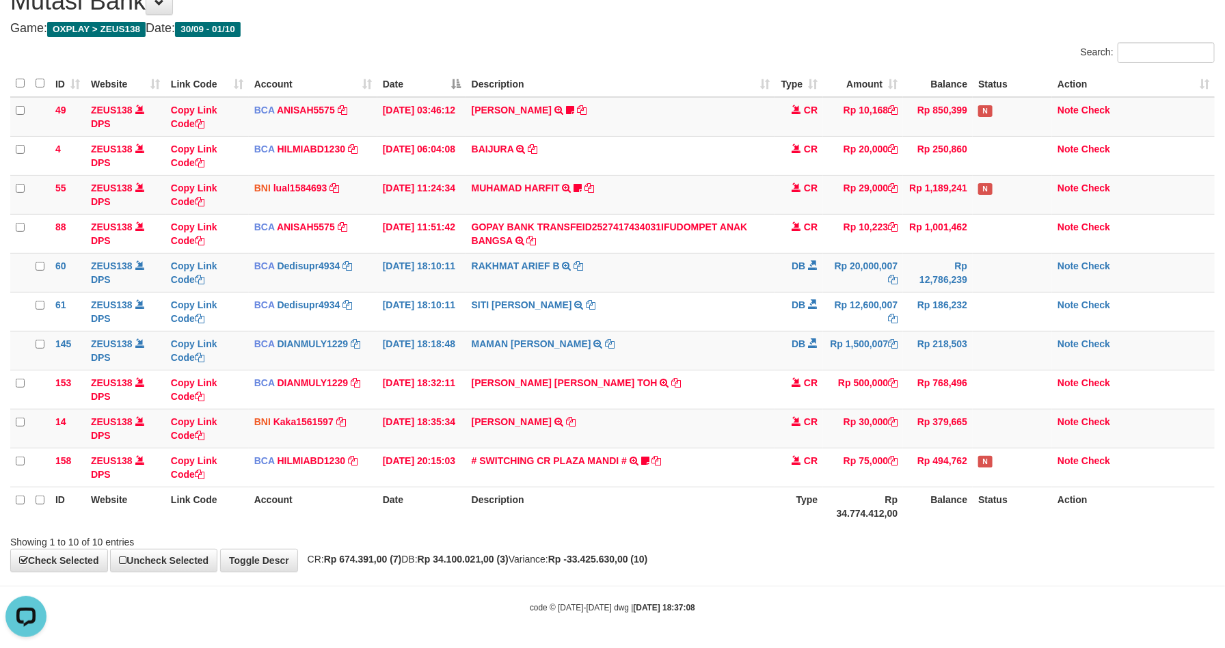
click at [972, 517] on th "Balance" at bounding box center [938, 506] width 70 height 39
